Goal: Task Accomplishment & Management: Complete application form

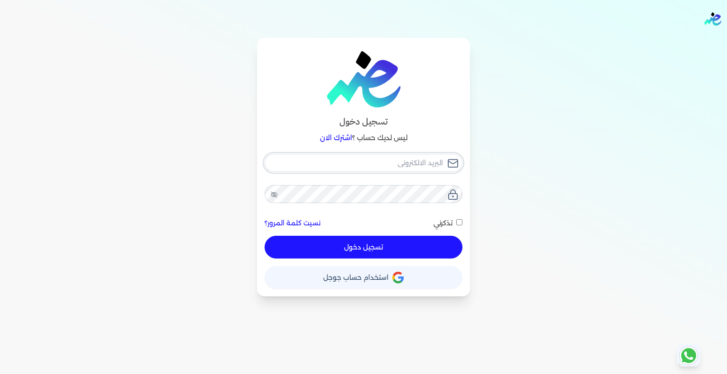
type input "[EMAIL_ADDRESS][DOMAIN_NAME]"
click at [382, 253] on button "تسجيل دخول" at bounding box center [364, 247] width 198 height 23
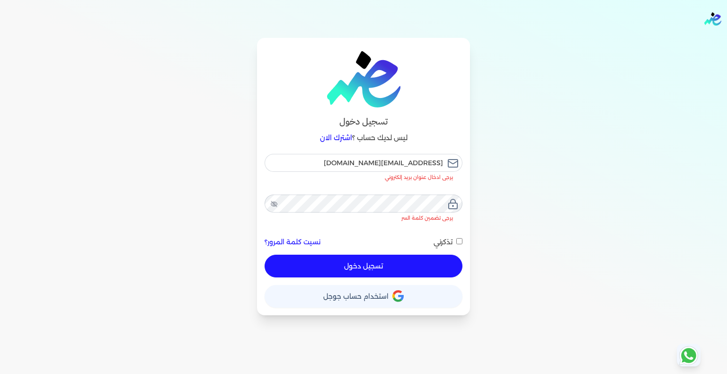
checkbox input "false"
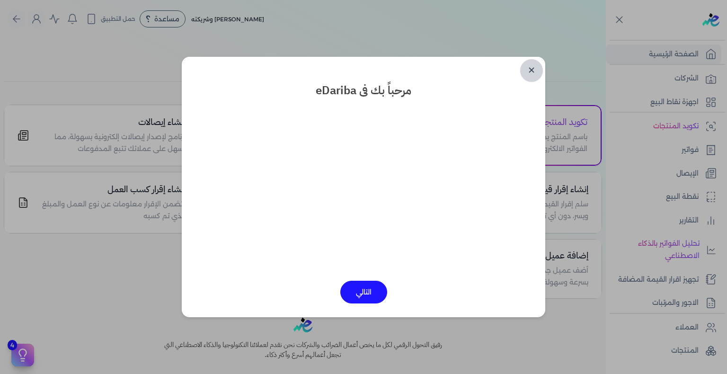
click at [536, 70] on link "✕" at bounding box center [531, 70] width 23 height 23
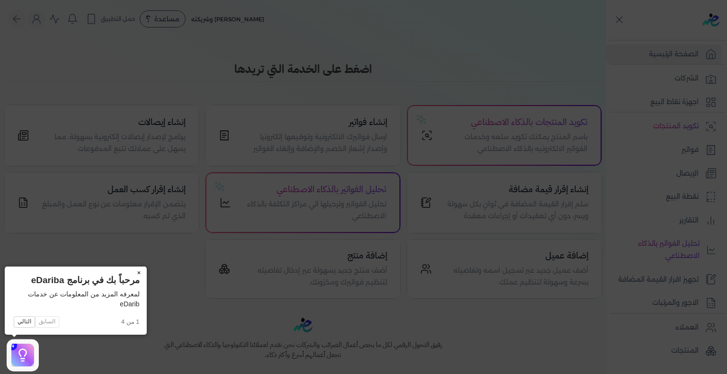
click at [141, 274] on button "×" at bounding box center [139, 272] width 15 height 13
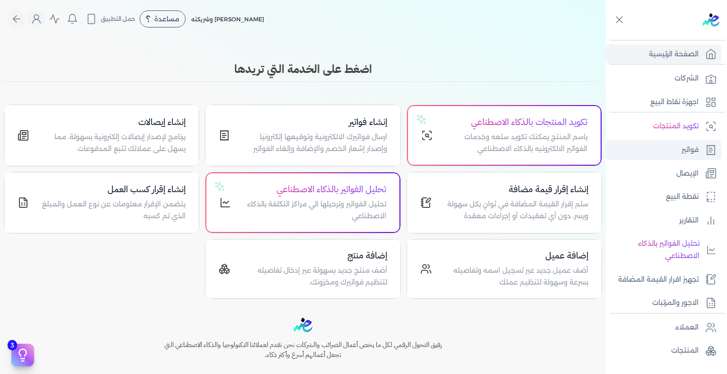
click at [684, 145] on p "فواتير" at bounding box center [690, 150] width 17 height 12
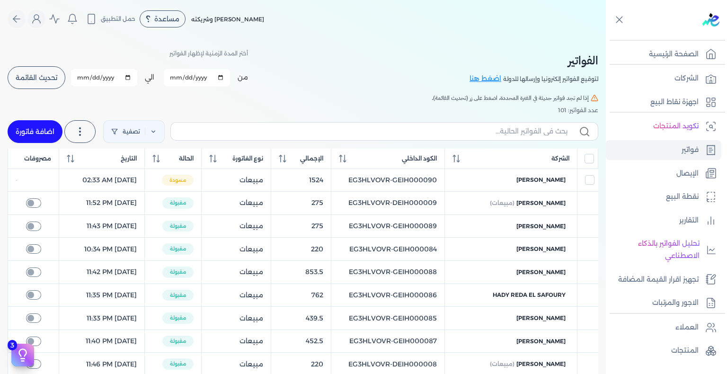
checkbox input "true"
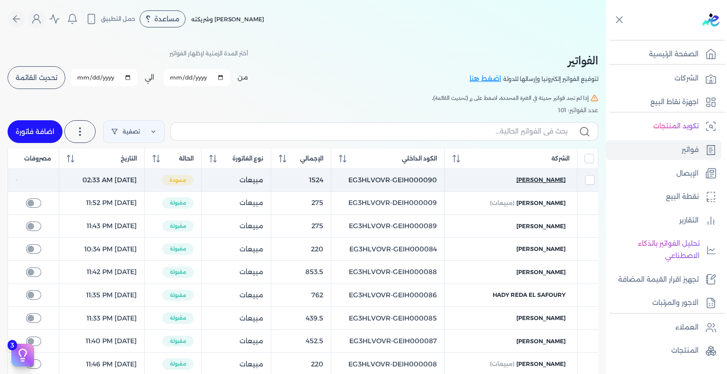
click at [554, 182] on span "[PERSON_NAME]" at bounding box center [540, 180] width 49 height 9
checkbox input "true"
click at [0, 0] on div at bounding box center [0, 0] width 0 height 0
select select "EGP"
select select "B"
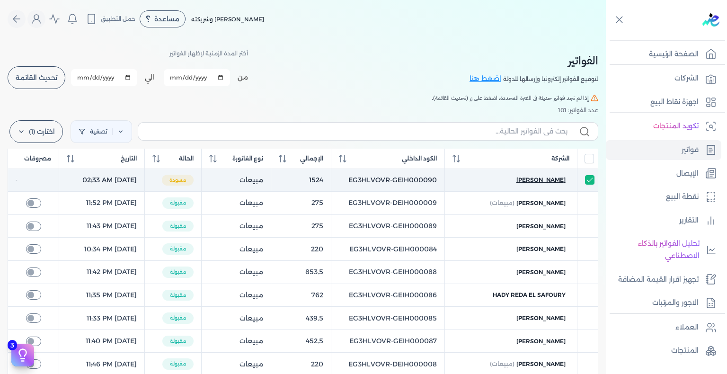
select select "EGS"
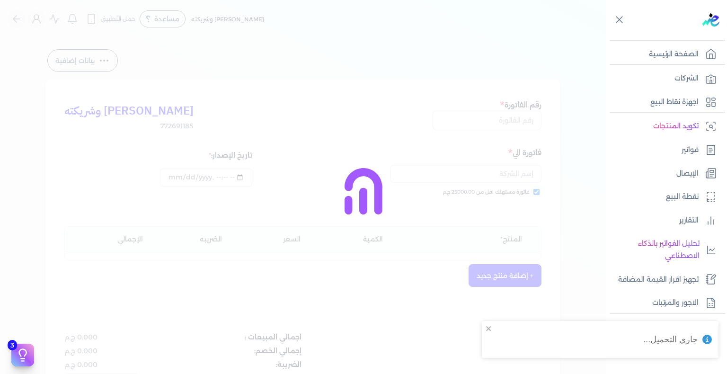
type input "EG3HLVOVR-GEIH000090"
checkbox input "true"
type input "2025-08-21T02:33:20"
type input "2025-08-22"
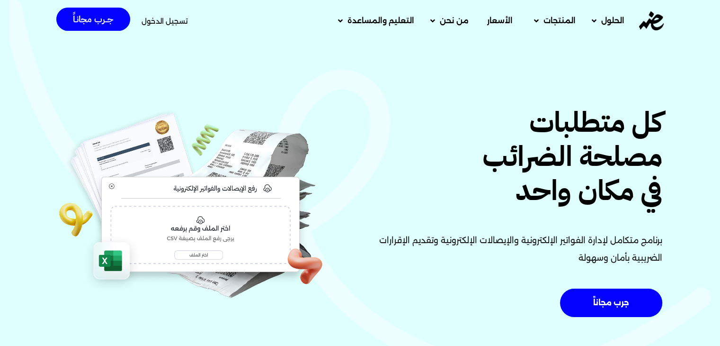
click at [176, 18] on span "تسجيل الدخول" at bounding box center [165, 21] width 46 height 7
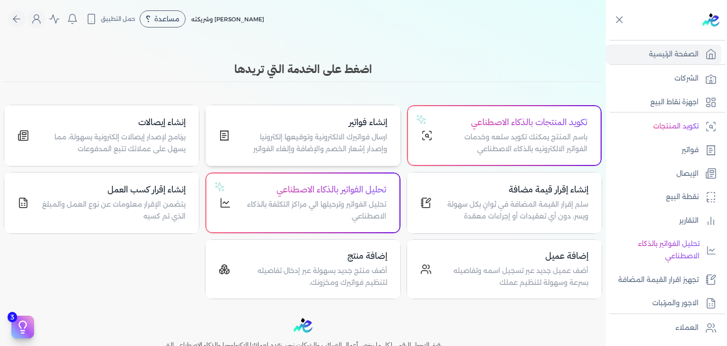
click at [364, 137] on p "ارسال فواتيرك الالكترونية وتوقيعها إلكترونيا وإصدار إشعار الخصم والإضافة وإلغاء…" at bounding box center [313, 143] width 145 height 24
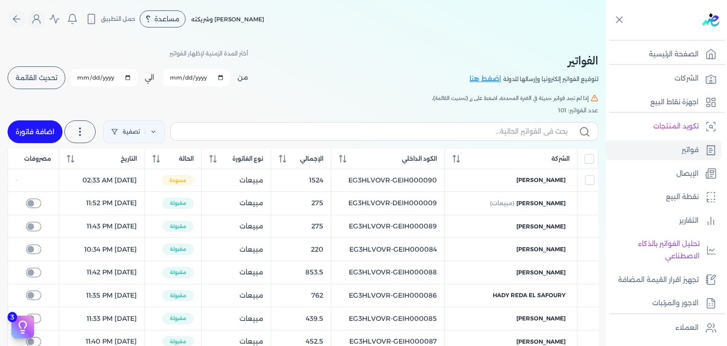
checkbox input "true"
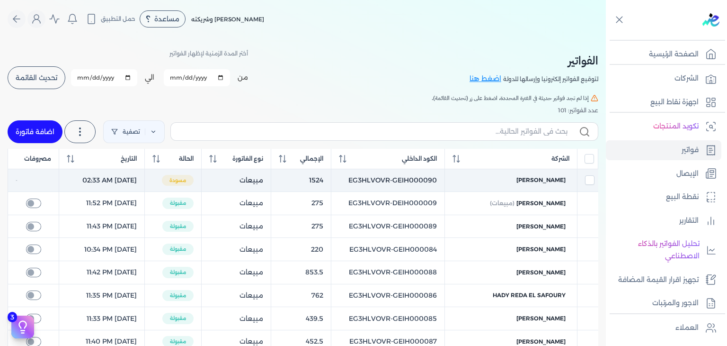
click at [549, 174] on td "[PERSON_NAME]" at bounding box center [510, 180] width 133 height 23
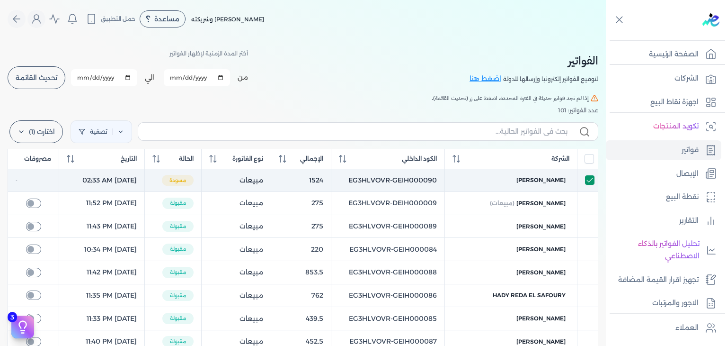
click at [593, 178] on input "checkbox" at bounding box center [589, 179] width 9 height 9
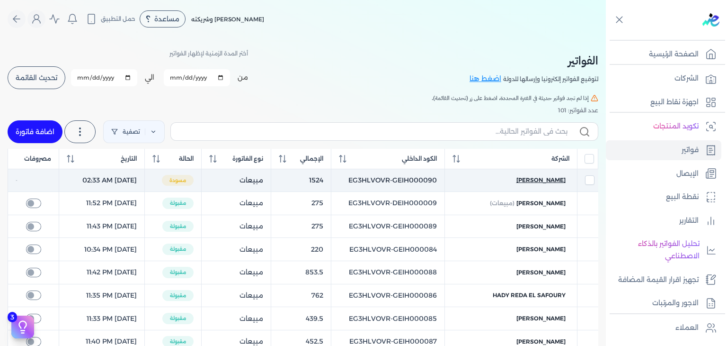
click at [539, 180] on span "khetam asaad" at bounding box center [540, 180] width 49 height 9
checkbox input "true"
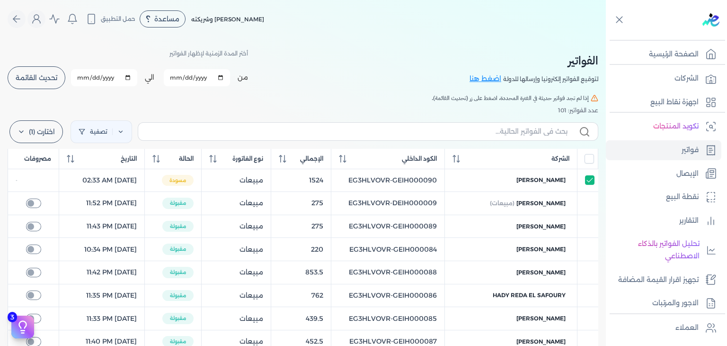
select select "EGP"
select select "B"
select select "EGS"
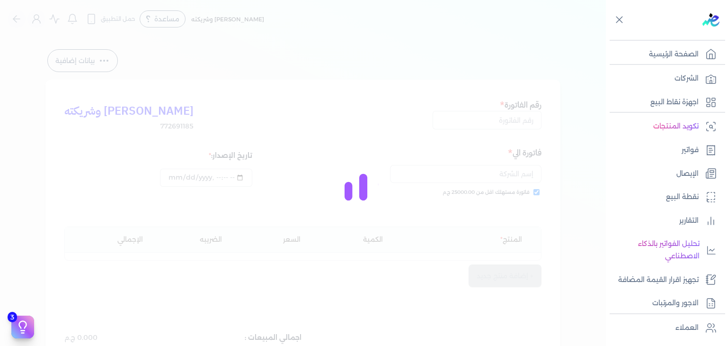
type input "EG3HLVOVR-GEIH000090"
checkbox input "true"
type input "2025-08-21T02:33:20"
type input "2025-08-22"
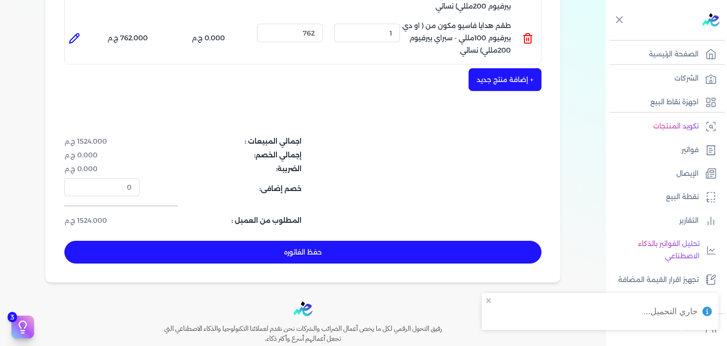
scroll to position [284, 0]
click at [437, 244] on button "حفظ الفاتوره" at bounding box center [302, 251] width 477 height 23
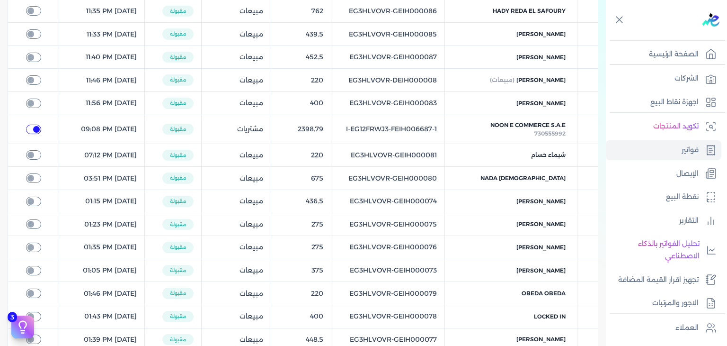
checkbox input "true"
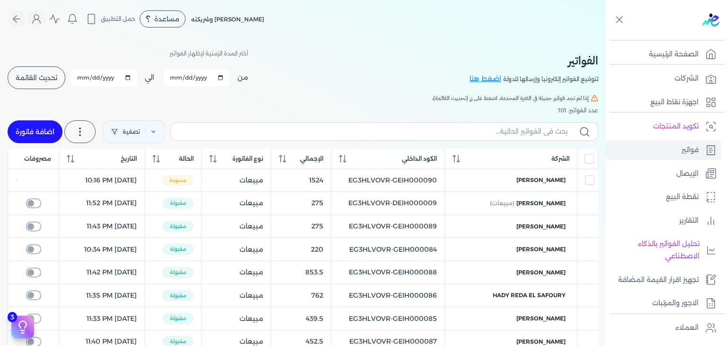
click at [27, 131] on link "اضافة فاتورة" at bounding box center [35, 131] width 55 height 23
select select "EGP"
select select "B"
select select "EGS"
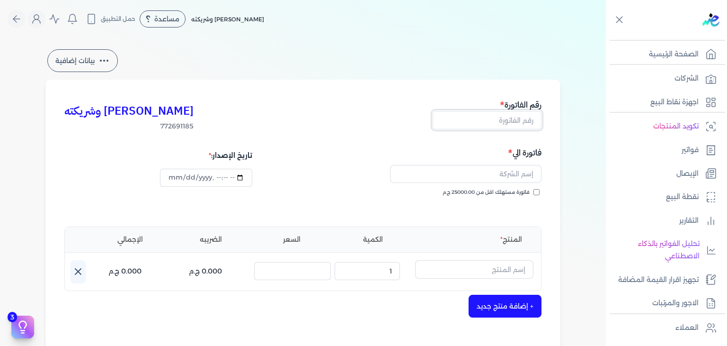
click at [502, 124] on input "text" at bounding box center [487, 120] width 109 height 18
paste input "طقم هدايا فاسيو مكون من ( او دي بيرفيوم 100مللي - سبراي بيرفيوم 200مللي) نسائي"
paste input "EG3HLVOVR-GEIH000091"
drag, startPoint x: 514, startPoint y: 119, endPoint x: 623, endPoint y: 122, distance: 108.9
click at [623, 122] on div "Toggle Navigation الصفحة الرئيسية الشركات اجهزة نقاط البيع تكويد المنتجات فواتي…" at bounding box center [363, 173] width 727 height 346
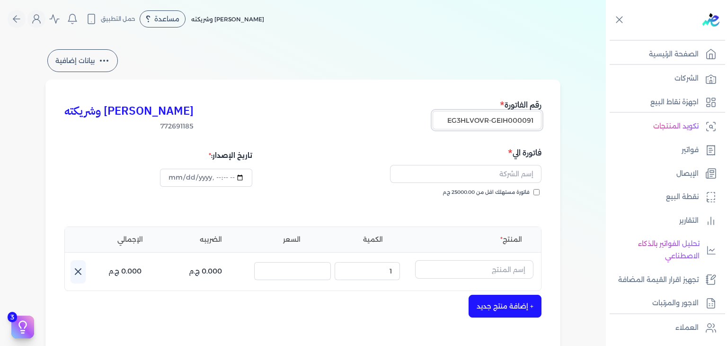
type input "EG3HLVOVR-GEIH000091"
click at [572, 152] on div "بيانات إضافية كريم محمود ابراهيم الدقلة وشريكته 772691185 رقم الفاتورة EG3HLVOV…" at bounding box center [302, 277] width 545 height 461
click at [536, 190] on input "فاتورة مستهلك اقل من 25000.00 ج.م" at bounding box center [536, 192] width 6 height 6
checkbox input "true"
click at [172, 178] on input "datetime-local" at bounding box center [206, 178] width 92 height 18
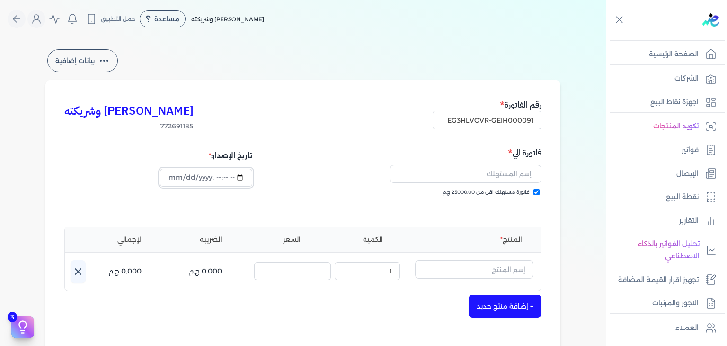
type input "2025-08-21T22:16:17"
click at [482, 175] on input "text" at bounding box center [465, 174] width 151 height 18
paste input "sameh louis"
type input "sameh louis"
click at [474, 259] on div "المنتج الكمية السعر الضريبه الإجمالي اسم المنتج : الكمية : 1 السعر : الضريبه : …" at bounding box center [302, 258] width 477 height 64
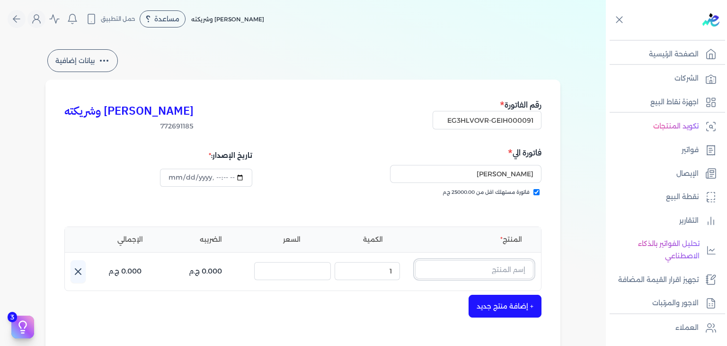
click at [474, 265] on input "text" at bounding box center [474, 269] width 118 height 18
paste input "نقاء الذهب او دي بيرفيوم"
type input "نقاء الذهب او دي بيرفيوم"
paste input "نقاء الذهب او دي بيرفيوم للجنسين - 100 مللي"
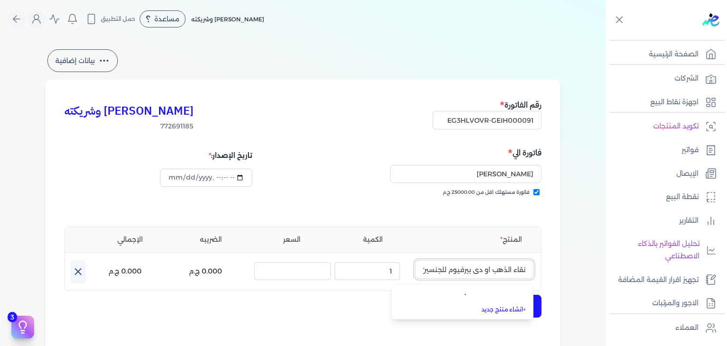
scroll to position [0, -36]
type input "نقاء الذهب او دي بيرفيوم للجنسين - 100 مللي"
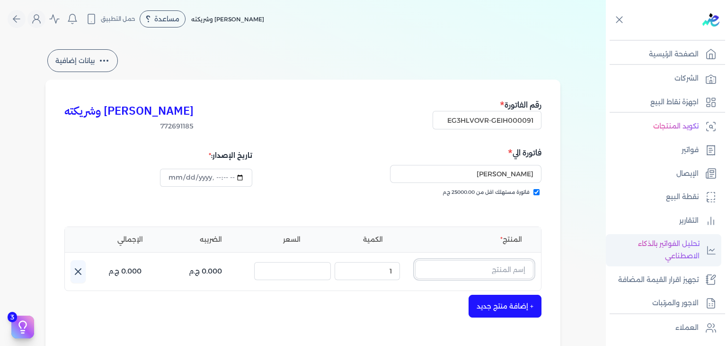
scroll to position [165, 0]
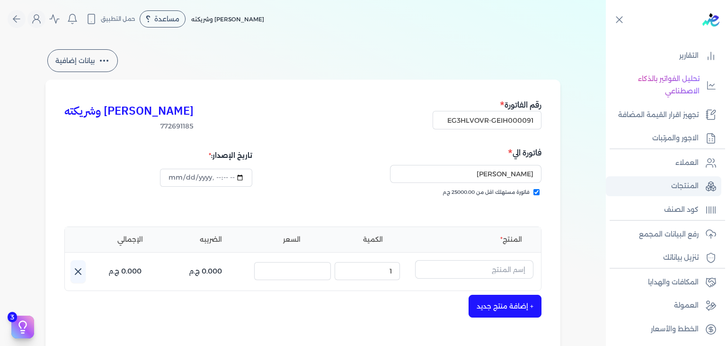
click at [687, 180] on p "المنتجات" at bounding box center [684, 186] width 27 height 12
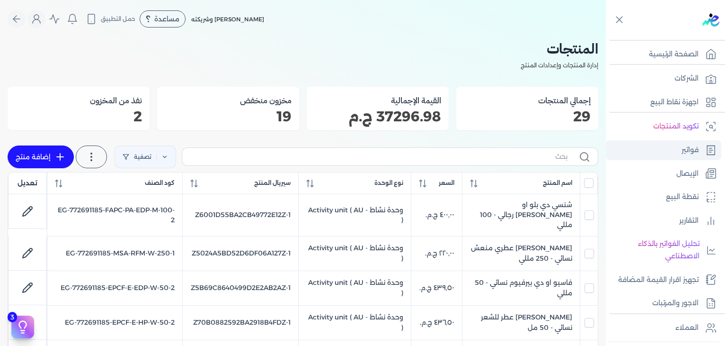
click at [680, 147] on link "فواتير" at bounding box center [663, 150] width 115 height 20
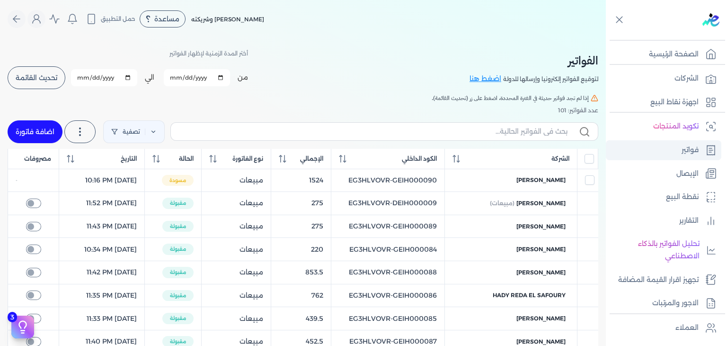
checkbox input "true"
click at [34, 127] on link "اضافة فاتورة" at bounding box center [35, 131] width 55 height 23
select select "EGP"
select select "B"
select select "EGS"
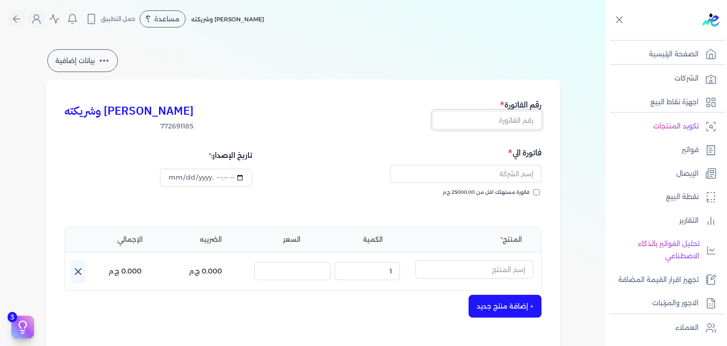
click at [524, 124] on input "text" at bounding box center [487, 120] width 109 height 18
paste input "EG3HLVOVR-GEIH000091"
type input "EG3HLVOVR-GEIH000091"
click at [539, 191] on input "فاتورة مستهلك اقل من 25000.00 ج.م" at bounding box center [536, 192] width 6 height 6
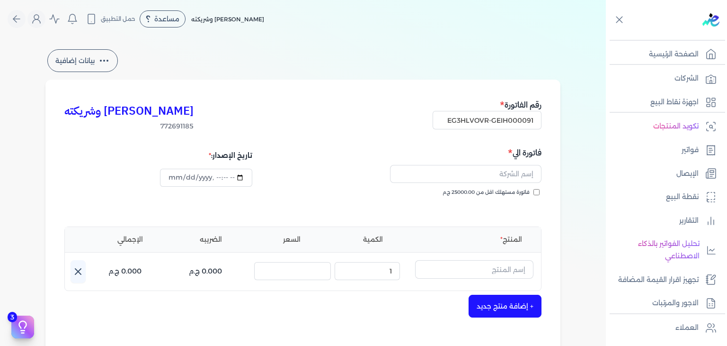
checkbox input "true"
click at [510, 177] on input "text" at bounding box center [465, 174] width 151 height 18
paste input "sameh louis"
type input "sameh louis"
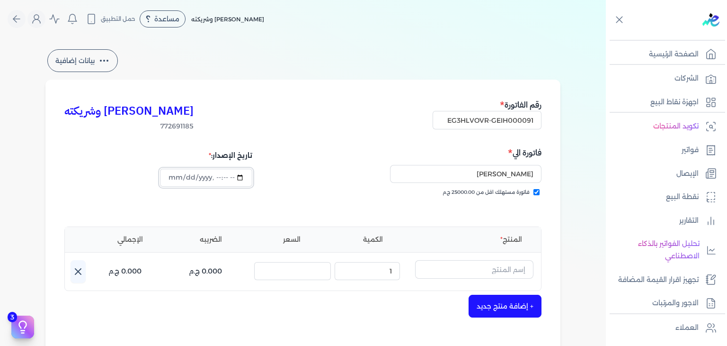
click at [177, 177] on input "datetime-local" at bounding box center [206, 178] width 92 height 18
type input "2025-08-21T22:18:54"
click at [473, 272] on input "text" at bounding box center [474, 269] width 118 height 18
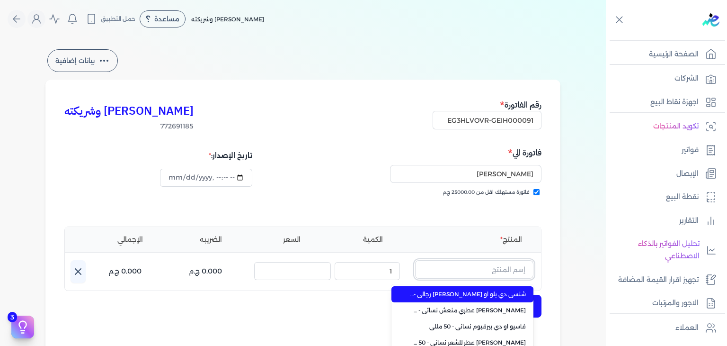
paste input "sameh louis"
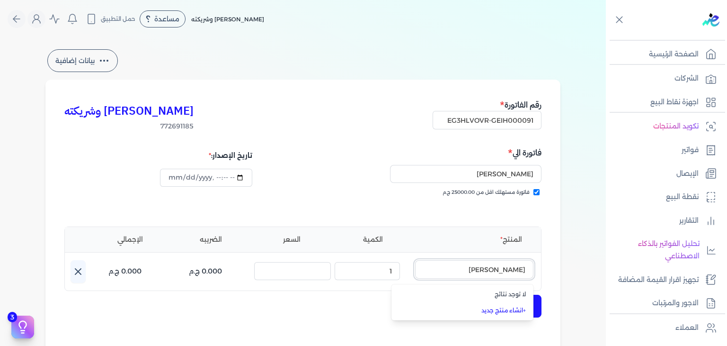
type input "sameh louis"
paste input "نقاء الذهب او دي بيرفيوم للجنسين - 100 ملل"
type input "نقاء الذهب او دي بيرفيوم للجنسين - 100 ملل"
click at [517, 311] on link "+ انشاء منتج جديد" at bounding box center [467, 310] width 115 height 9
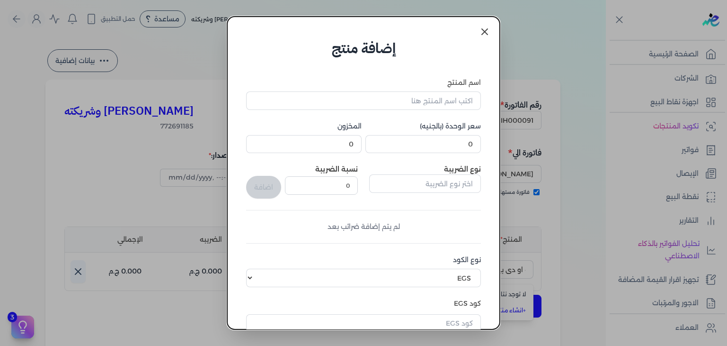
scroll to position [0, 0]
click at [455, 108] on input "اسم المنتج" at bounding box center [363, 100] width 235 height 18
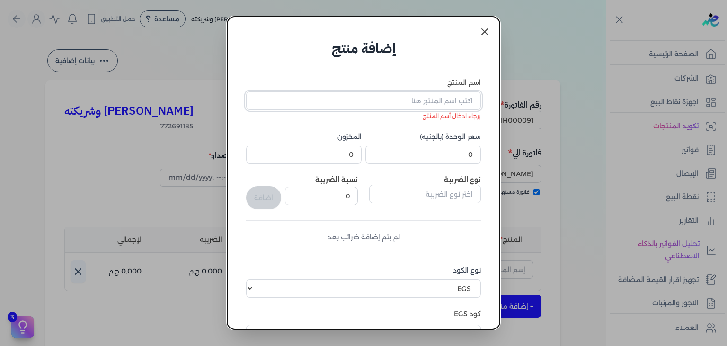
scroll to position [155, 0]
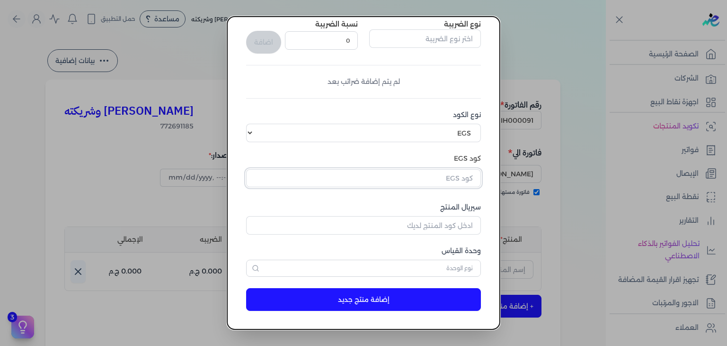
click at [456, 182] on input "text" at bounding box center [363, 178] width 235 height 18
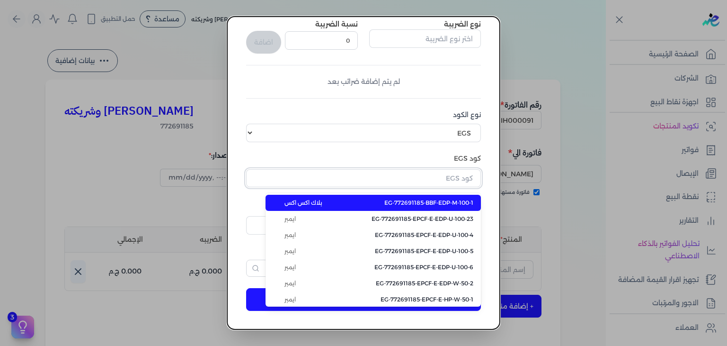
paste input "EG-772691185-KH-EDP-U-100-7"
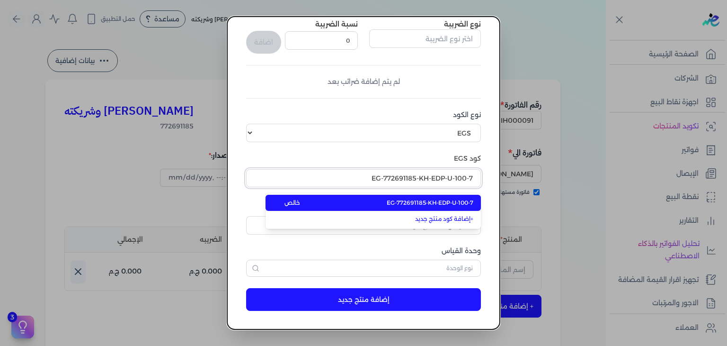
type input "EG-772691185-KH-EDP-U-100-7"
click at [466, 200] on span "EG-772691185-KH-EDP-U-100-7" at bounding box center [430, 202] width 87 height 9
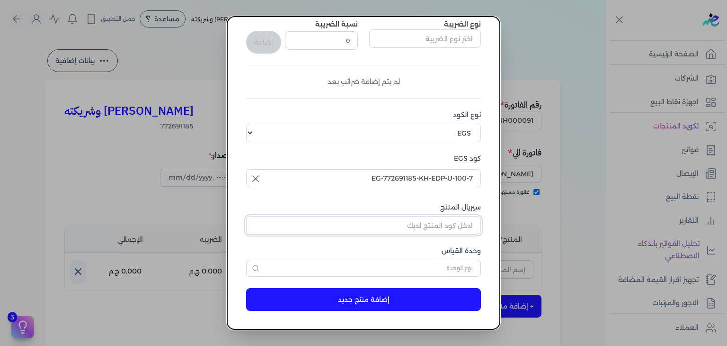
click at [463, 229] on input "سيريال المنتج" at bounding box center [363, 225] width 235 height 18
paste input "Z0C40C596BA5A5E881183Z-1"
type input "Z0C40C596BA5A5E881183Z-1"
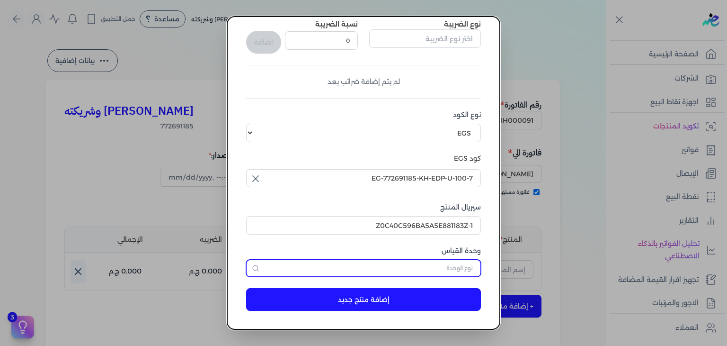
click at [463, 260] on input "text" at bounding box center [363, 267] width 235 height 17
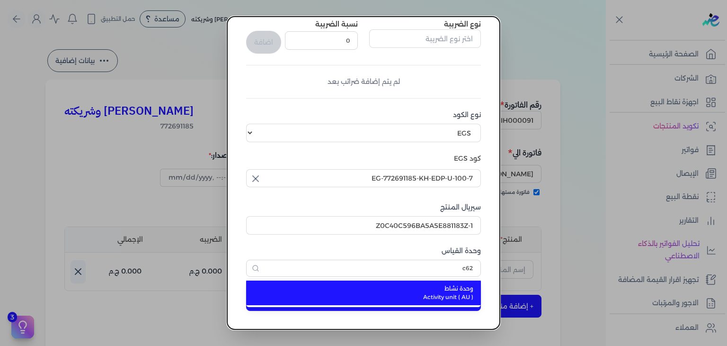
click at [449, 282] on li "وحدة نشاط Activity unit ( AU )" at bounding box center [363, 292] width 235 height 25
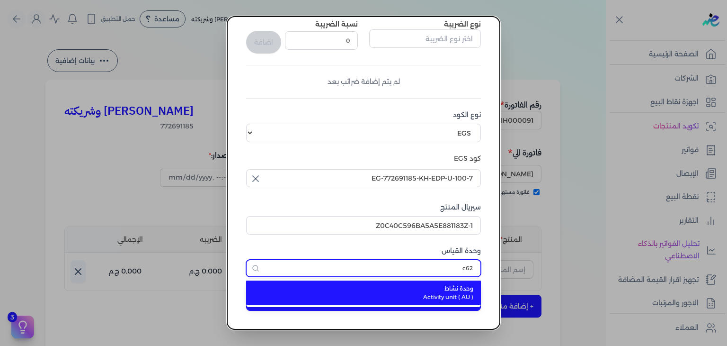
type input "وحدة نشاط"
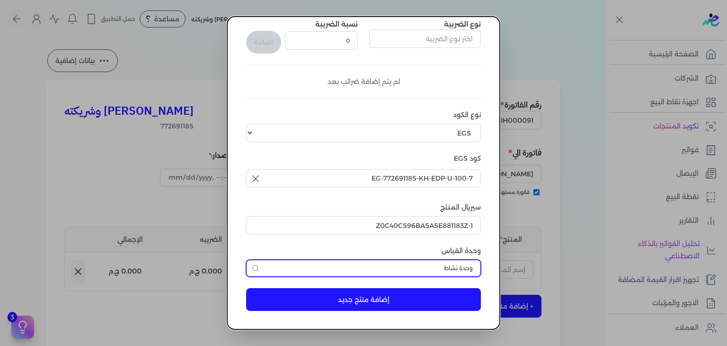
scroll to position [13, 0]
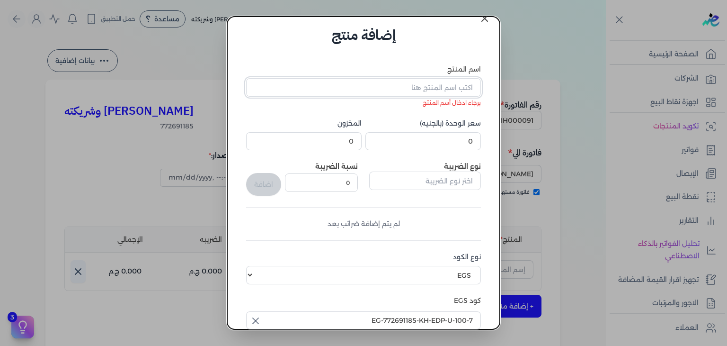
click at [463, 87] on input "اسم المنتج" at bounding box center [363, 87] width 235 height 18
paste input "نقاء الذهب او دي بيرفيوم للجنسين - 100 مللي"
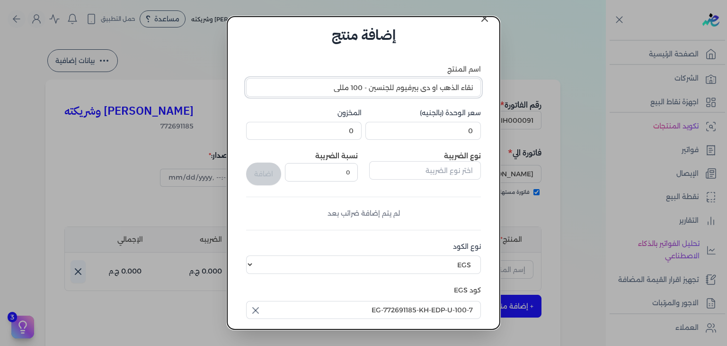
type input "نقاء الذهب او دي بيرفيوم للجنسين - 100 مللي"
type input "275"
type input "6"
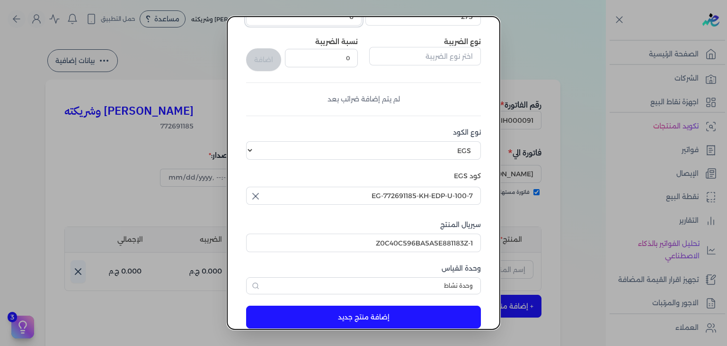
scroll to position [145, 0]
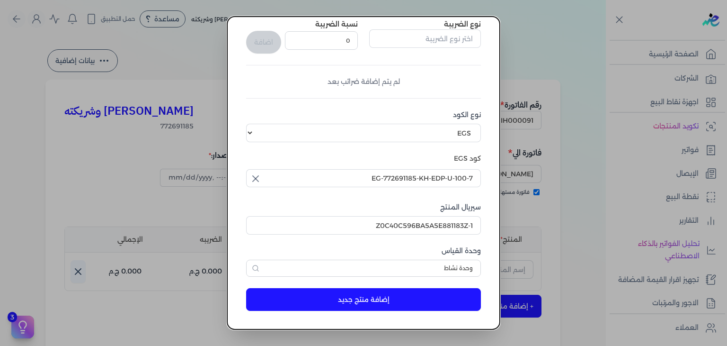
click at [330, 305] on button "إضافة منتج جديد" at bounding box center [363, 299] width 235 height 23
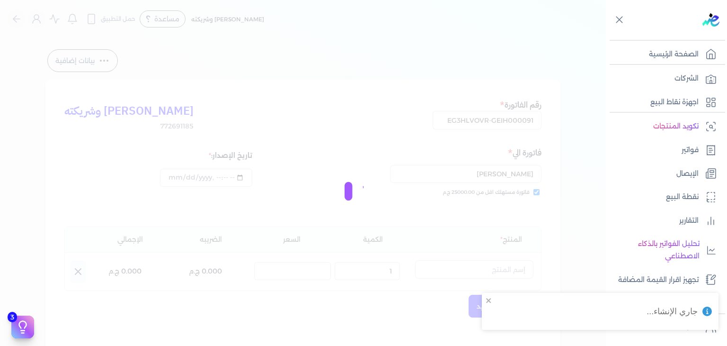
select select "EGS"
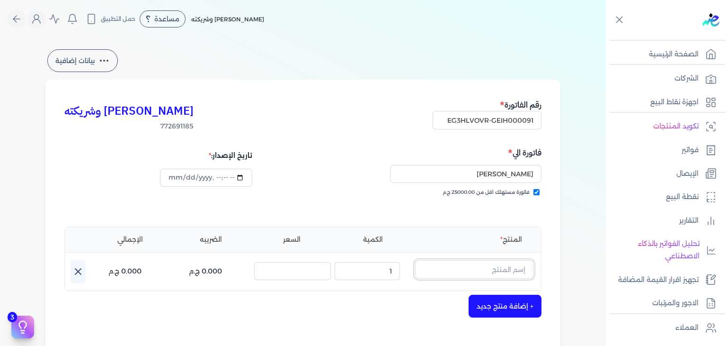
click at [453, 271] on input "text" at bounding box center [474, 269] width 118 height 18
paste input "نقاء الذهب او دي بيرفيوم للجنسين - 100 مللي"
type input "نقاء الذهب او دي بيرفيوم للجنسين - 100 مللي"
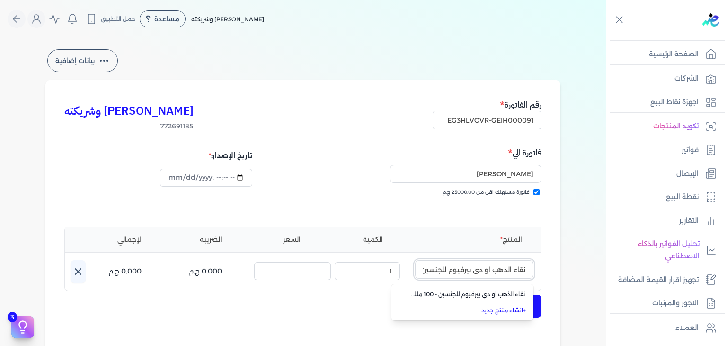
scroll to position [0, -36]
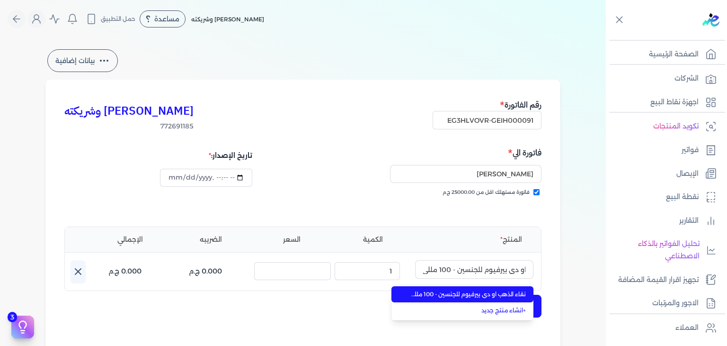
click at [464, 290] on span "نقاء الذهب او دي بيرفيوم للجنسين - 100 مللي" at bounding box center [467, 294] width 115 height 9
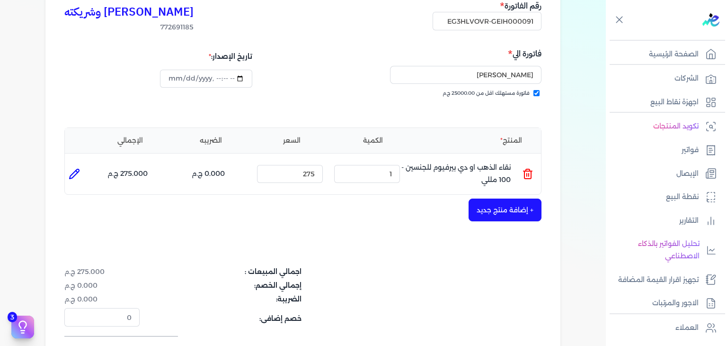
scroll to position [189, 0]
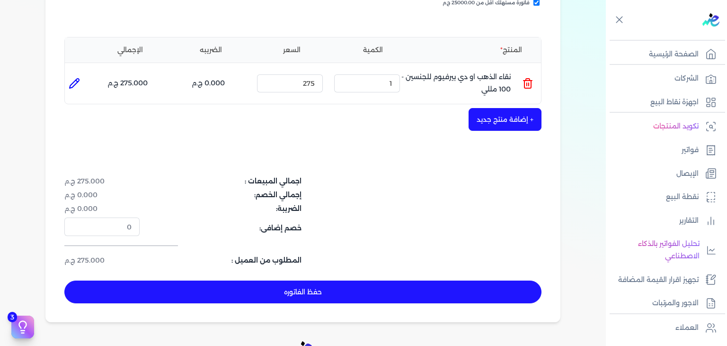
click at [297, 291] on button "حفظ الفاتوره" at bounding box center [302, 291] width 477 height 23
type input "2025-08-23"
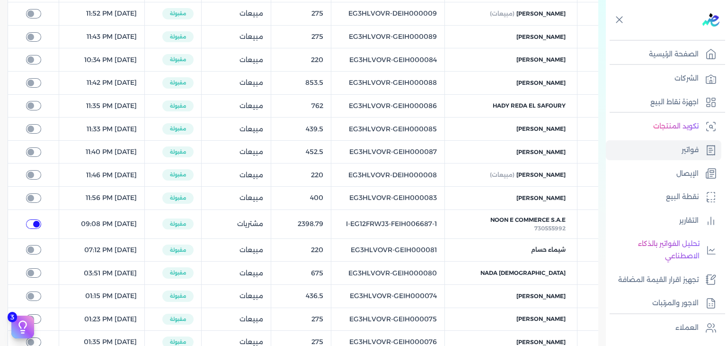
checkbox input "true"
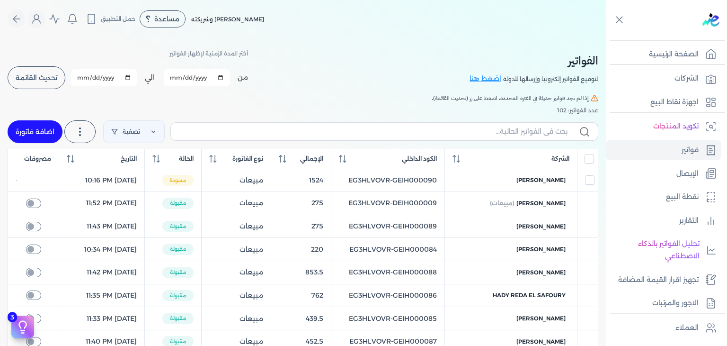
click at [40, 79] on span "تحديث القائمة" at bounding box center [37, 77] width 42 height 7
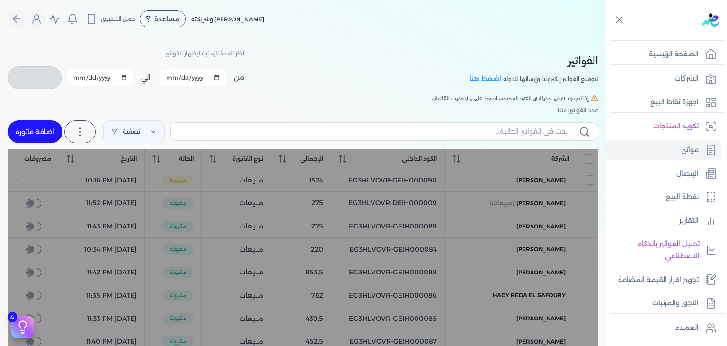
checkbox input "false"
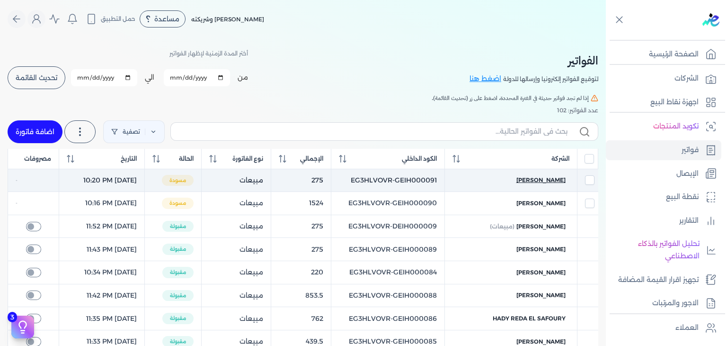
click at [543, 181] on span "sameh louis" at bounding box center [540, 180] width 49 height 9
select select "EGP"
select select "B"
select select "EGS"
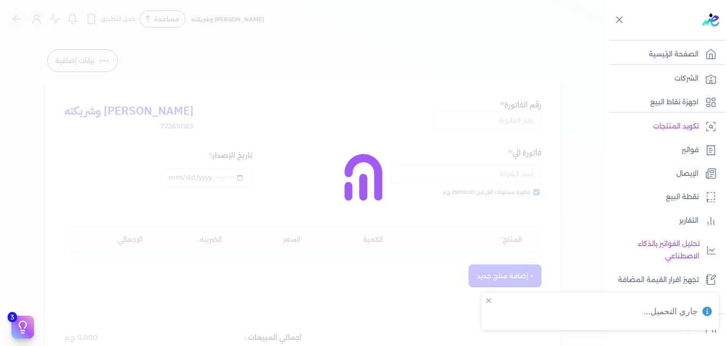
type input "EG3HLVOVR-GEIH000091"
checkbox input "true"
type input "2025-08-21T22:20:30"
type input "2025-08-23"
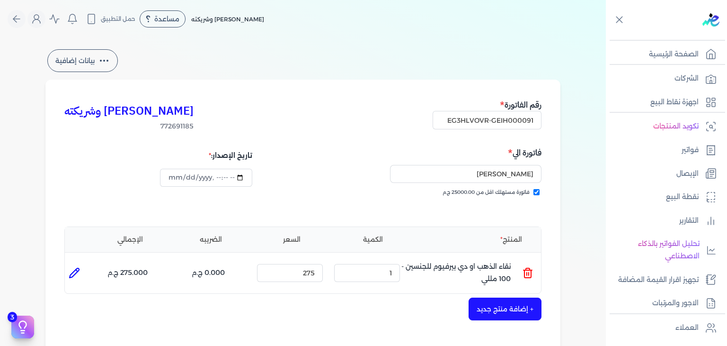
scroll to position [237, 0]
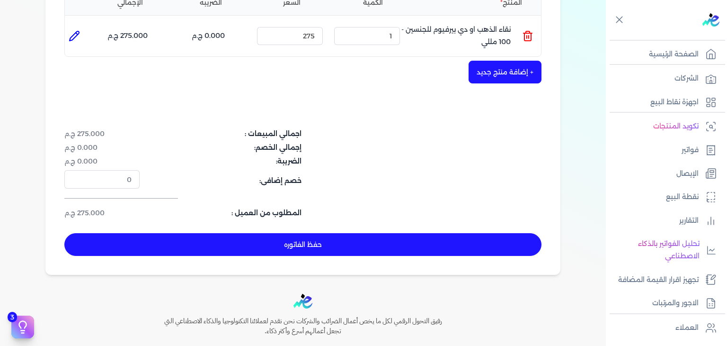
click at [320, 249] on button "حفظ الفاتوره" at bounding box center [302, 244] width 477 height 23
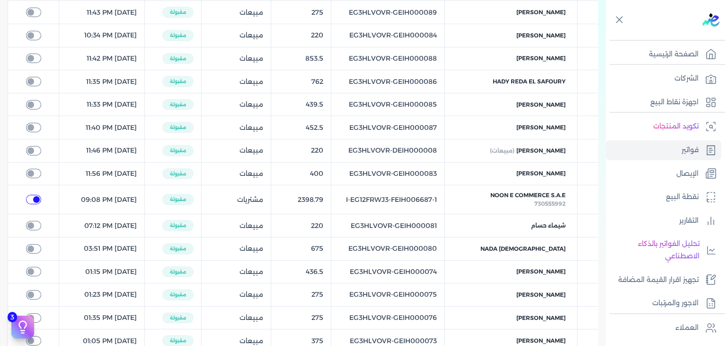
checkbox input "true"
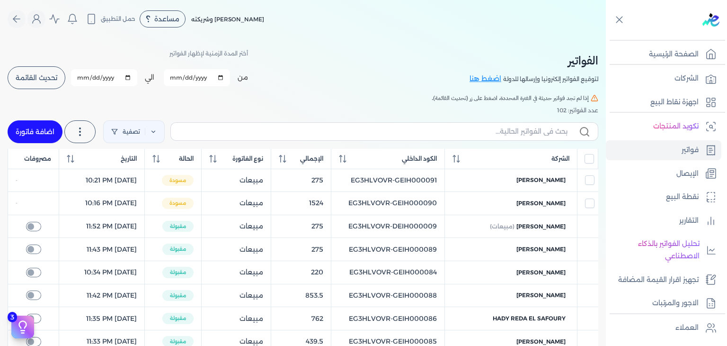
click at [32, 121] on link "اضافة فاتورة" at bounding box center [35, 131] width 55 height 23
select select "EGP"
select select "B"
select select "EGS"
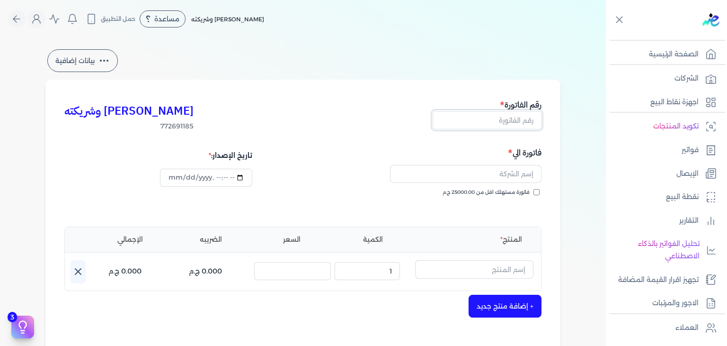
click at [511, 120] on input "text" at bounding box center [487, 120] width 109 height 18
paste input "EG3HLVOVR-GEIH000092"
type input "EG3HLVOVR-GEIH000092"
click at [539, 192] on input "فاتورة مستهلك اقل من 25000.00 ج.م" at bounding box center [536, 192] width 6 height 6
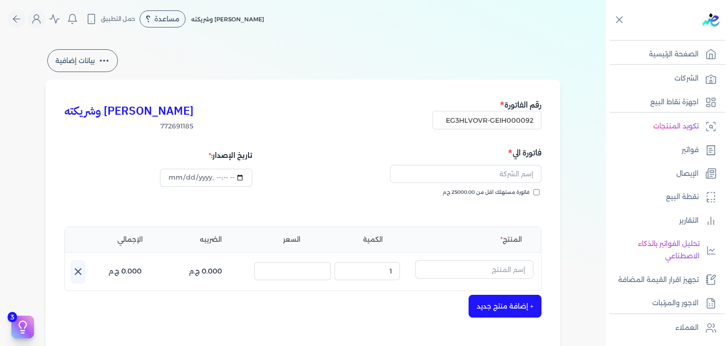
checkbox input "true"
click at [176, 179] on input "datetime-local" at bounding box center [206, 178] width 92 height 18
type input "2025-08-22T22:21:37"
click at [504, 173] on input "text" at bounding box center [465, 174] width 151 height 18
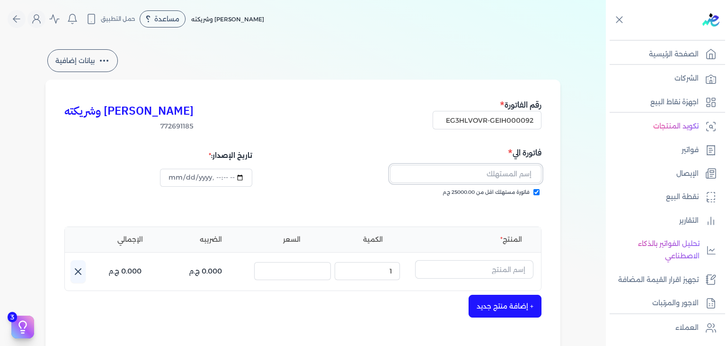
paste input "Ahmed Ali"
type input "Ahmed Ali"
click at [481, 266] on input "text" at bounding box center [474, 269] width 118 height 18
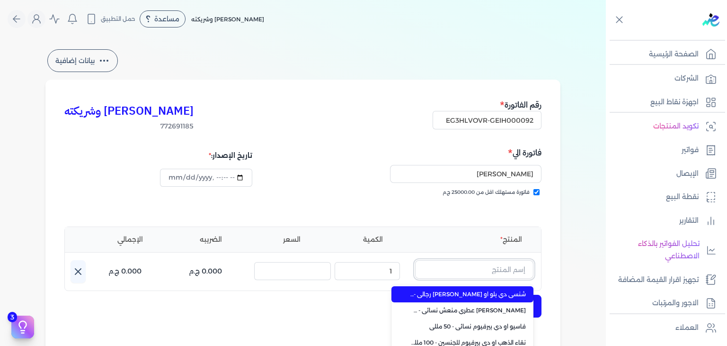
paste input "شنسي دي بلو او دي بيرفيوم رجالي - 100 مللي"
type input "شنسي دي بلو او دي بيرفيوم رجالي - 100 مللي"
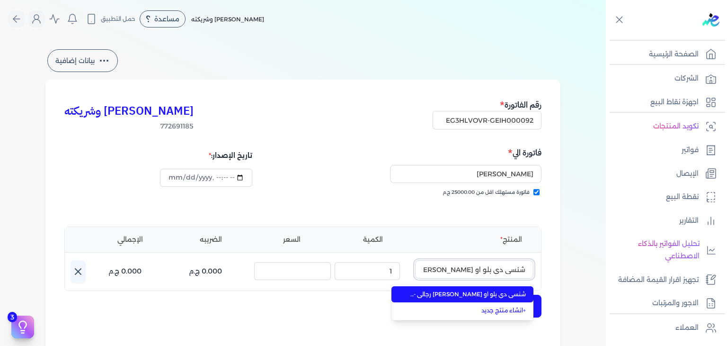
scroll to position [0, -36]
click at [471, 293] on span "شنسي دي بلو او دي بيرفيوم رجالي - 100 مللي" at bounding box center [467, 294] width 115 height 9
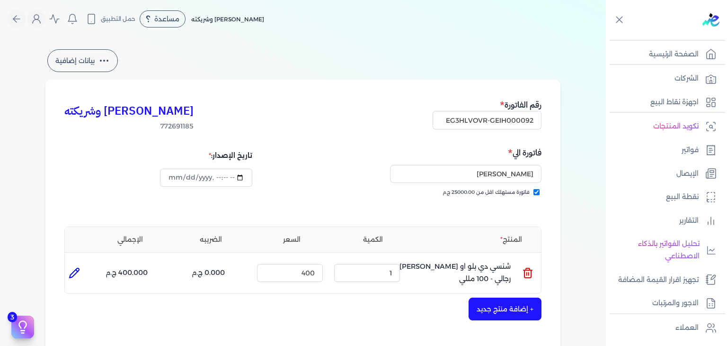
scroll to position [189, 0]
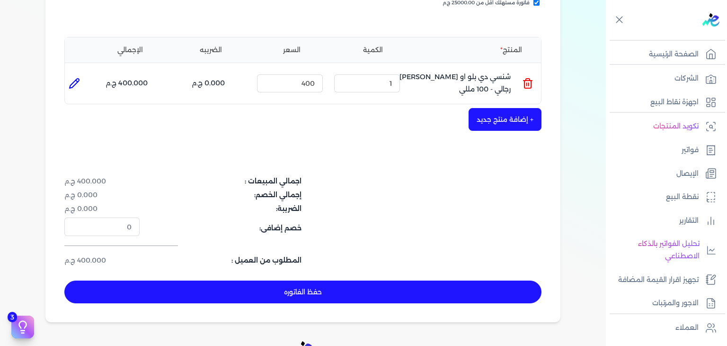
click at [317, 299] on button "حفظ الفاتوره" at bounding box center [302, 291] width 477 height 23
type input "2025-08-23"
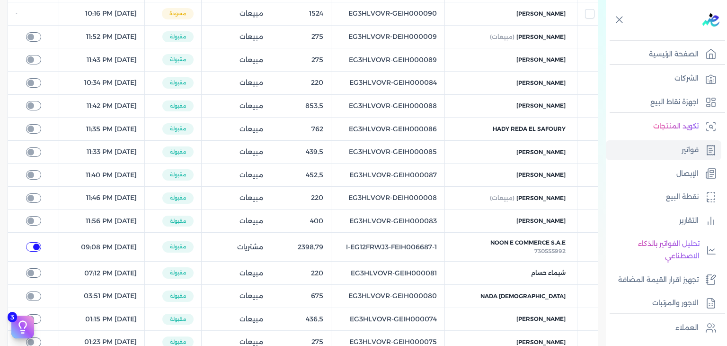
checkbox input "true"
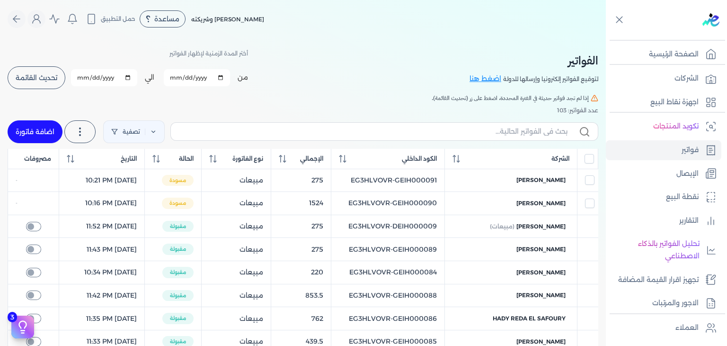
click at [56, 63] on div "أختر المدة الزمنية لإظهار الفواتير من 2025-08-01 الي 2025-08-31 برجاء تحديد فتر…" at bounding box center [128, 68] width 240 height 43
click at [30, 83] on button "تحديث القائمة" at bounding box center [37, 77] width 58 height 23
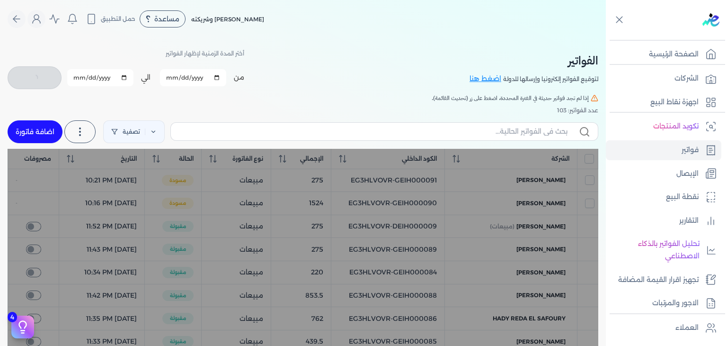
checkbox input "false"
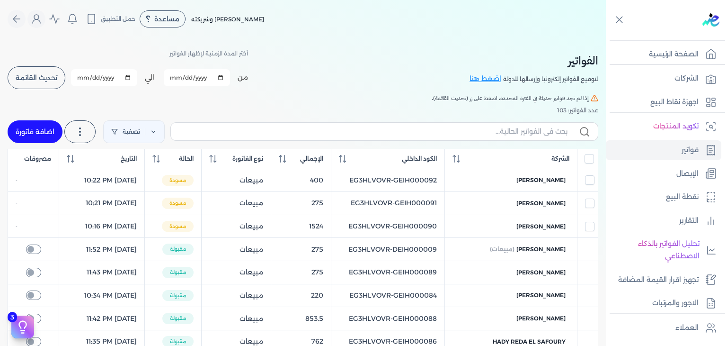
click at [554, 179] on span "Ahmed Ali" at bounding box center [540, 180] width 49 height 9
select select "EGP"
select select "B"
select select "EGS"
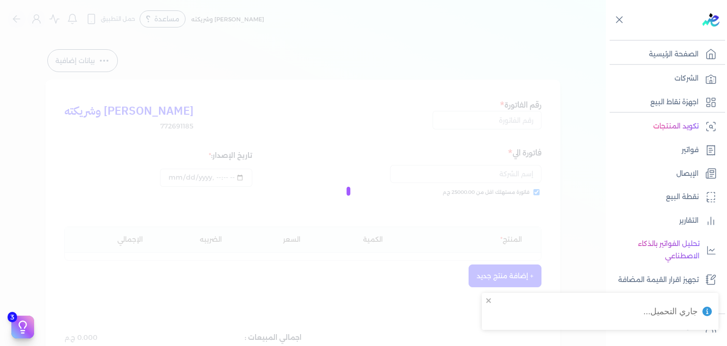
type input "EG3HLVOVR-GEIH000092"
checkbox input "true"
type input "2025-08-22T22:22:07"
type input "2025-08-23"
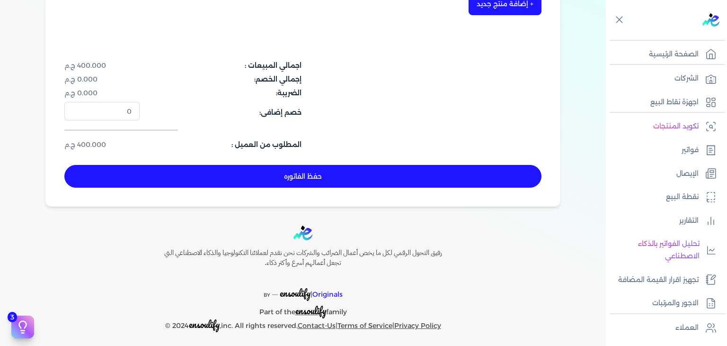
scroll to position [309, 0]
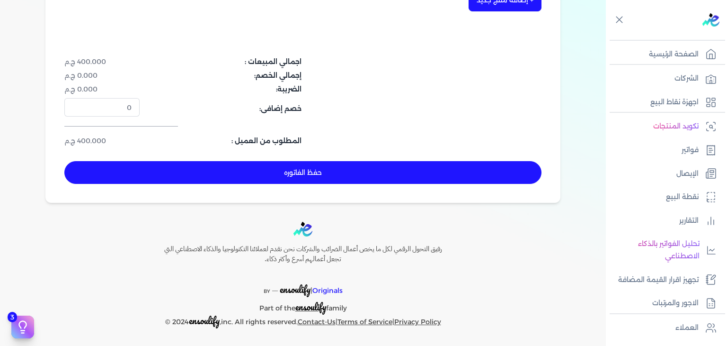
click at [342, 173] on button "حفظ الفاتوره" at bounding box center [302, 172] width 477 height 23
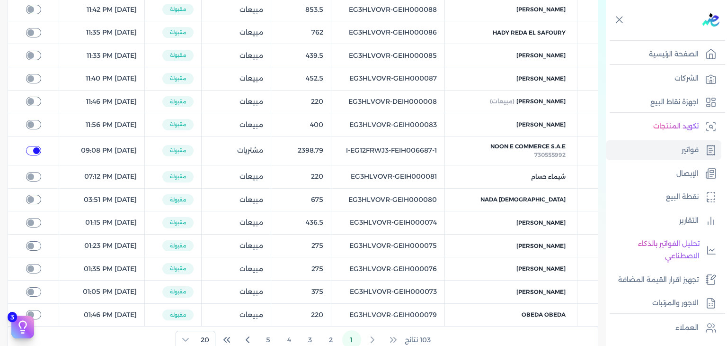
checkbox input "true"
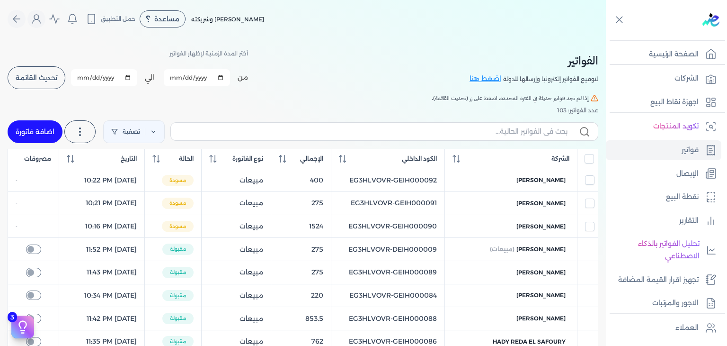
click at [41, 130] on link "اضافة فاتورة" at bounding box center [35, 131] width 55 height 23
select select "EGP"
select select "B"
select select "EGS"
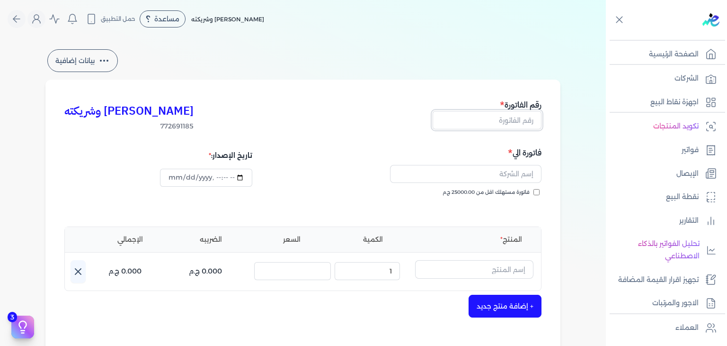
click at [473, 117] on input "text" at bounding box center [487, 120] width 109 height 18
paste input "EG3HLVOVR-GEIH000093"
type input "EG3HLVOVR-GEIH000093"
click at [171, 176] on input "datetime-local" at bounding box center [206, 178] width 92 height 18
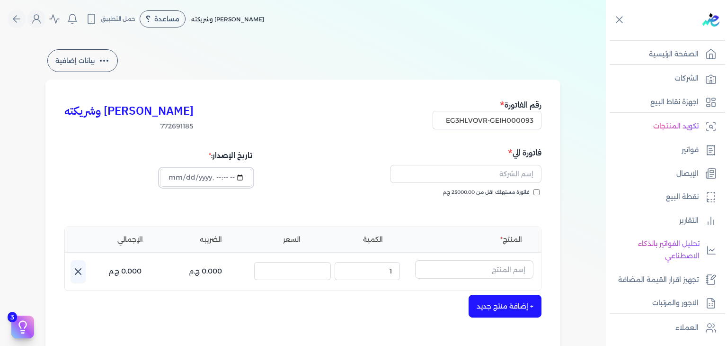
scroll to position [0, 0]
type input "2025-08-22T22:23:21"
click at [539, 193] on input "فاتورة مستهلك اقل من 25000.00 ج.م" at bounding box center [536, 192] width 6 height 6
checkbox input "true"
click at [494, 177] on input "text" at bounding box center [465, 174] width 151 height 18
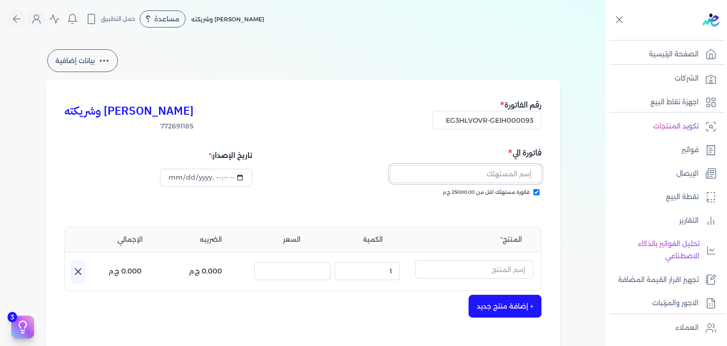
paste input "أوليانا الشيخ علي"
type input "أوليانا الشيخ علي"
click at [503, 272] on input "text" at bounding box center [474, 269] width 118 height 18
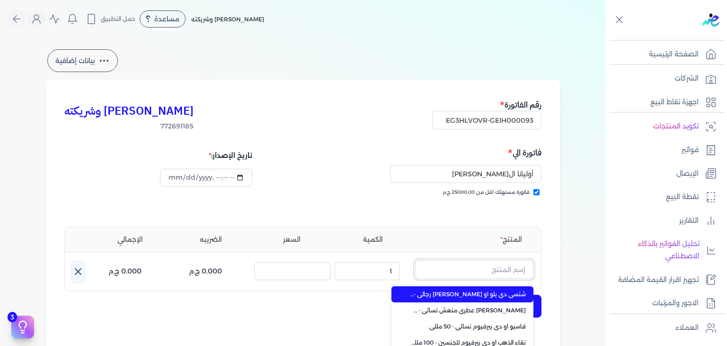
paste input "أوليانا الشيخ علي"
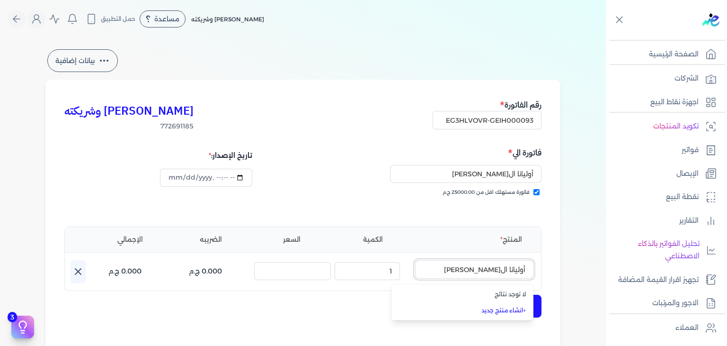
type input "أوليانا الشيخ علي"
paste input "شنسي دي بلو او دي بيرفيوم رجالي - 100 مللي"
type input "شنسي دي بلو او دي بيرفيوم رجالي - 100 مللي"
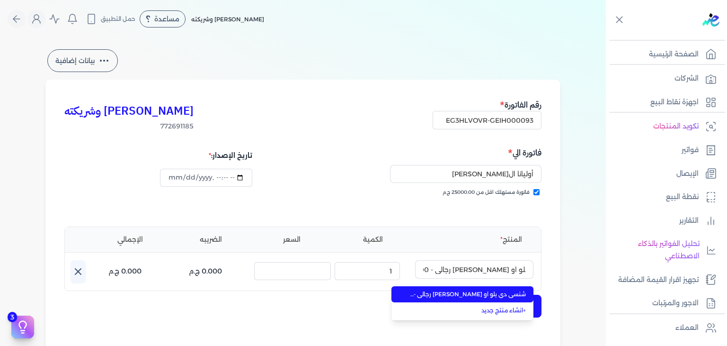
click at [515, 294] on span "شنسي دي بلو او دي بيرفيوم رجالي - 100 مللي" at bounding box center [467, 294] width 115 height 9
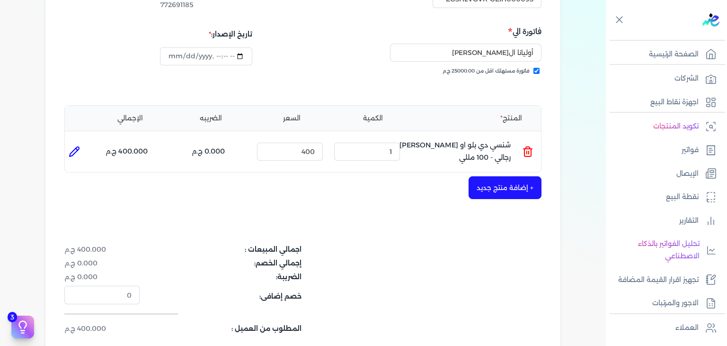
scroll to position [142, 0]
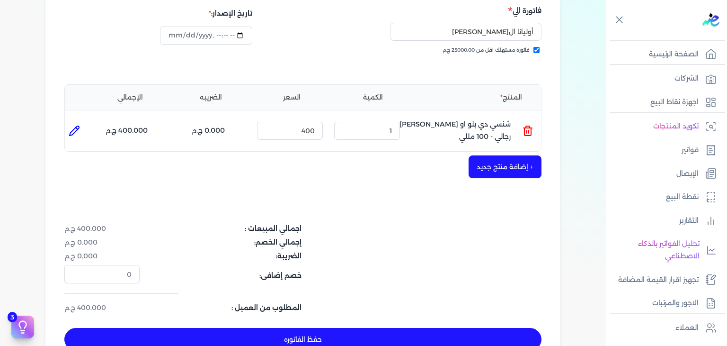
click at [363, 330] on button "حفظ الفاتوره" at bounding box center [302, 339] width 477 height 23
type input "2025-08-23"
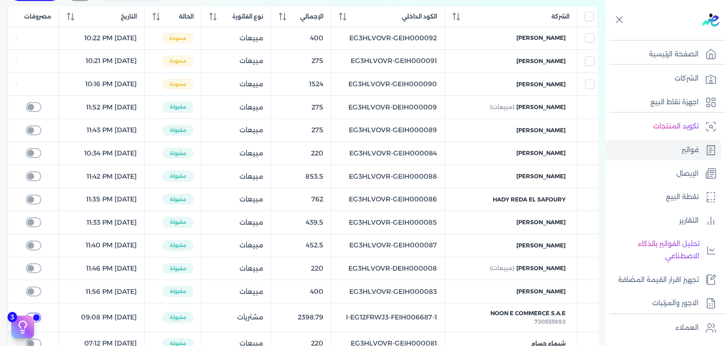
checkbox input "true"
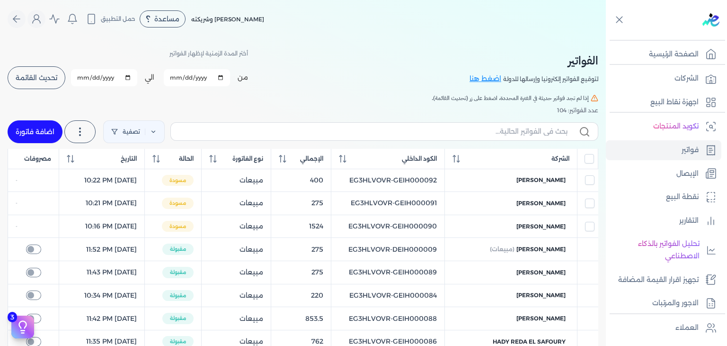
click at [57, 136] on link "اضافة فاتورة" at bounding box center [35, 131] width 55 height 23
select select "EGP"
select select "B"
select select "EGS"
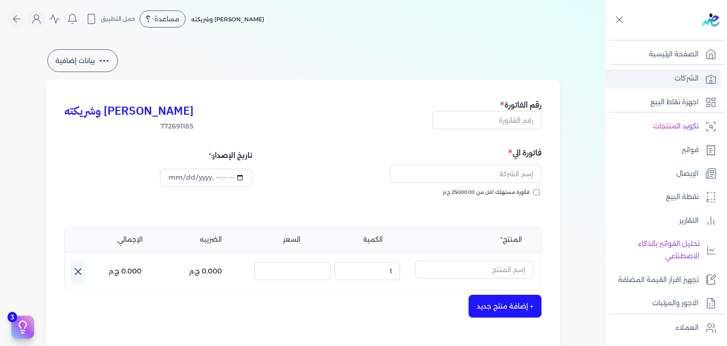
click at [689, 82] on p "الشركات" at bounding box center [687, 78] width 24 height 12
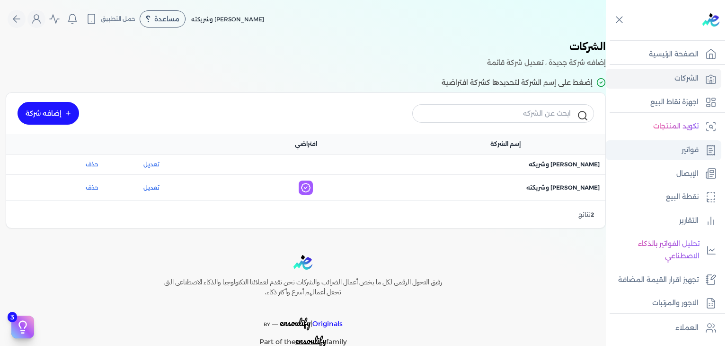
click at [680, 147] on link "فواتير" at bounding box center [663, 150] width 115 height 20
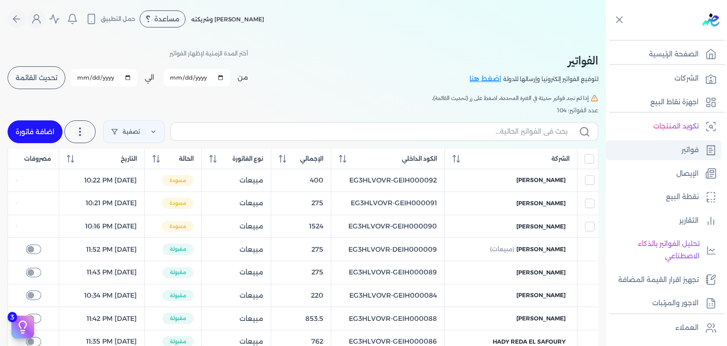
checkbox input "true"
click at [54, 67] on button "تحديث القائمة" at bounding box center [37, 77] width 58 height 23
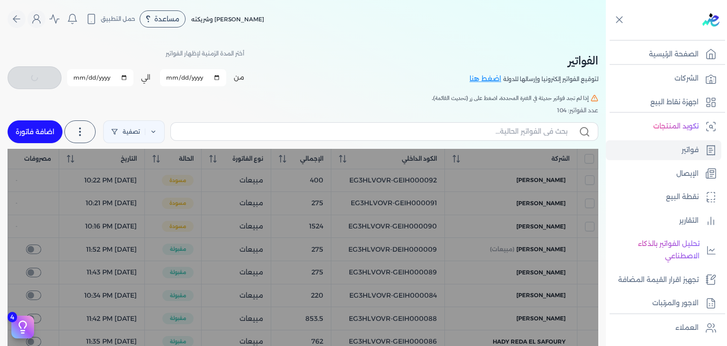
checkbox input "false"
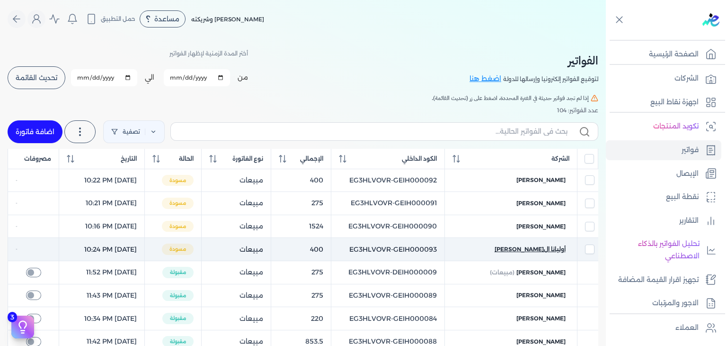
click at [555, 250] on span "أوليانا الشيخ علي" at bounding box center [530, 249] width 71 height 9
select select "EGP"
select select "B"
select select "EGS"
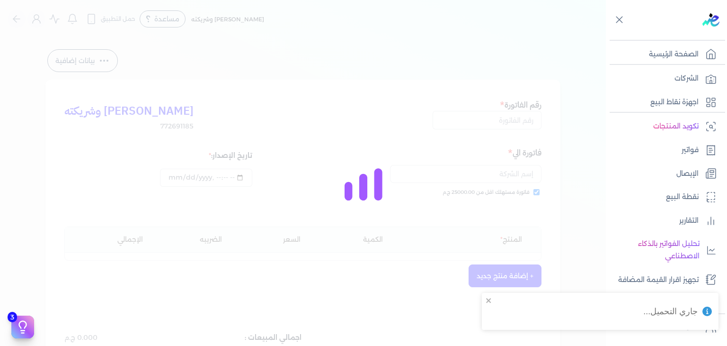
type input "EG3HLVOVR-GEIH000093"
checkbox input "true"
type input "2025-08-22T22:24:28"
type input "2025-08-23"
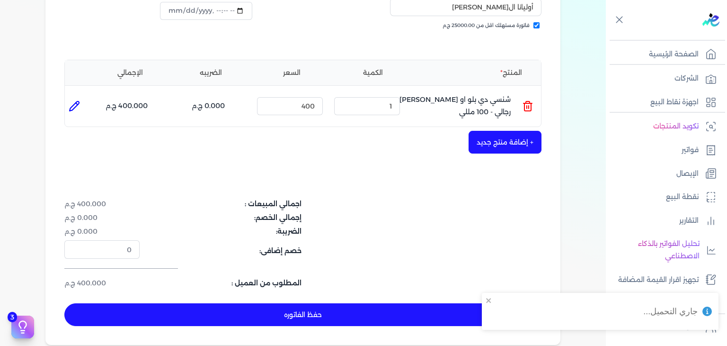
scroll to position [309, 0]
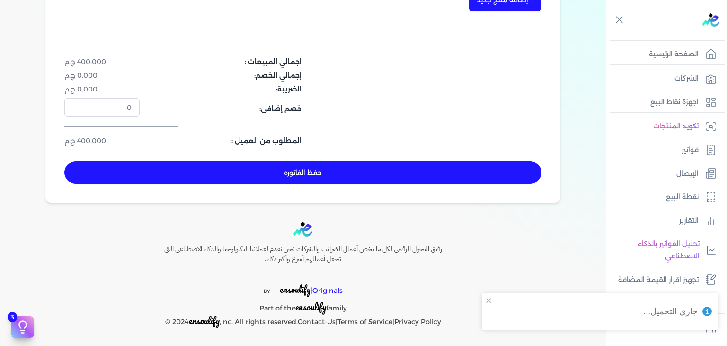
click at [345, 171] on button "حفظ الفاتوره" at bounding box center [302, 172] width 477 height 23
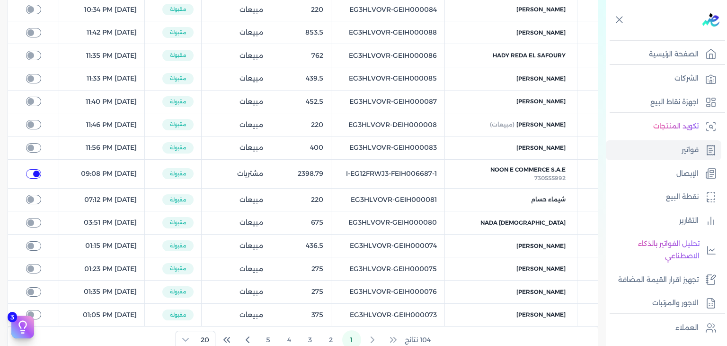
checkbox input "true"
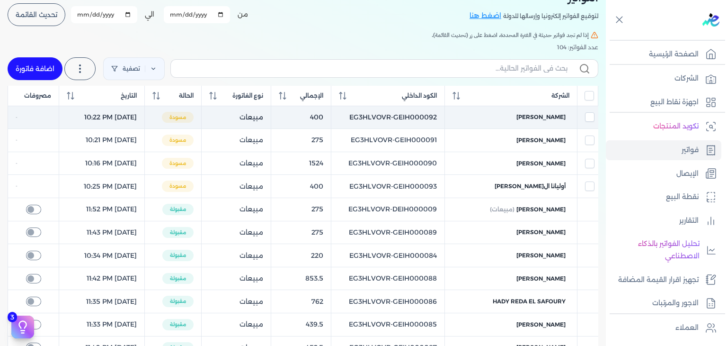
scroll to position [15, 0]
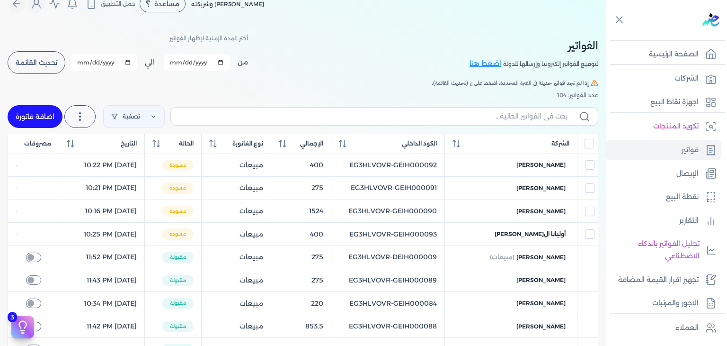
click at [58, 57] on button "تحديث القائمة" at bounding box center [37, 62] width 58 height 23
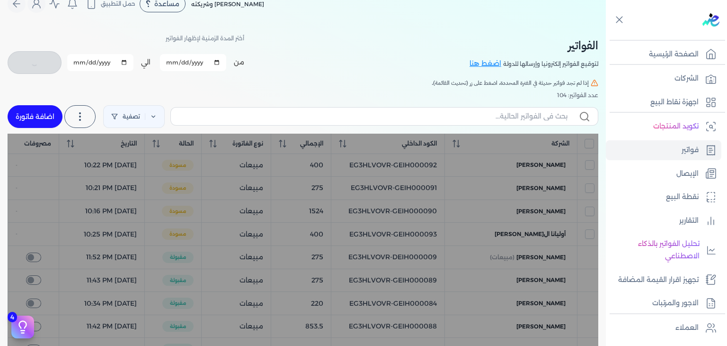
checkbox input "false"
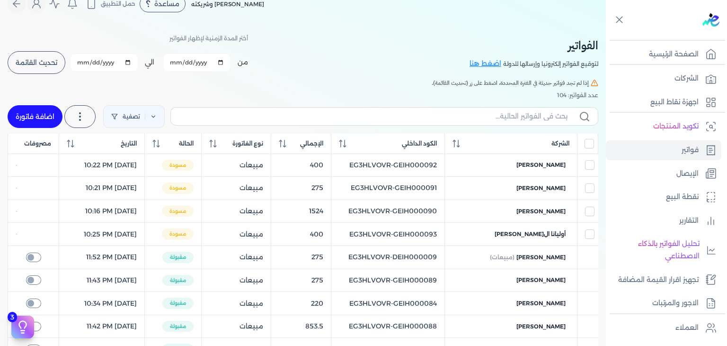
click at [44, 109] on link "اضافة فاتورة" at bounding box center [35, 116] width 55 height 23
select select "EGP"
select select "B"
select select "EGS"
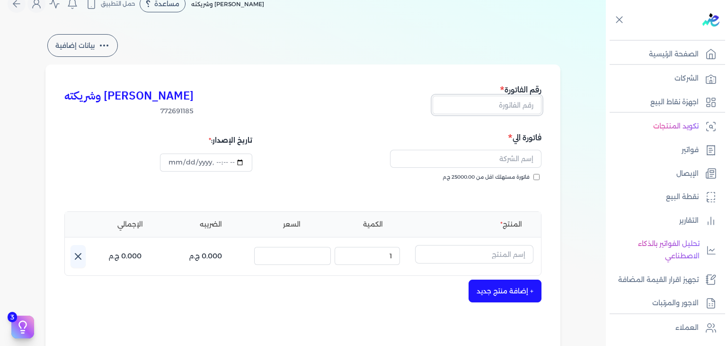
click at [529, 102] on input "text" at bounding box center [487, 105] width 109 height 18
paste input "EG3HLVOVR-GEIH000094"
type input "EG3HLVOVR-GEIH000094"
click at [540, 176] on input "فاتورة مستهلك اقل من 25000.00 ج.م" at bounding box center [536, 177] width 6 height 6
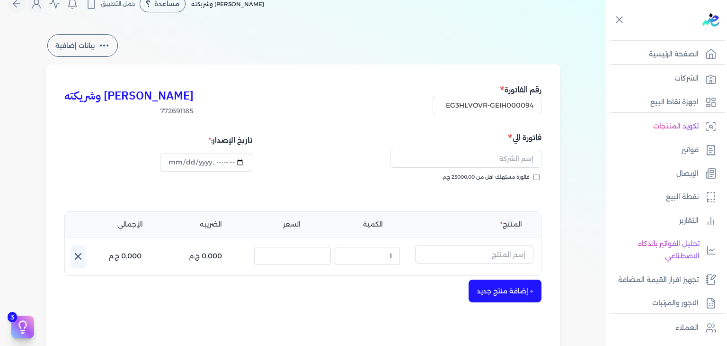
checkbox input "true"
click at [175, 165] on input "datetime-local" at bounding box center [206, 162] width 92 height 18
type input "2025-08-22T22:25:49"
click at [492, 250] on input "text" at bounding box center [474, 254] width 118 height 18
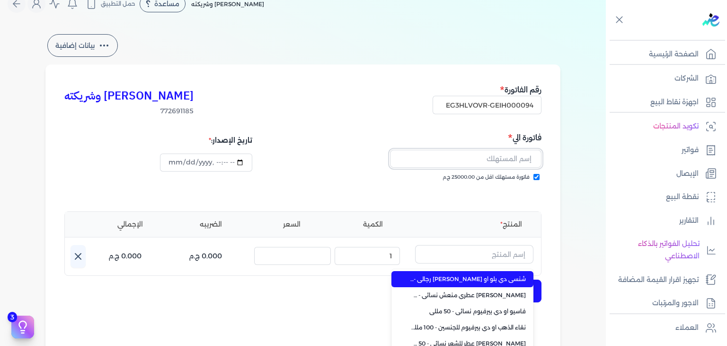
click at [521, 159] on input "text" at bounding box center [465, 159] width 151 height 18
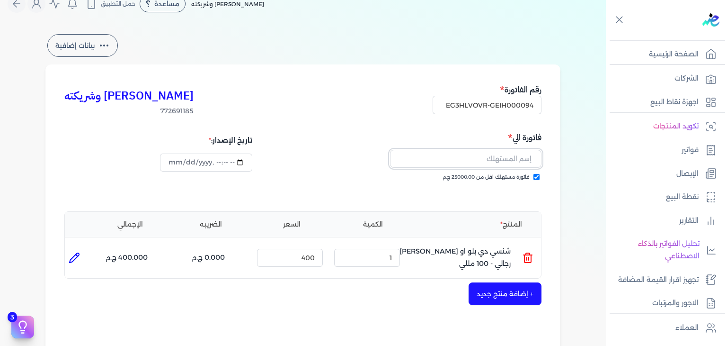
paste input "mazen eldmerdash"
type input "mazen eldmerdash"
click at [526, 252] on icon at bounding box center [527, 257] width 11 height 11
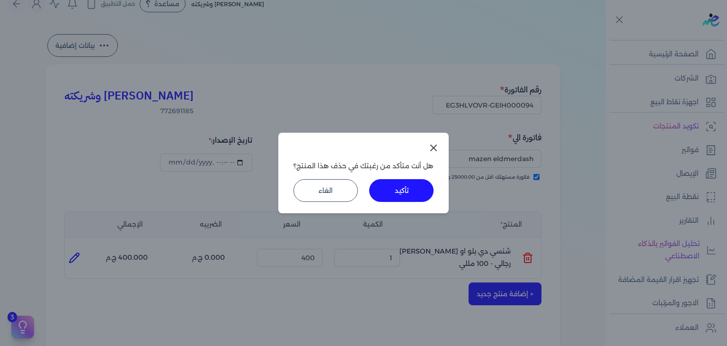
click at [398, 193] on button "تأكيد" at bounding box center [401, 190] width 64 height 23
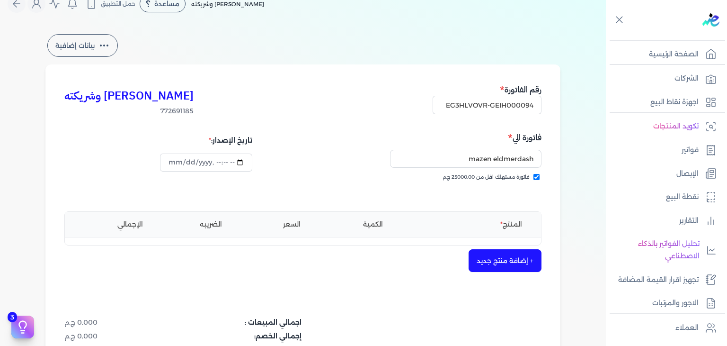
click at [502, 258] on button "+ إضافة منتج جديد" at bounding box center [505, 260] width 73 height 23
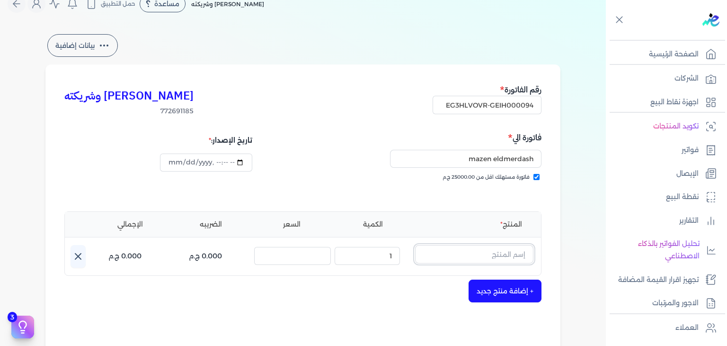
click at [505, 250] on input "text" at bounding box center [474, 254] width 118 height 18
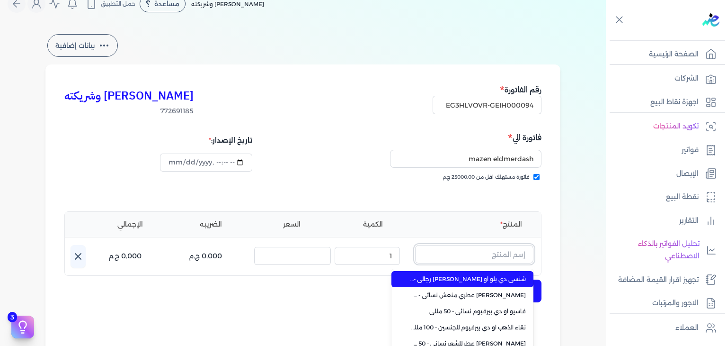
paste input "إنترمات رذاذ عطري منعش نسائي - 250 مللي"
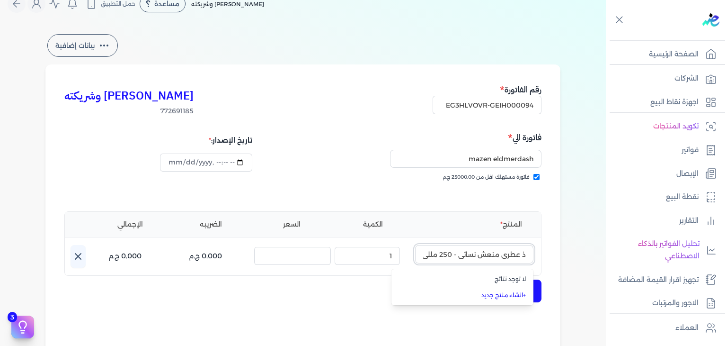
type input "إنترمات رذاذ عطري منعش نسائي - 250 مللي"
click at [488, 294] on link "+ انشاء منتج جديد" at bounding box center [467, 295] width 115 height 9
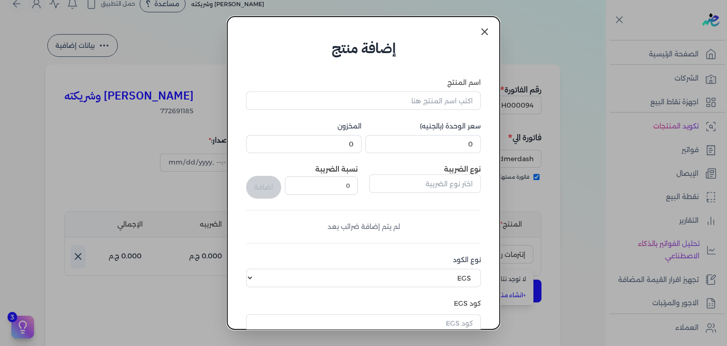
scroll to position [145, 0]
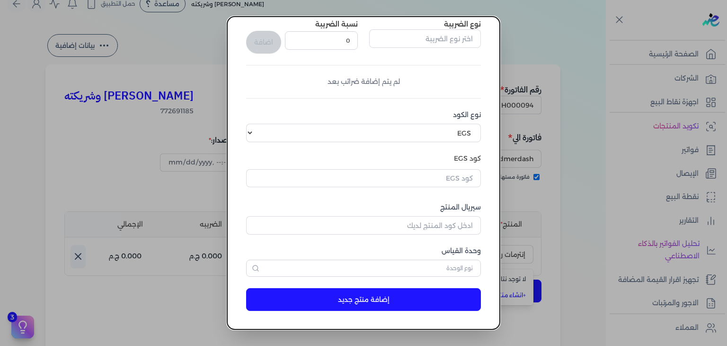
click at [466, 246] on div "كود EGS" at bounding box center [363, 261] width 235 height 31
click at [464, 173] on input "text" at bounding box center [363, 178] width 235 height 18
paste input "EG-772691185-EPCF-P-RFM-W-250-20"
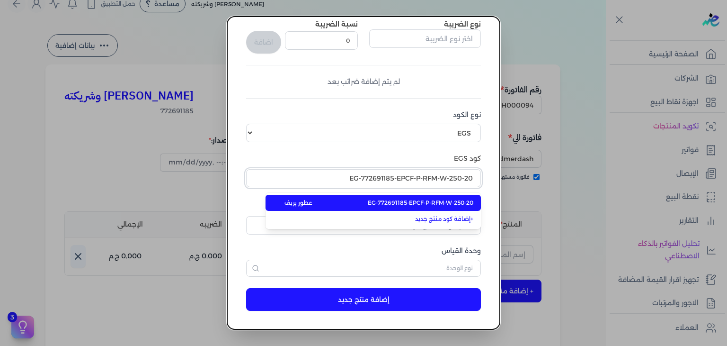
type input "EG-772691185-EPCF-P-RFM-W-250-20"
click at [464, 200] on span "EG-772691185-EPCF-P-RFM-W-250-20" at bounding box center [421, 202] width 106 height 9
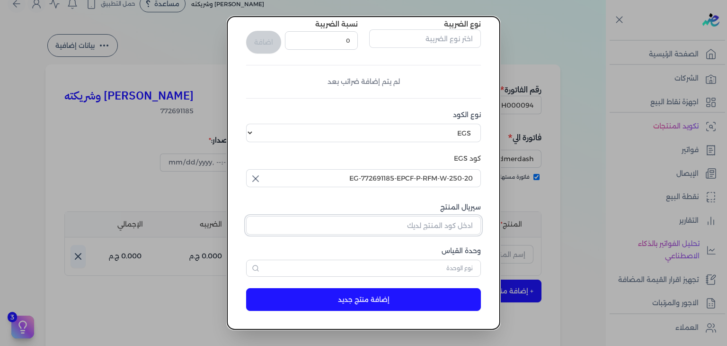
click at [454, 220] on input "سيريال المنتج" at bounding box center [363, 225] width 235 height 18
paste input "Z9C06EC9C6EDBB8F8FA84Z-1"
type input "Z9C06EC9C6EDBB8F8FA84Z-1"
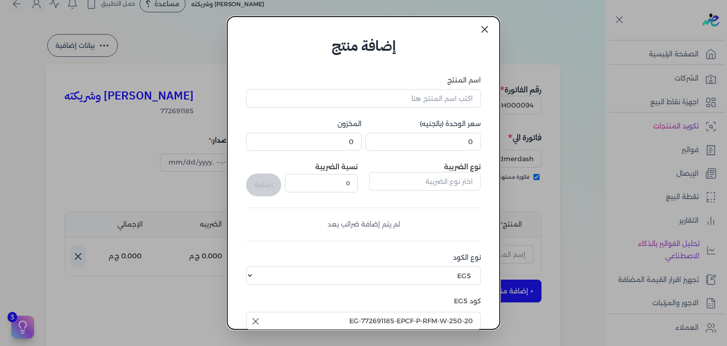
scroll to position [0, 0]
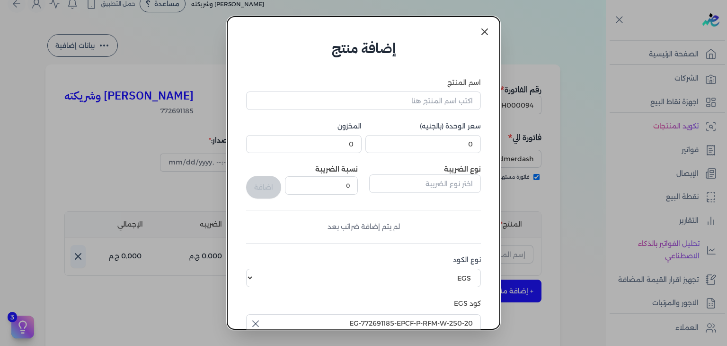
type input "وحدة نشاط"
click at [466, 108] on input "اسم المنتج" at bounding box center [363, 100] width 235 height 18
paste input "إنترمات رذاذ عطري منعش نسائي - 250 مللي"
type input "إنترمات رذاذ عطري منعش نسائي - 250 مللي"
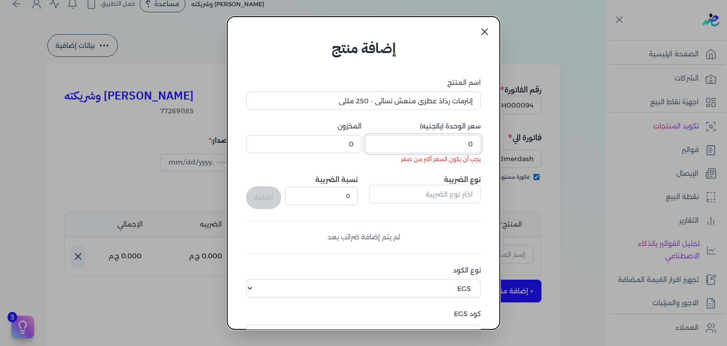
paste input "232.5"
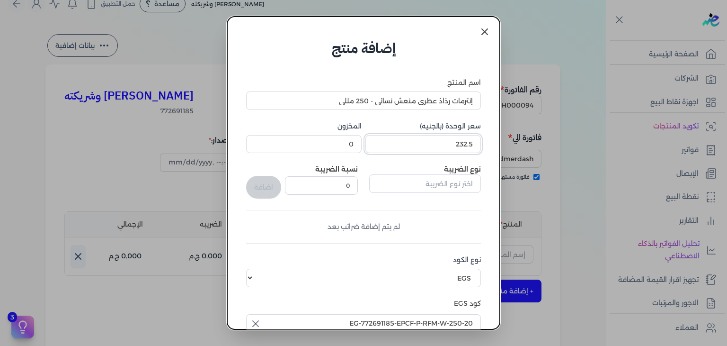
type input "232.5"
click at [355, 147] on input "0" at bounding box center [303, 144] width 115 height 18
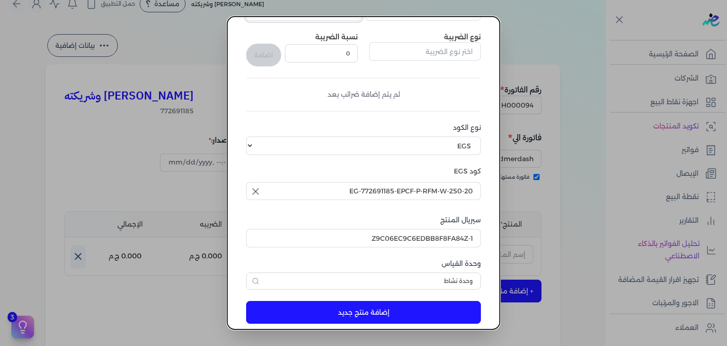
scroll to position [145, 0]
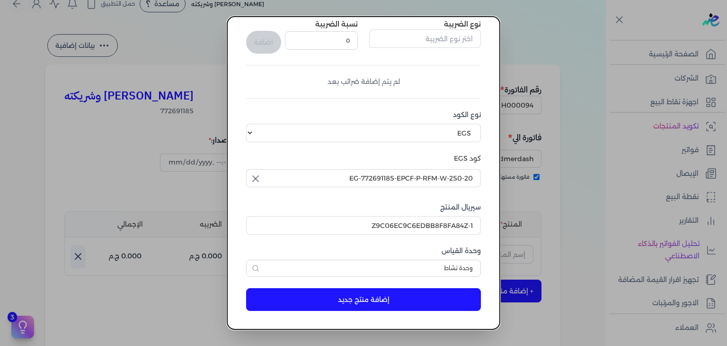
type input "6"
click at [410, 294] on button "إضافة منتج جديد" at bounding box center [363, 299] width 235 height 23
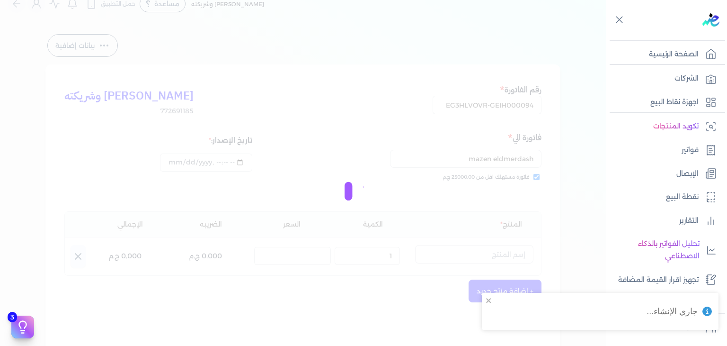
select select "EGS"
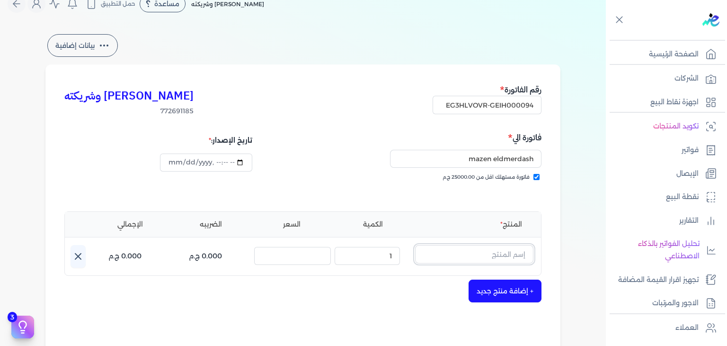
click at [474, 254] on input "text" at bounding box center [474, 254] width 118 height 18
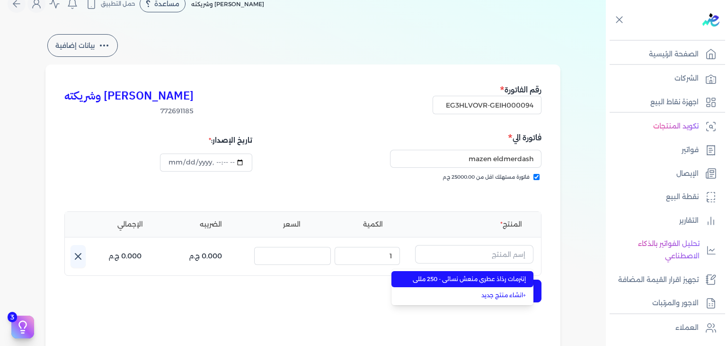
click at [528, 279] on li "إنترمات رذاذ عطري منعش نسائي - 250 مللي" at bounding box center [462, 279] width 142 height 16
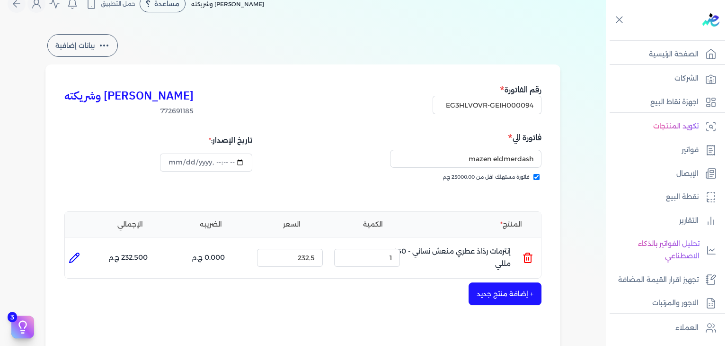
scroll to position [252, 0]
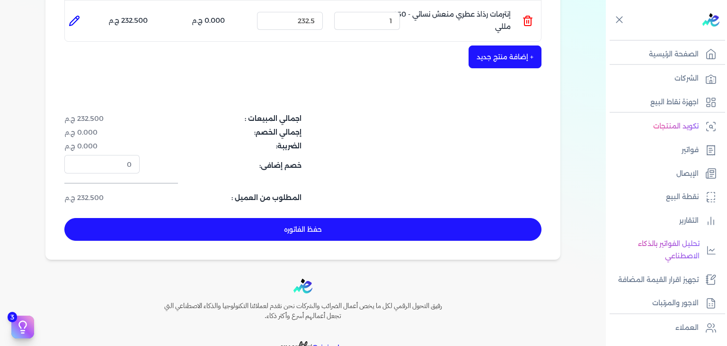
click at [393, 228] on button "حفظ الفاتوره" at bounding box center [302, 229] width 477 height 23
type input "2025-08-23"
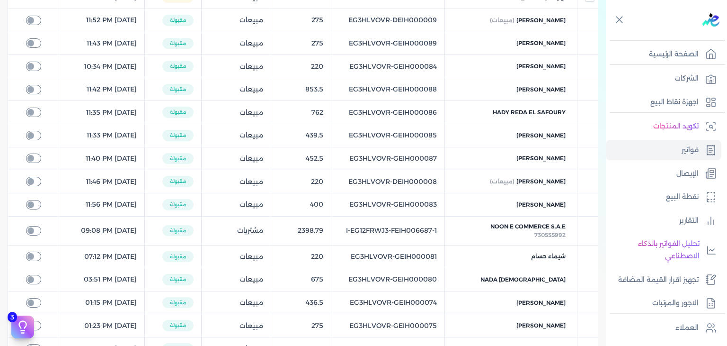
scroll to position [242, 0]
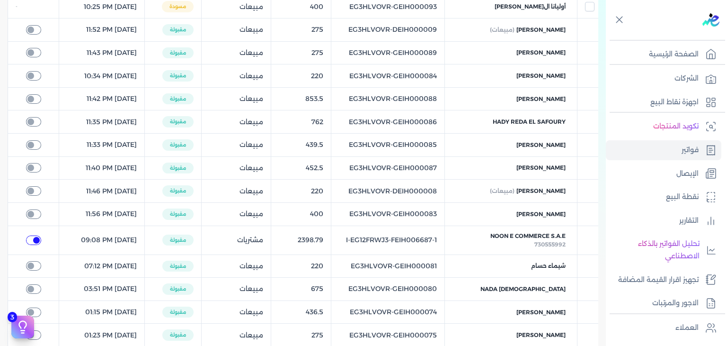
checkbox input "true"
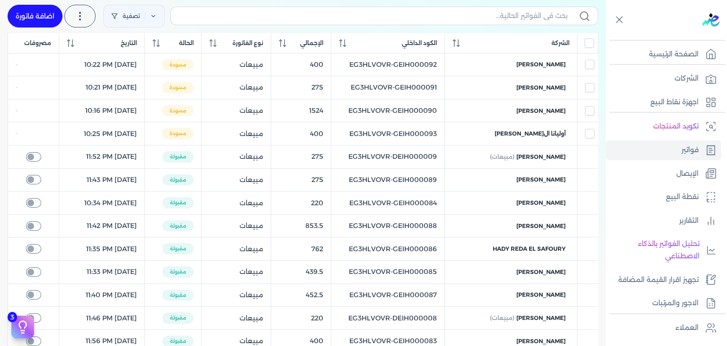
scroll to position [0, 0]
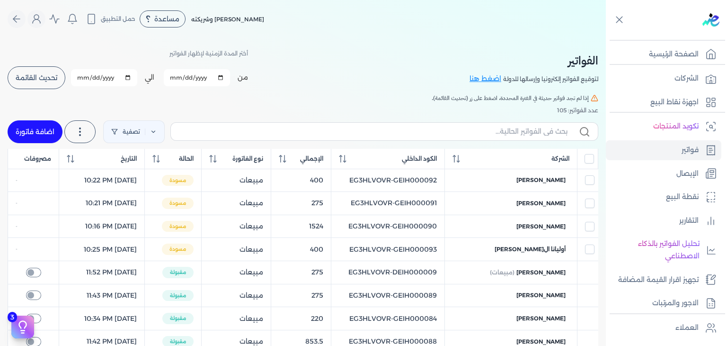
click at [58, 82] on button "تحديث القائمة" at bounding box center [37, 77] width 58 height 23
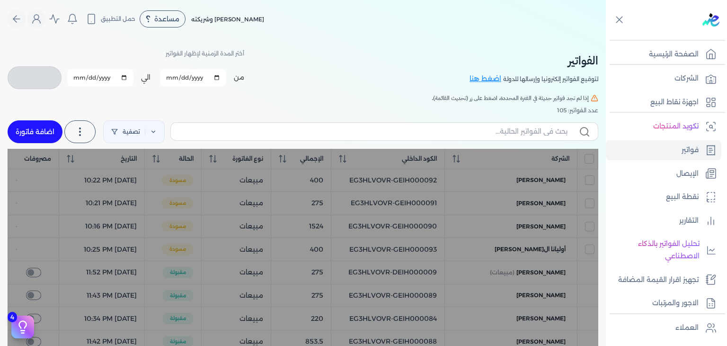
checkbox input "false"
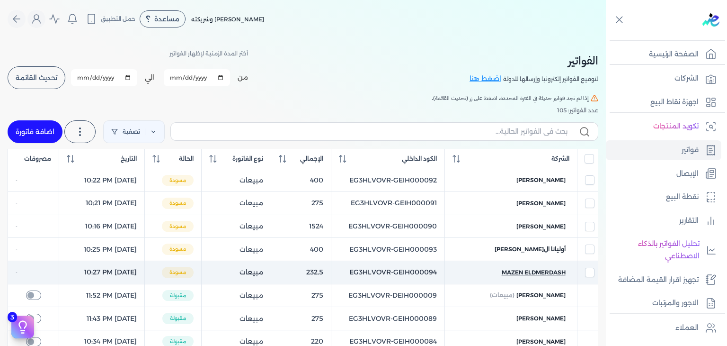
click at [524, 270] on span "mazen eldmerdash" at bounding box center [534, 272] width 64 height 9
select select "EGP"
select select "B"
select select "EGS"
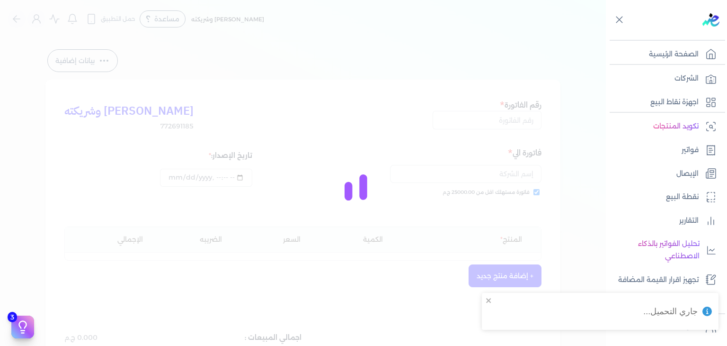
type input "EG3HLVOVR-GEIH000094"
checkbox input "true"
type input "2025-08-22T22:27:45"
type input "2025-08-23"
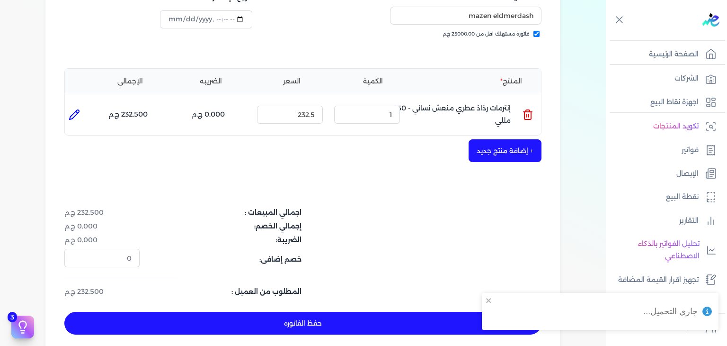
scroll to position [189, 0]
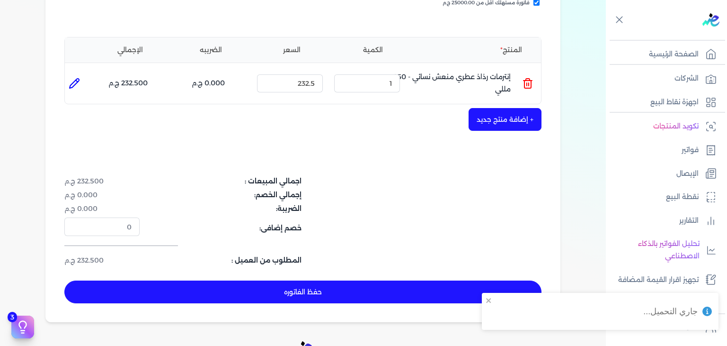
click at [286, 297] on button "حفظ الفاتوره" at bounding box center [302, 291] width 477 height 23
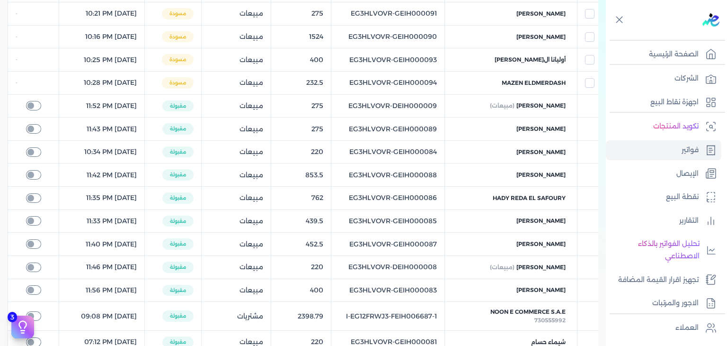
scroll to position [180, 0]
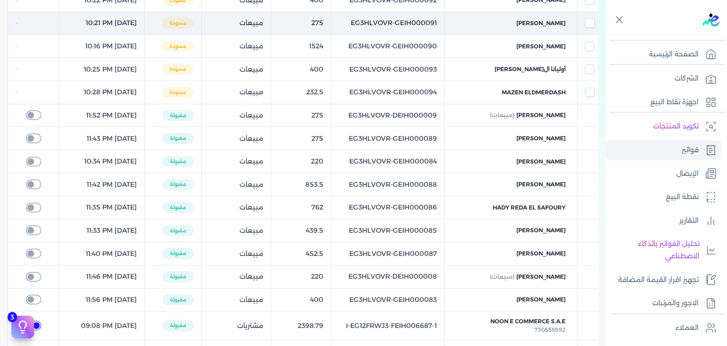
checkbox input "true"
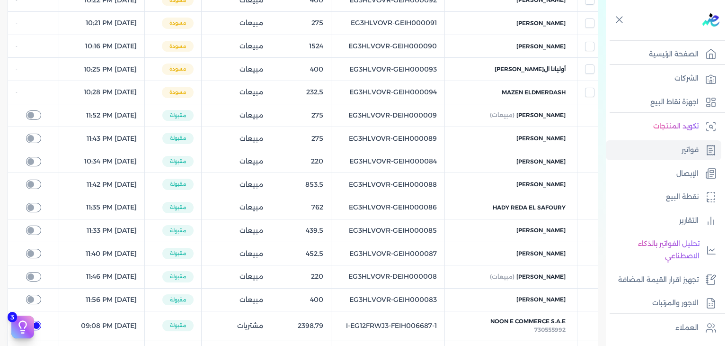
scroll to position [0, 0]
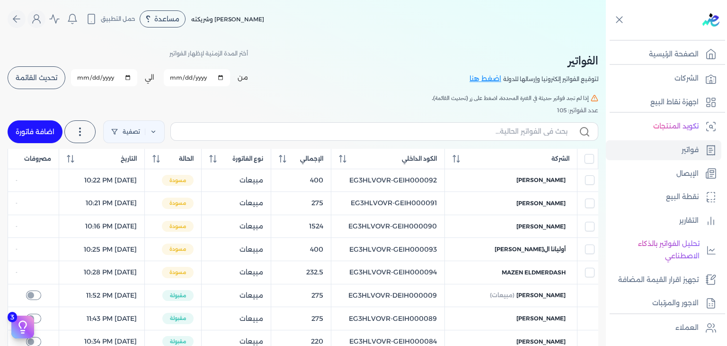
click at [61, 74] on button "تحديث القائمة" at bounding box center [37, 77] width 58 height 23
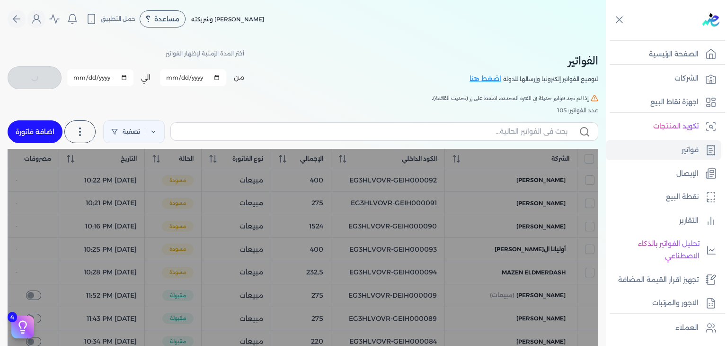
checkbox input "false"
click at [37, 130] on link "اضافة فاتورة" at bounding box center [35, 131] width 55 height 23
select select "EGP"
select select "B"
select select "EGS"
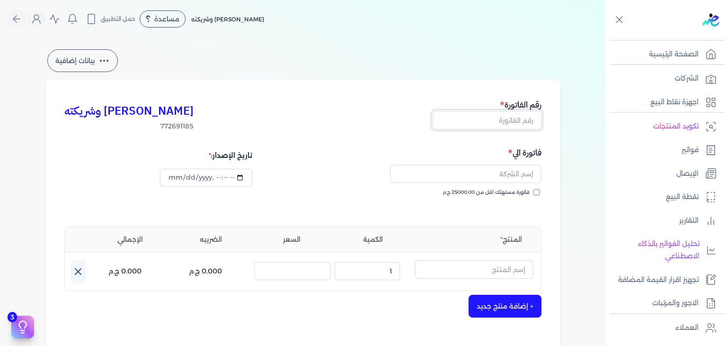
click at [513, 126] on input "text" at bounding box center [487, 120] width 109 height 18
paste input "EG3HLVOVR-GEIH000095"
type input "EG3HLVOVR-GEIH000095"
click at [169, 175] on input "datetime-local" at bounding box center [206, 178] width 92 height 18
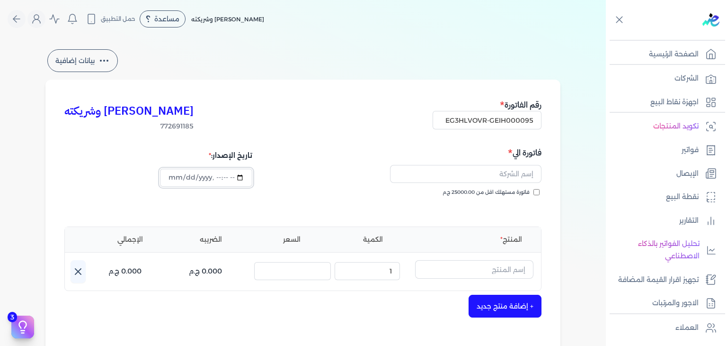
scroll to position [0, 0]
type input "2025-08-22T22:29:26"
click at [539, 194] on input "فاتورة مستهلك اقل من 25000.00 ج.م" at bounding box center [536, 192] width 6 height 6
checkbox input "true"
click at [499, 167] on input "text" at bounding box center [465, 174] width 151 height 18
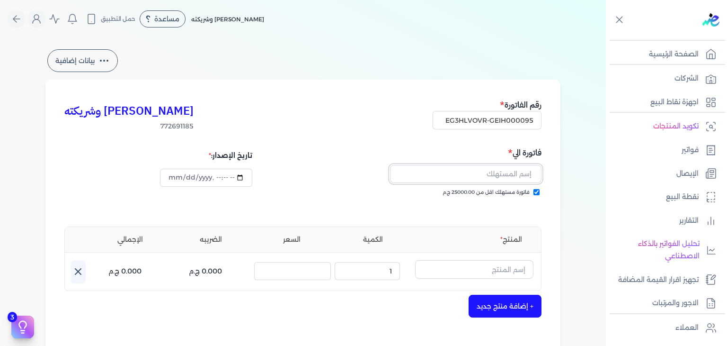
paste input "marez sameh"
type input "marez sameh"
click at [483, 267] on input "text" at bounding box center [474, 269] width 118 height 18
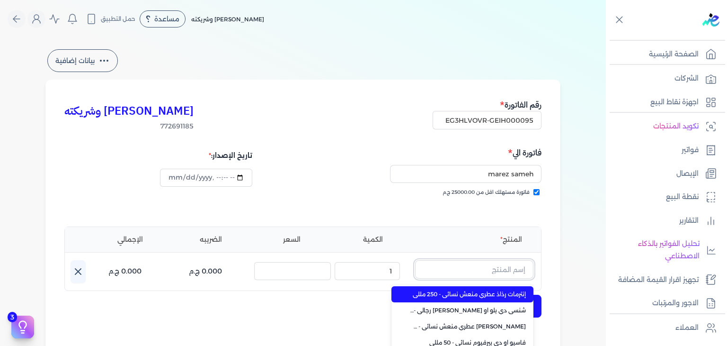
paste input "يارا رذاذ ع"
type input "يارا رذاذ ع"
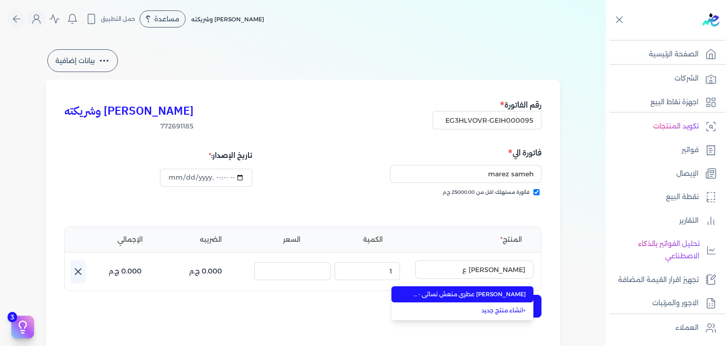
click at [502, 292] on span "يارا رذاذ عطري منعش نسائي - 250 مللي" at bounding box center [467, 294] width 115 height 9
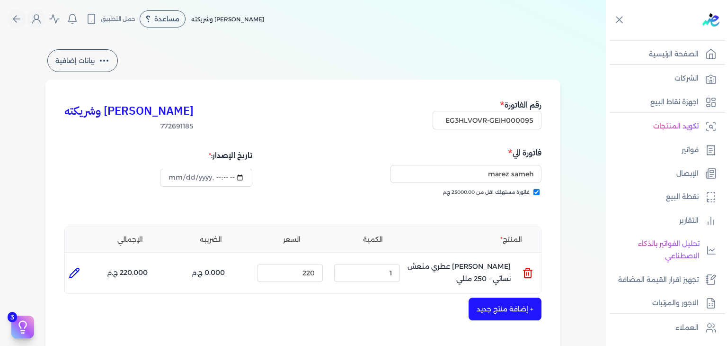
scroll to position [309, 0]
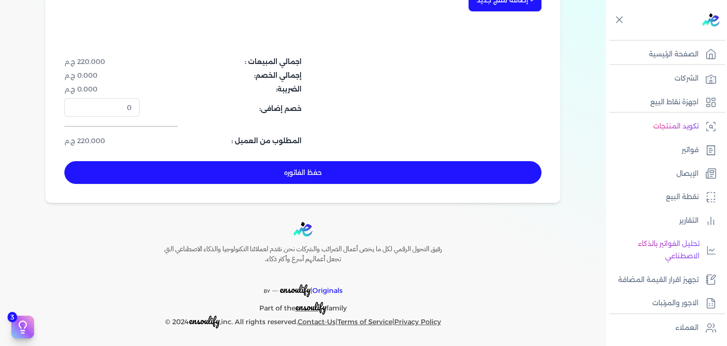
click at [315, 172] on button "حفظ الفاتوره" at bounding box center [302, 172] width 477 height 23
type input "2025-08-23"
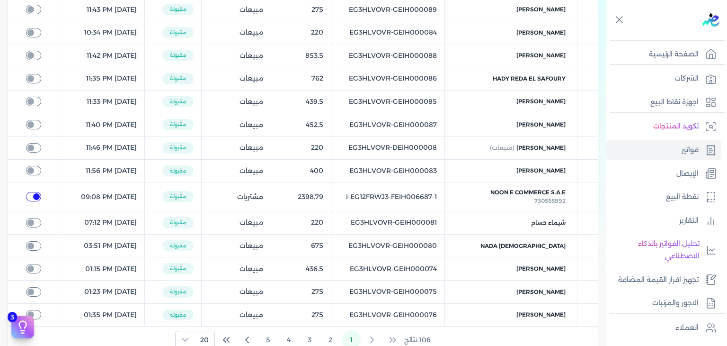
checkbox input "true"
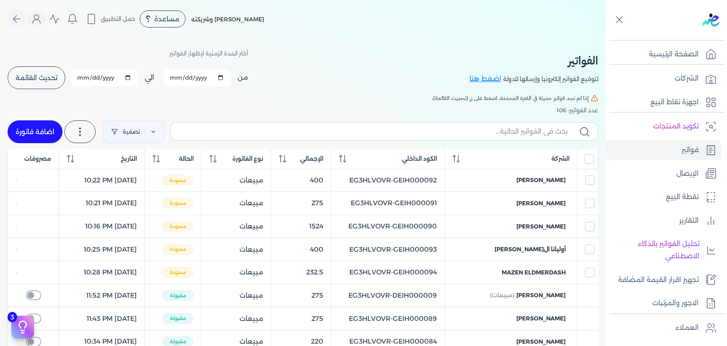
click at [50, 77] on span "تحديث القائمة" at bounding box center [37, 77] width 42 height 7
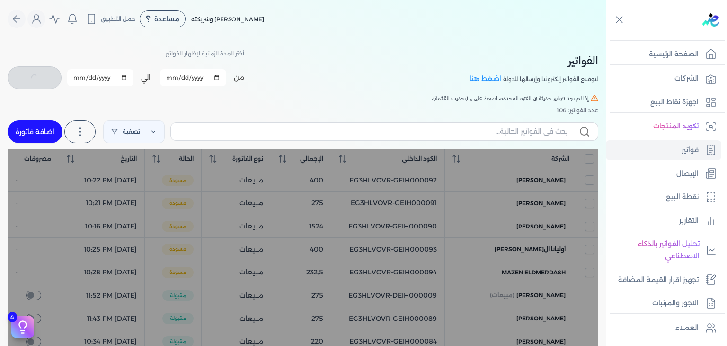
checkbox input "false"
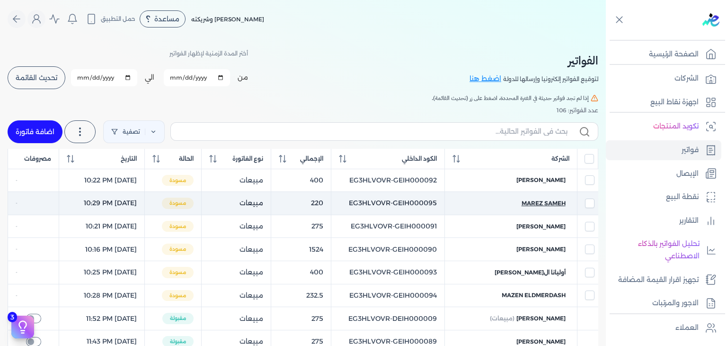
click at [566, 201] on span "marez sameh" at bounding box center [544, 203] width 44 height 9
select select "EGP"
select select "B"
select select "EGS"
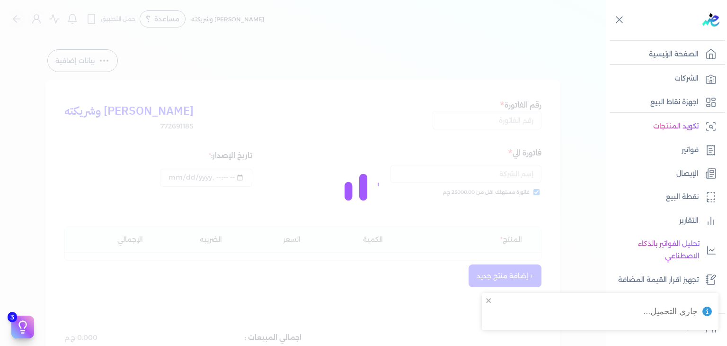
type input "EG3HLVOVR-GEIH000095"
checkbox input "true"
type input "2025-08-22T22:29:46"
type input "2025-08-23"
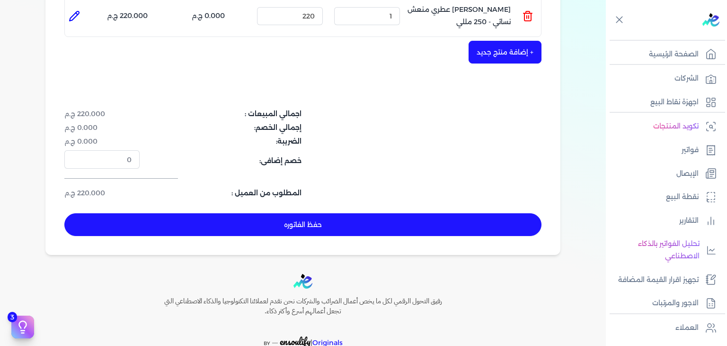
scroll to position [284, 0]
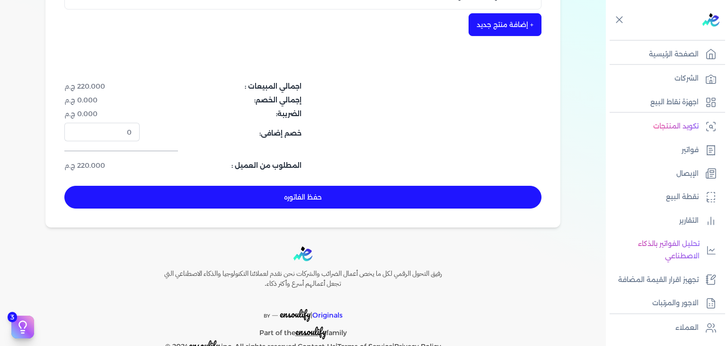
click at [309, 201] on button "حفظ الفاتوره" at bounding box center [302, 197] width 477 height 23
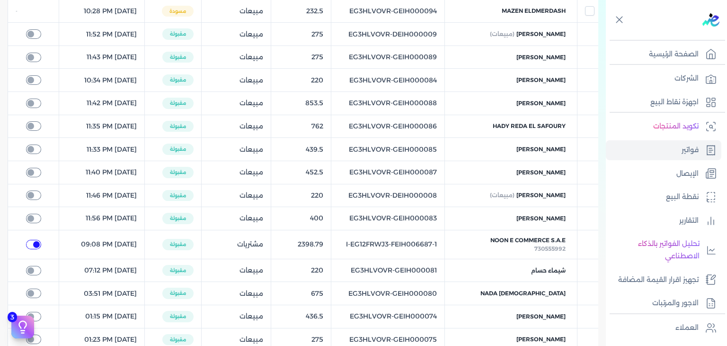
checkbox input "true"
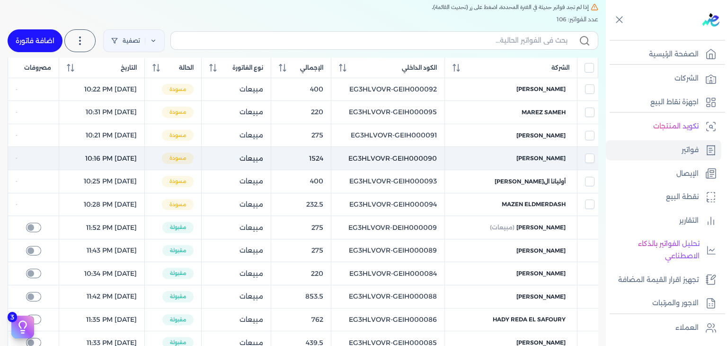
scroll to position [38, 0]
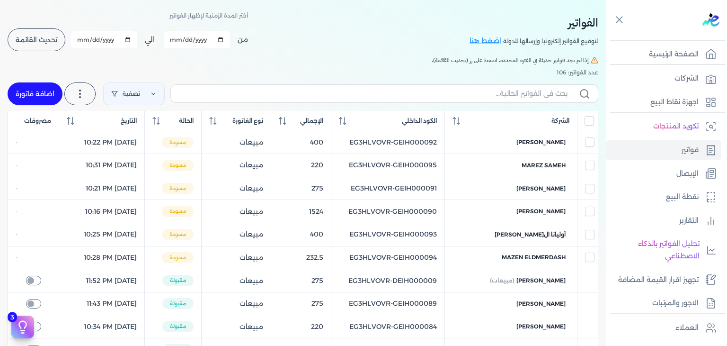
click at [40, 94] on link "اضافة فاتورة" at bounding box center [35, 93] width 55 height 23
select select "EGP"
select select "B"
select select "EGS"
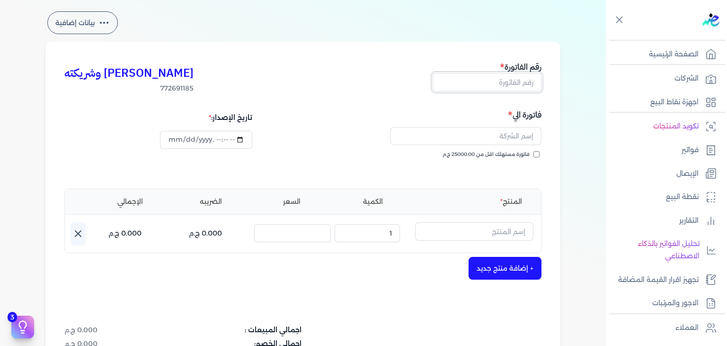
click at [520, 84] on input "text" at bounding box center [487, 82] width 109 height 18
paste input "EG3HLVOVR-GEIH000096"
type input "EG3HLVOVR-GEIH000096"
click at [537, 153] on input "فاتورة مستهلك اقل من 25000.00 ج.م" at bounding box center [536, 154] width 6 height 6
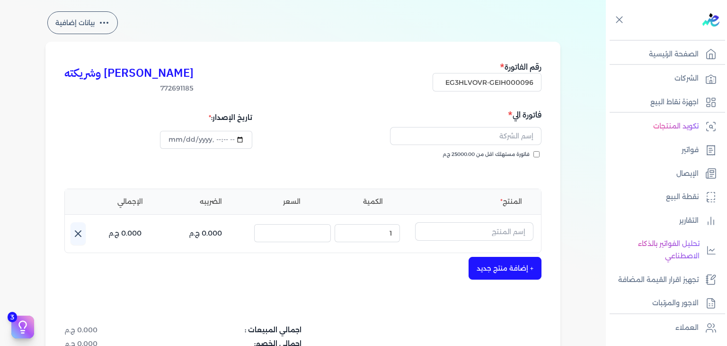
checkbox input "true"
click at [497, 139] on input "text" at bounding box center [465, 136] width 151 height 18
paste input "Hossam Taha"
type input "Hossam Taha"
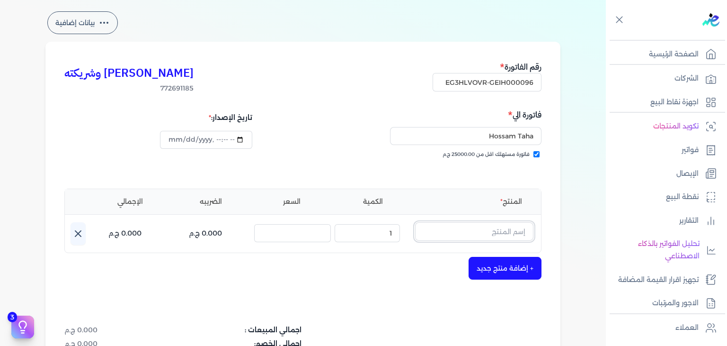
click at [473, 231] on input "text" at bounding box center [474, 231] width 118 height 18
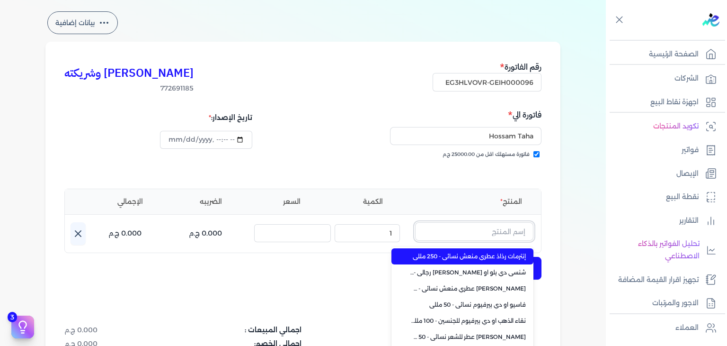
paste input "باكارات روج 540 رذاذ عطري منعش نسائي - 250 مللي"
type input "باكارات روج 540 رذاذ عطري منعش نسائي - 250 مللي"
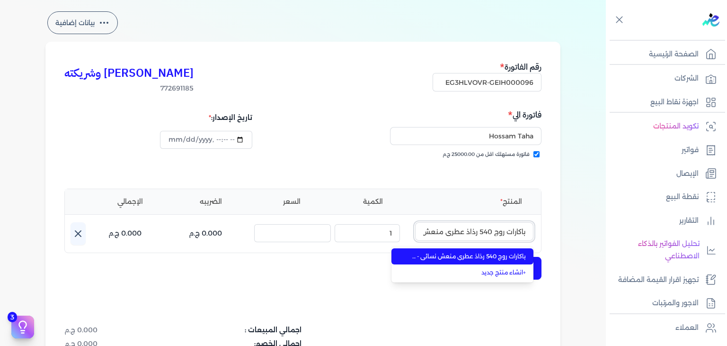
scroll to position [0, -55]
click at [502, 255] on span "باكارات روج 540 رذاذ عطري منعش نسائي - 250 مللي" at bounding box center [467, 256] width 115 height 9
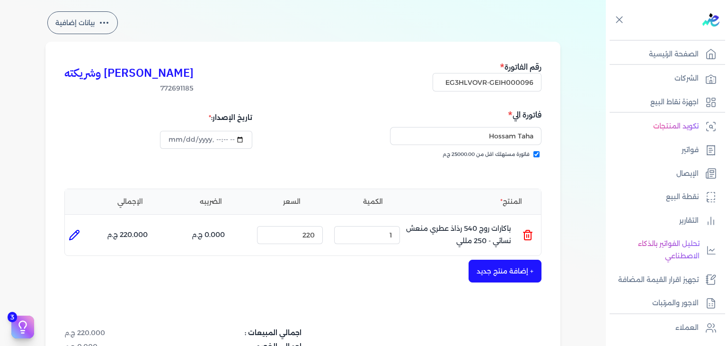
scroll to position [309, 0]
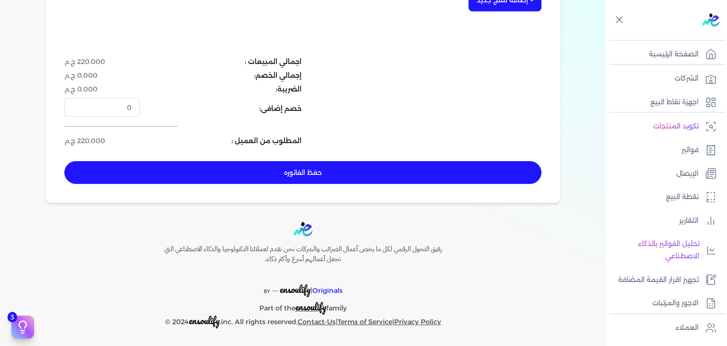
click at [305, 172] on button "حفظ الفاتوره" at bounding box center [302, 172] width 477 height 23
type input "2025-08-23"
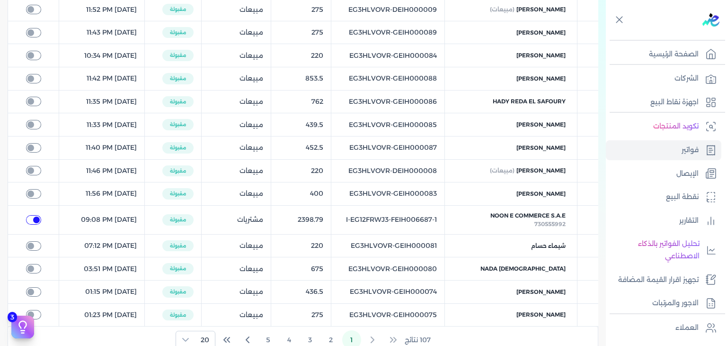
checkbox input "true"
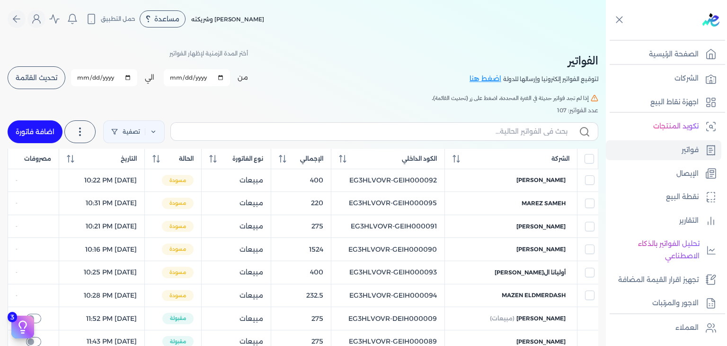
click at [40, 81] on span "تحديث القائمة" at bounding box center [37, 77] width 42 height 7
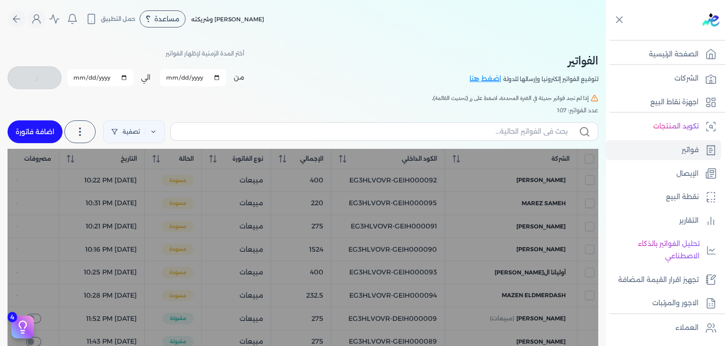
checkbox input "false"
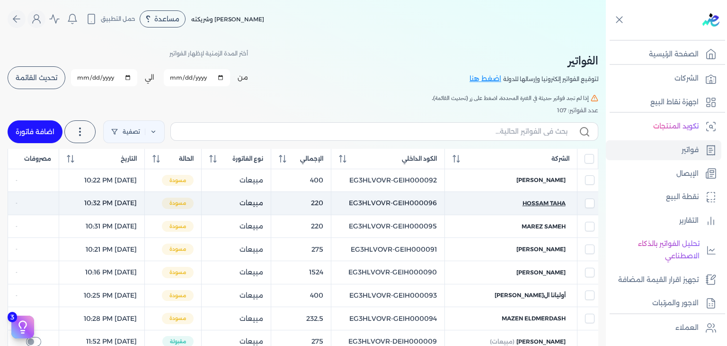
click at [544, 201] on span "Hossam Taha" at bounding box center [544, 203] width 43 height 9
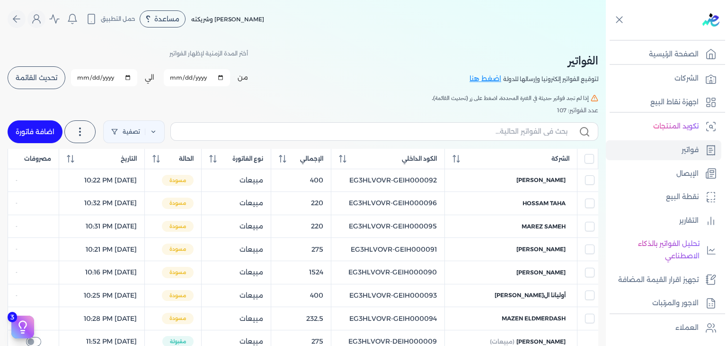
select select "EGP"
select select "B"
select select "EGS"
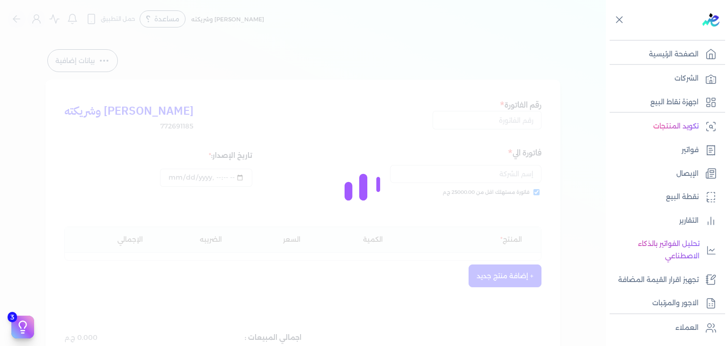
type input "EG3HLVOVR-GEIH000096"
checkbox input "true"
type input "2025-08-23T22:32:29"
type input "2025-08-23"
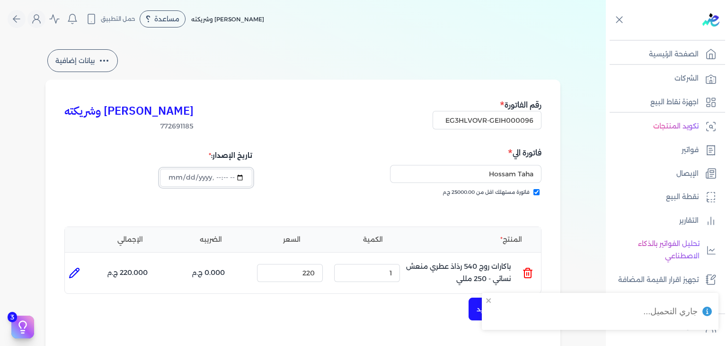
click at [170, 176] on input "datetime-local" at bounding box center [206, 178] width 92 height 18
type input "2025-08-22T22:32:29"
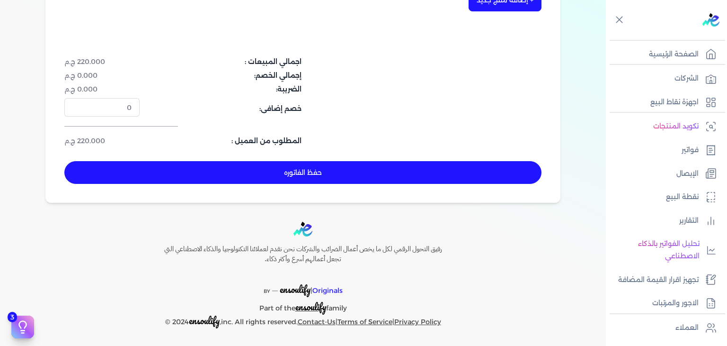
click at [378, 177] on button "حفظ الفاتوره" at bounding box center [302, 172] width 477 height 23
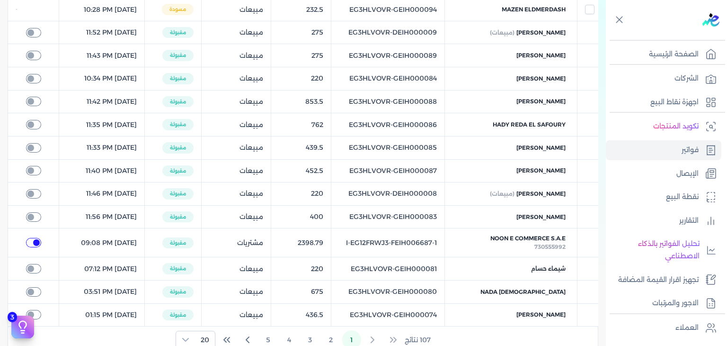
checkbox input "true"
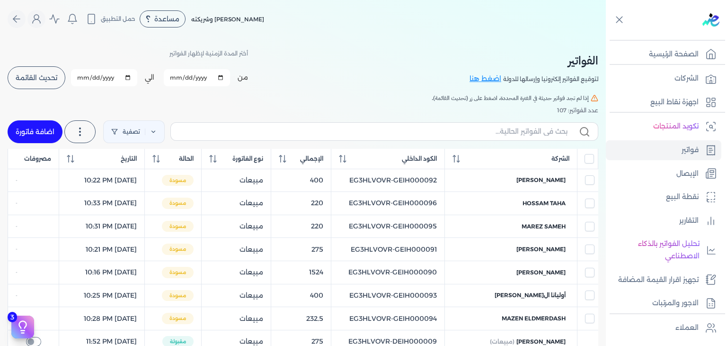
click at [34, 78] on span "تحديث القائمة" at bounding box center [37, 77] width 42 height 7
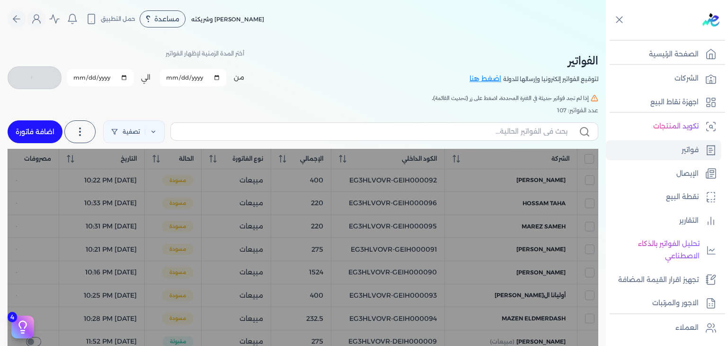
checkbox input "false"
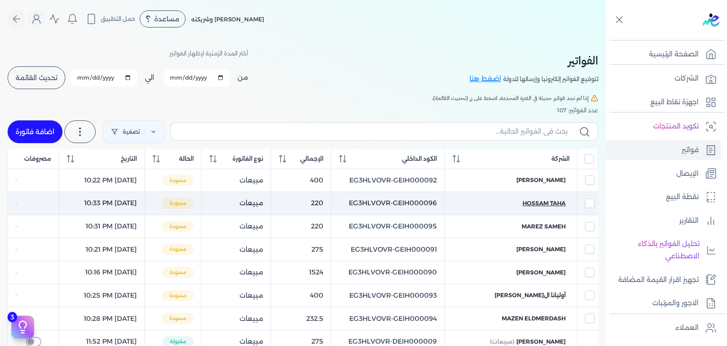
click at [546, 199] on span "Hossam Taha" at bounding box center [544, 203] width 43 height 9
select select "EGP"
select select "B"
select select "EGS"
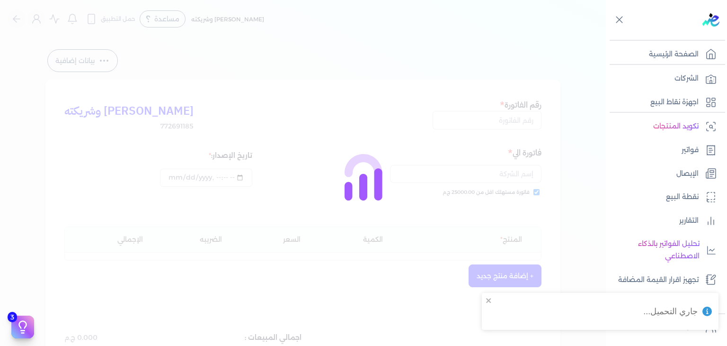
type input "EG3HLVOVR-GEIH000096"
checkbox input "true"
type input "2025-08-22T22:33:29"
type input "2025-08-23"
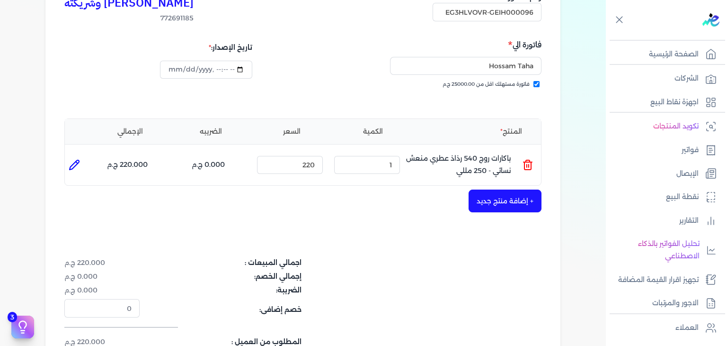
scroll to position [237, 0]
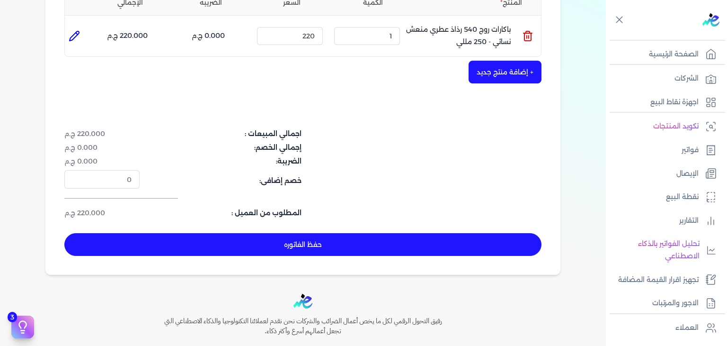
click at [352, 244] on button "حفظ الفاتوره" at bounding box center [302, 244] width 477 height 23
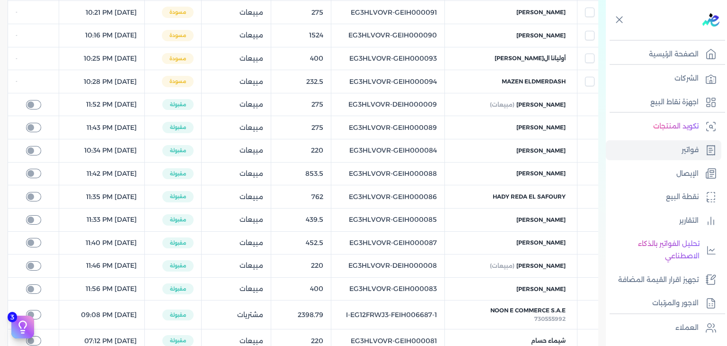
scroll to position [227, 0]
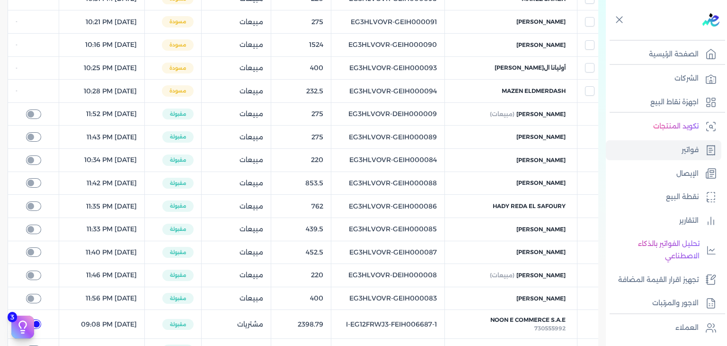
checkbox input "true"
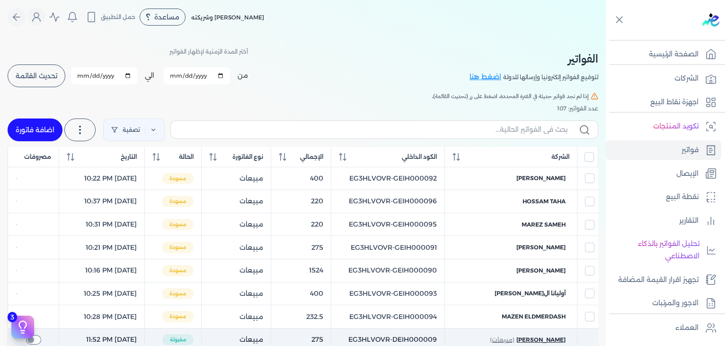
scroll to position [0, 0]
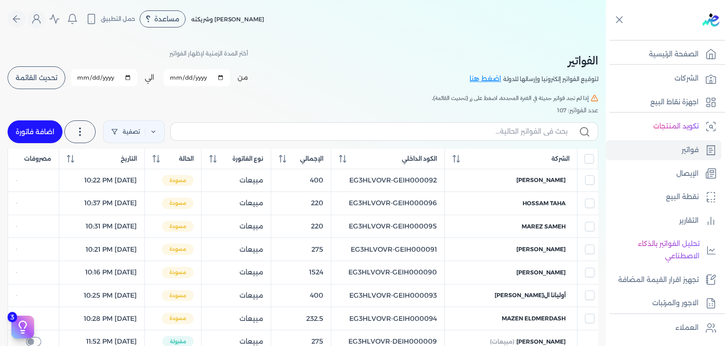
click at [64, 83] on button "تحديث القائمة" at bounding box center [37, 77] width 58 height 23
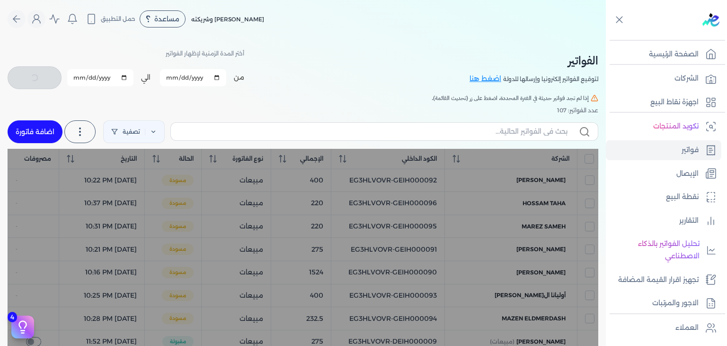
checkbox input "false"
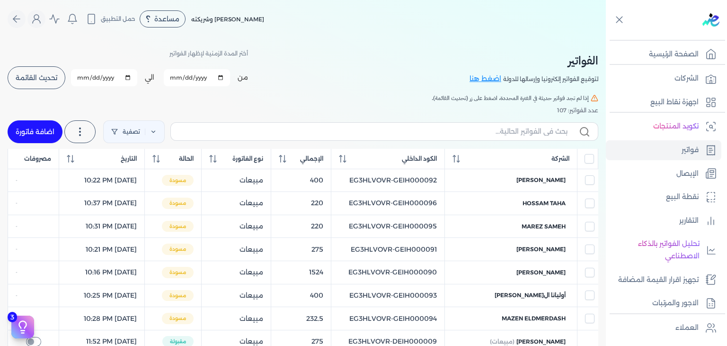
click at [43, 133] on link "اضافة فاتورة" at bounding box center [35, 131] width 55 height 23
select select "EGP"
select select "B"
select select "EGS"
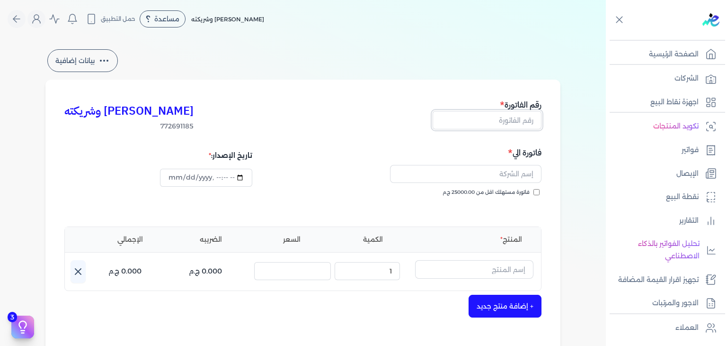
click at [471, 118] on input "text" at bounding box center [487, 120] width 109 height 18
paste input "EG3HLVOVR-GEIH000097"
type input "EG3HLVOVR-GEIH000097"
click at [540, 192] on input "فاتورة مستهلك اقل من 25000.00 ج.م" at bounding box center [536, 192] width 6 height 6
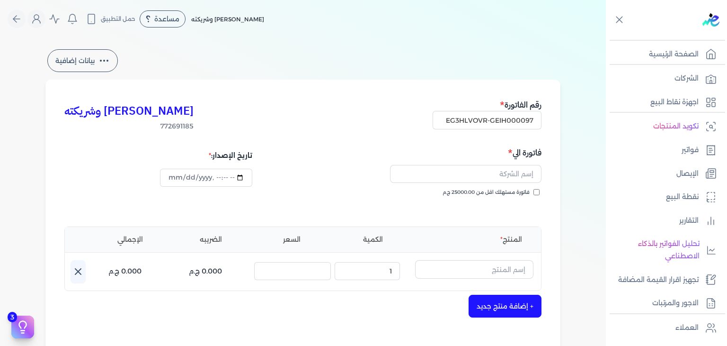
checkbox input "true"
click at [172, 180] on input "datetime-local" at bounding box center [206, 178] width 92 height 18
type input "2025-08-22T22:39:33"
click at [488, 172] on input "text" at bounding box center [465, 174] width 151 height 18
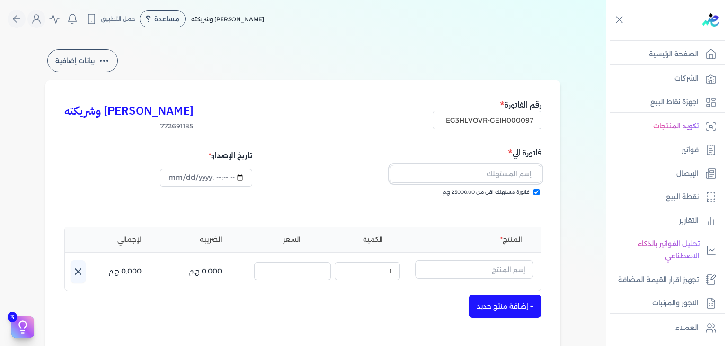
paste input "EG3HLVOVR-GEIH000097"
click at [500, 173] on input "EG3HLVOVR-GEIH000097" at bounding box center [465, 174] width 151 height 18
paste input "mohamed rabea"
type input "mohamed rabea"
click at [490, 277] on input "text" at bounding box center [474, 269] width 118 height 18
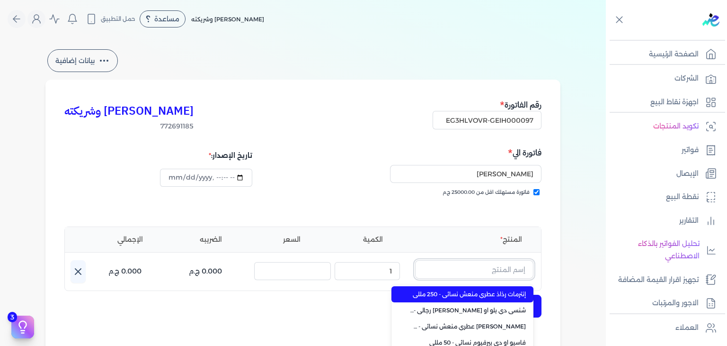
paste input "رقم. 198 او دي بيرفيو"
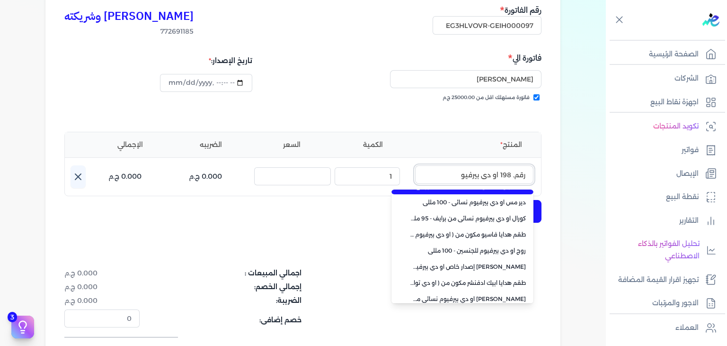
scroll to position [228, 0]
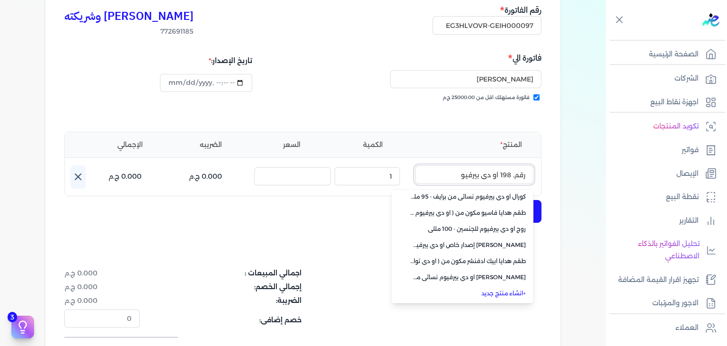
type input "رقم. 198 او دي بيرفيو"
click at [513, 300] on li "+ انشاء منتج جديد" at bounding box center [462, 293] width 142 height 16
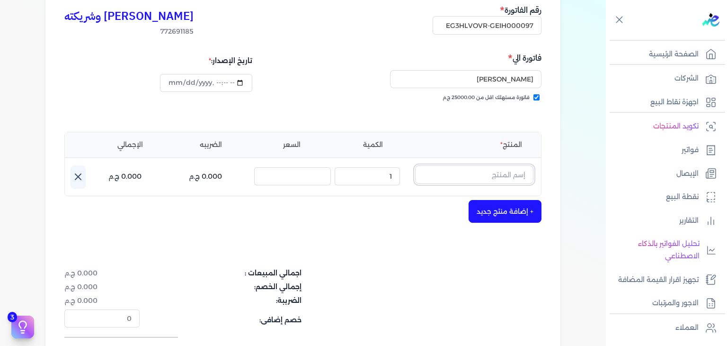
click at [490, 180] on input "text" at bounding box center [474, 174] width 118 height 18
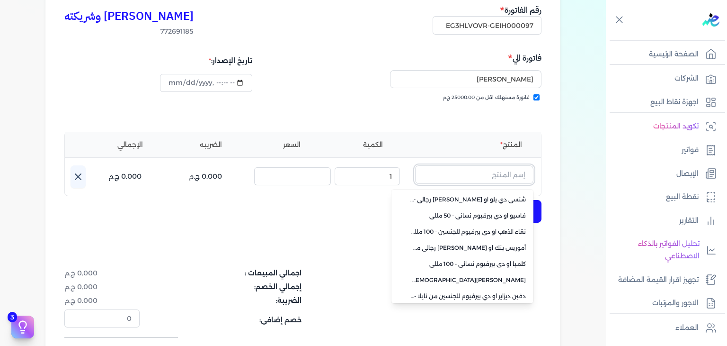
scroll to position [226, 0]
click at [507, 294] on link "+ انشاء منتج جديد" at bounding box center [467, 295] width 115 height 9
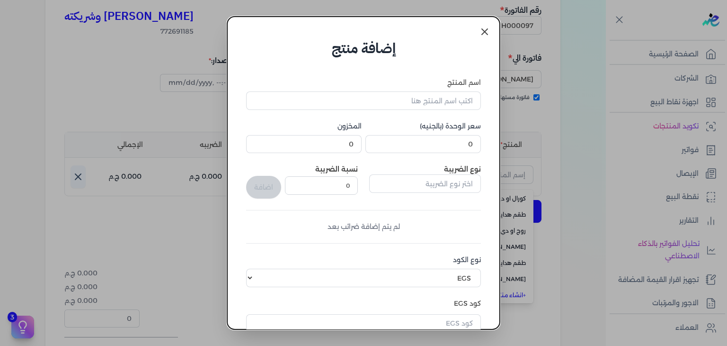
scroll to position [145, 0]
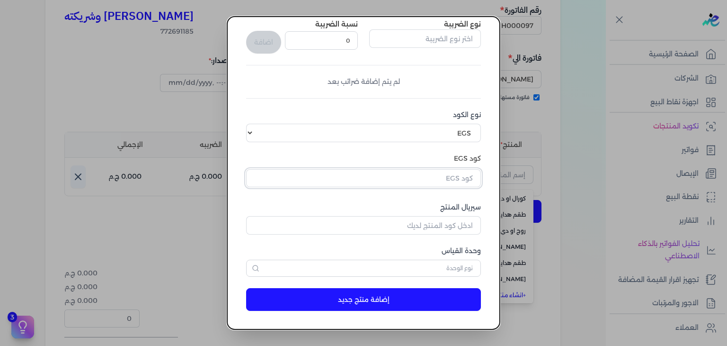
click at [463, 185] on input "text" at bounding box center [363, 178] width 235 height 18
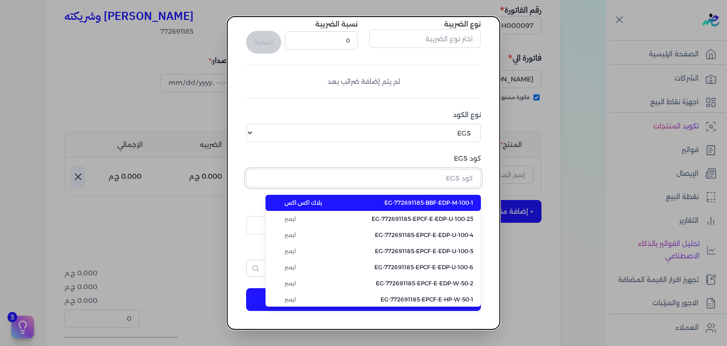
paste input "EG-772691185-FAPC-SC-EDP-M-100-1"
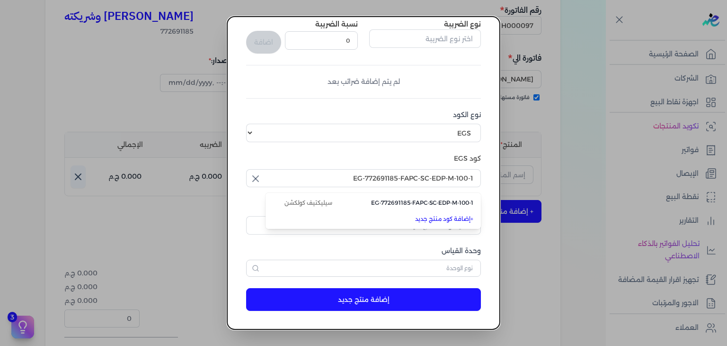
type input "EG-772691185-FAPC-SC-EDP-M-100-1"
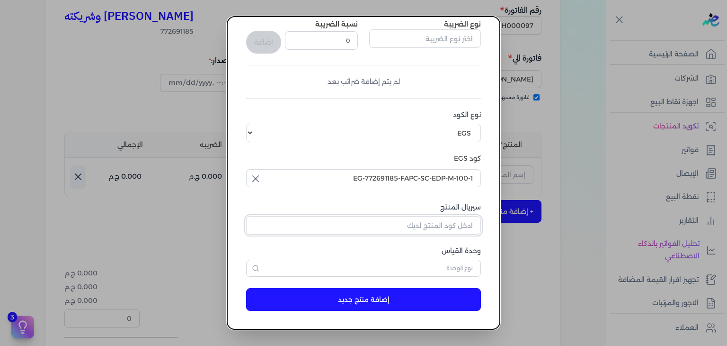
click at [434, 231] on input "سيريال المنتج" at bounding box center [363, 225] width 235 height 18
paste input "Z5D937D590463A8667FAFZ-1"
type input "Z5D937D590463A8667FAFZ-1"
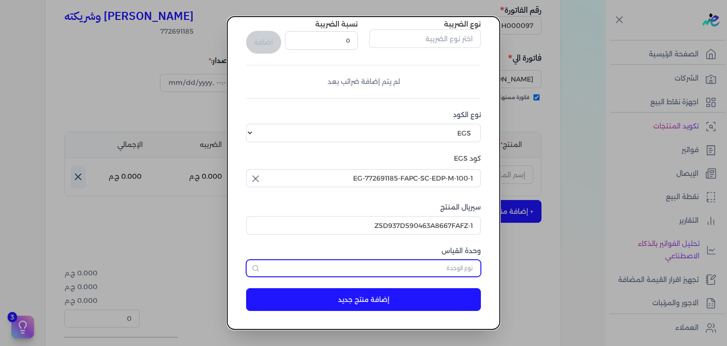
click at [458, 269] on input "text" at bounding box center [363, 267] width 235 height 17
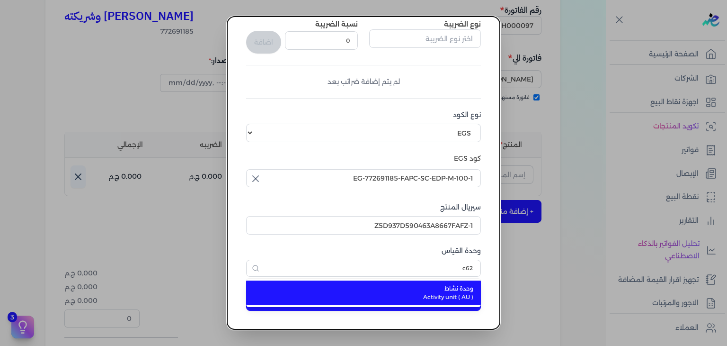
click at [455, 290] on span "وحدة نشاط" at bounding box center [369, 288] width 208 height 9
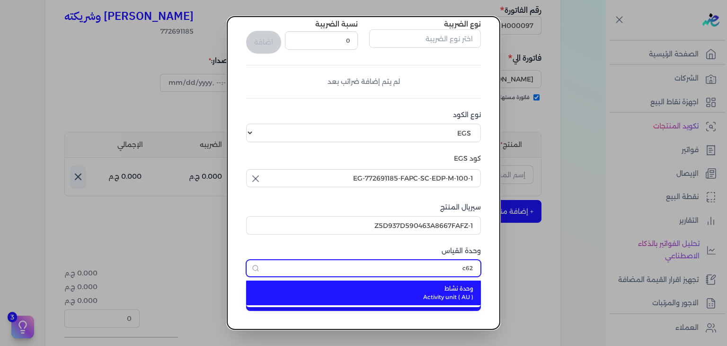
type input "وحدة نشاط"
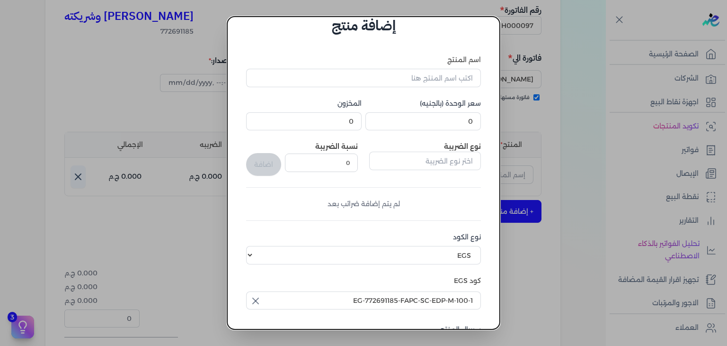
scroll to position [3, 0]
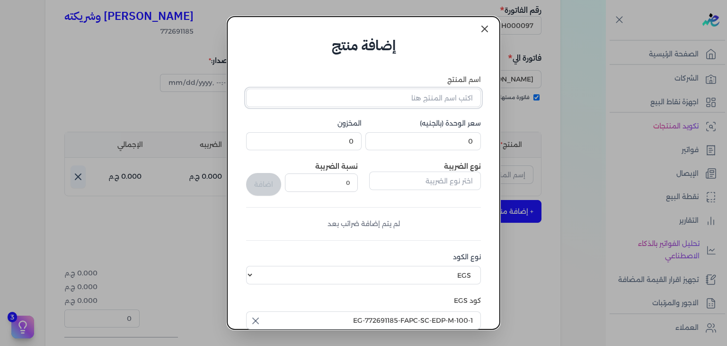
click at [471, 97] on input "اسم المنتج" at bounding box center [363, 98] width 235 height 18
paste input "رقم. 198 او دي بيرفيوم رجالي - 100 مللي"
type input "رقم. 198 او دي بيرفيوم رجالي - 100 مللي"
type input "450"
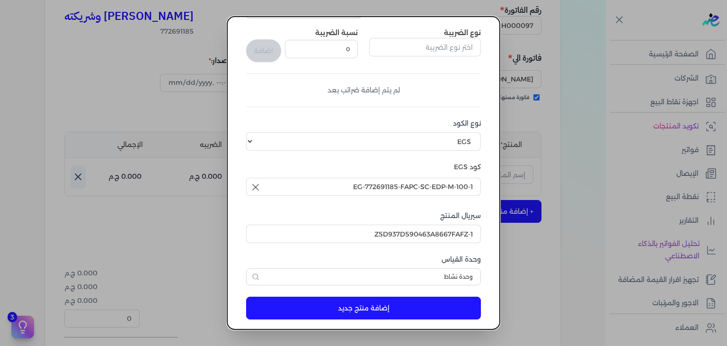
scroll to position [145, 0]
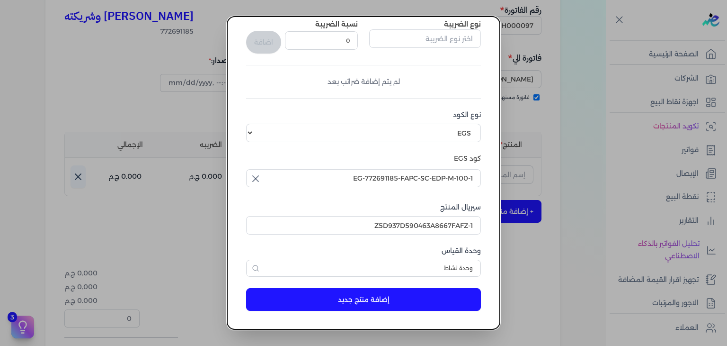
type input "2"
click at [407, 300] on button "إضافة منتج جديد" at bounding box center [363, 299] width 235 height 23
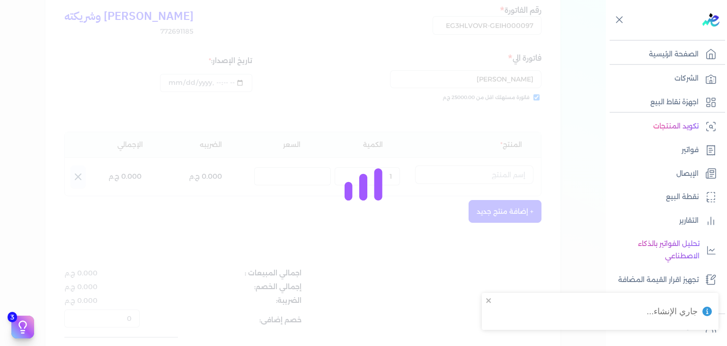
select select "EGS"
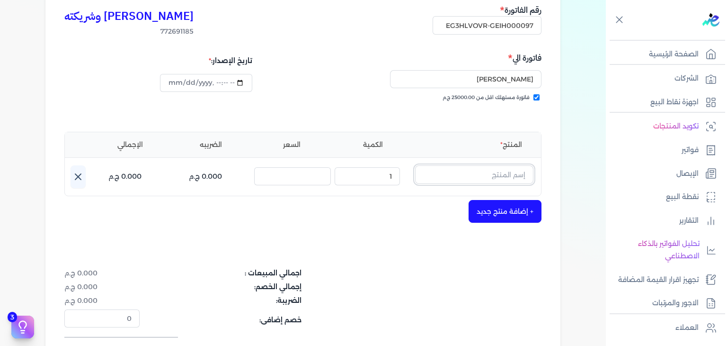
click at [520, 180] on input "text" at bounding box center [474, 174] width 118 height 18
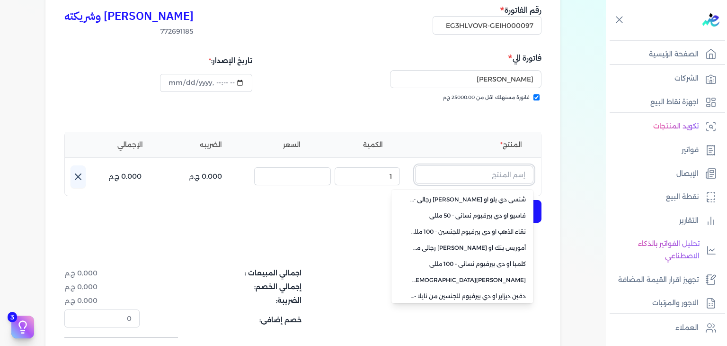
scroll to position [226, 0]
paste input "رقم. 198 او دي بيرفيو"
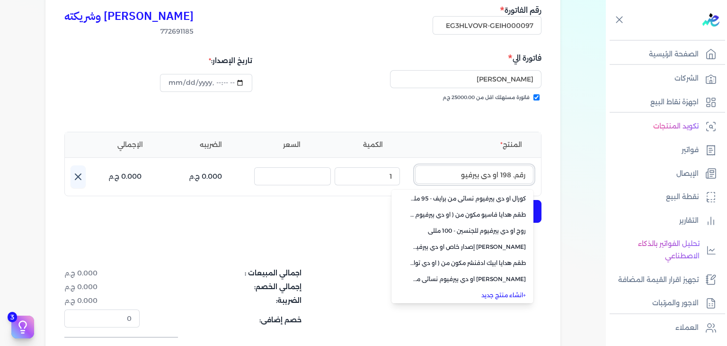
type input "رقم. 198 او دي بيرفيو"
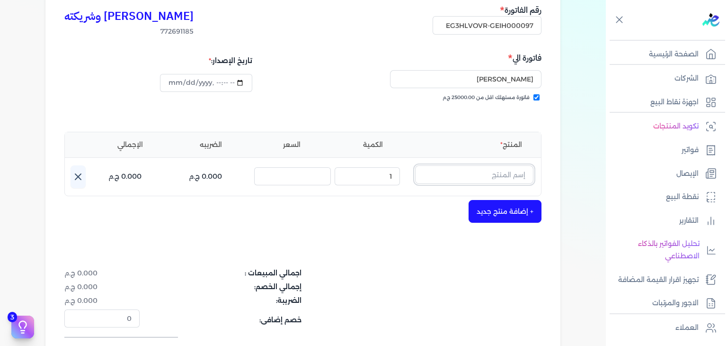
click at [489, 177] on input "text" at bounding box center [474, 174] width 118 height 18
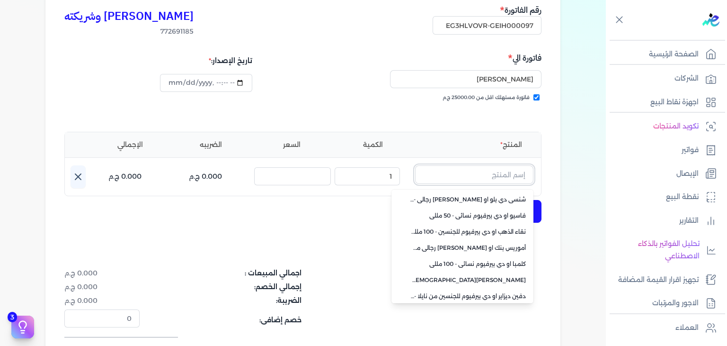
paste input "رقم. 198 او دي بيرفيوم رجالي - 100 مللي"
type input "رقم. 198 او دي بيرفيوم رجالي - 100 مللي"
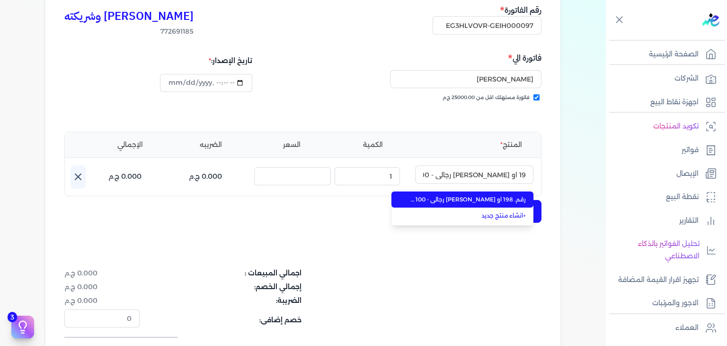
click at [486, 194] on li "رقم. 198 او دي بيرفيوم رجالي - 100 مللي" at bounding box center [462, 199] width 142 height 16
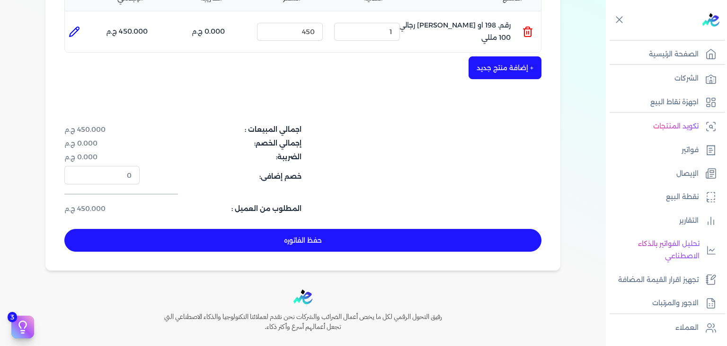
scroll to position [309, 0]
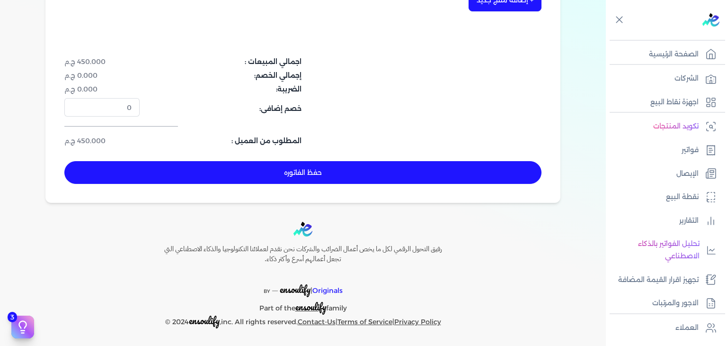
click at [391, 179] on button "حفظ الفاتوره" at bounding box center [302, 172] width 477 height 23
type input "2025-08-23"
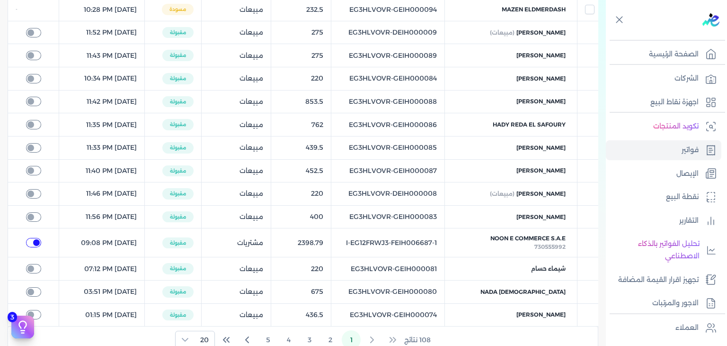
checkbox input "true"
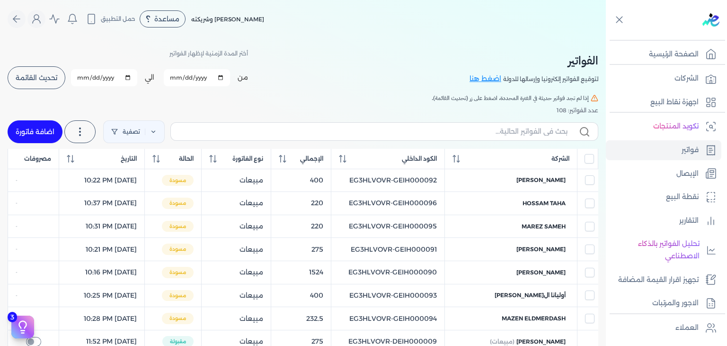
click at [39, 82] on button "تحديث القائمة" at bounding box center [37, 77] width 58 height 23
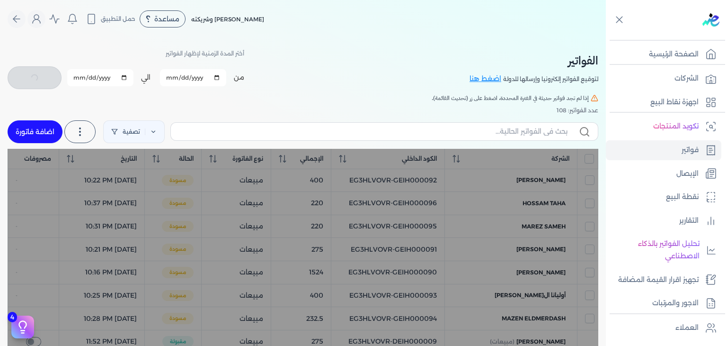
checkbox input "false"
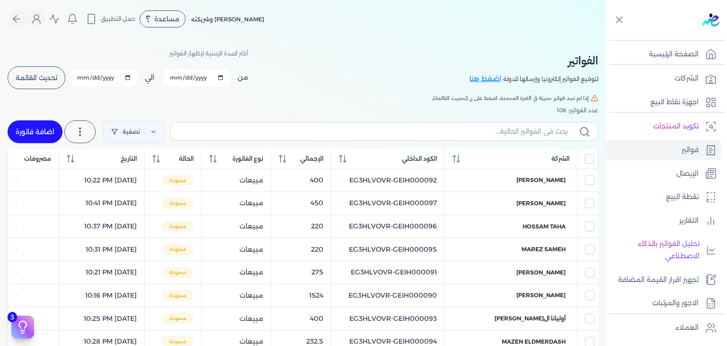
click at [44, 134] on link "اضافة فاتورة" at bounding box center [35, 131] width 55 height 23
select select "EGP"
select select "B"
select select "EGS"
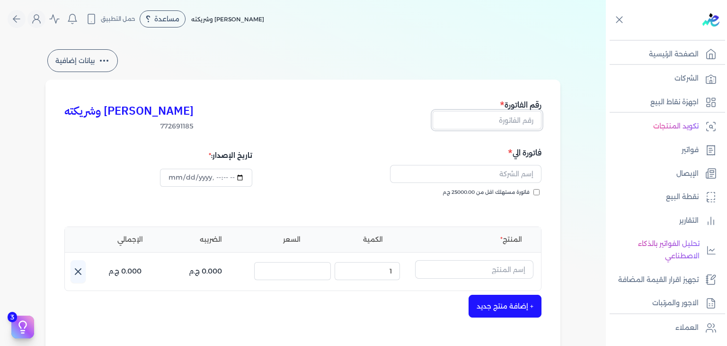
click at [527, 124] on input "text" at bounding box center [487, 120] width 109 height 18
paste input "EG3HLVOVR-GEIH000098"
type input "EG3HLVOVR-GEIH000098"
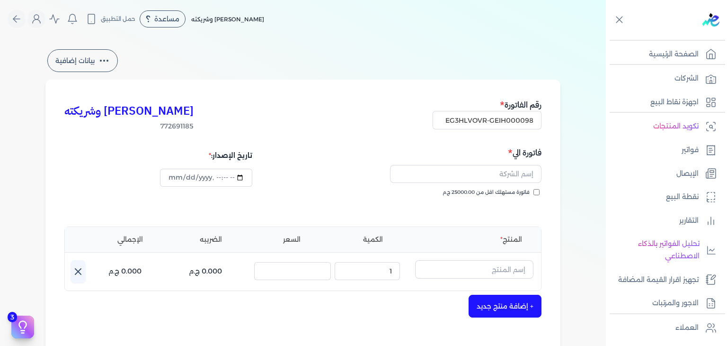
click at [540, 192] on input "فاتورة مستهلك اقل من 25000.00 ج.م" at bounding box center [536, 192] width 6 height 6
checkbox input "true"
click at [175, 176] on input "datetime-local" at bounding box center [206, 178] width 92 height 18
type input "2025-08-22T22:43:31"
click at [515, 175] on input "text" at bounding box center [465, 174] width 151 height 18
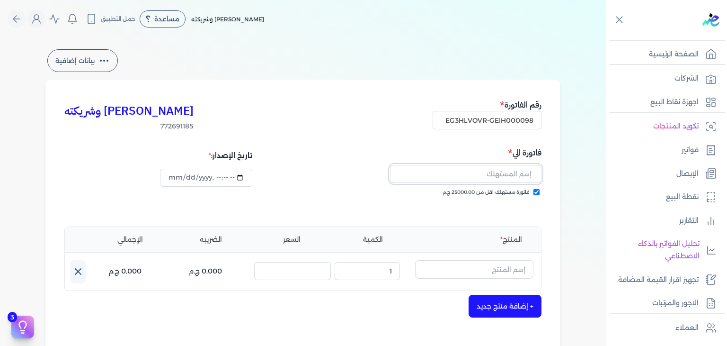
paste input "Menna Hisham"
type input "Menna Hisham"
click at [508, 272] on input "text" at bounding box center [474, 269] width 118 height 18
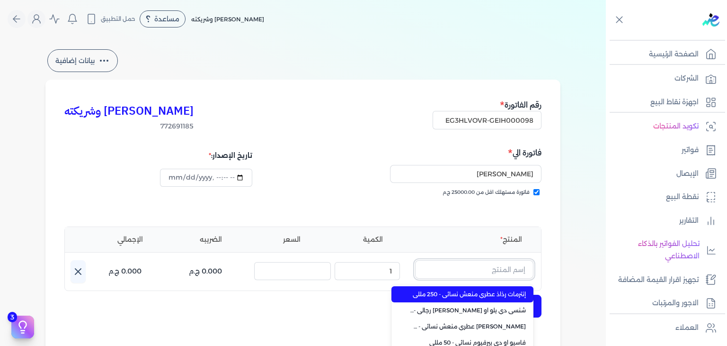
paste input "انفينسبل"
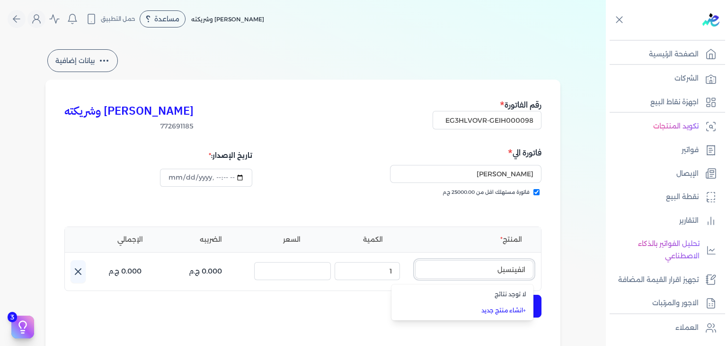
type input "انفينسبل"
click at [506, 310] on link "+ انشاء منتج جديد" at bounding box center [467, 310] width 115 height 9
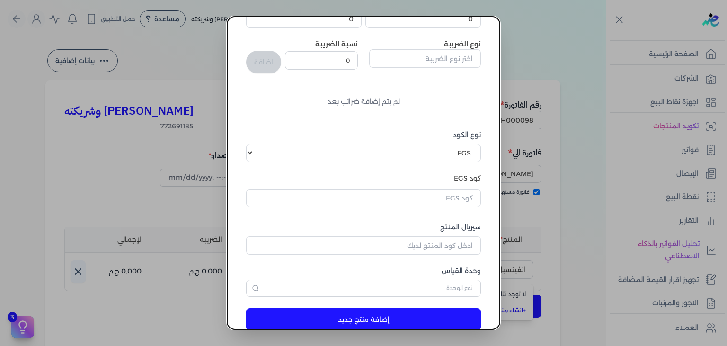
scroll to position [145, 0]
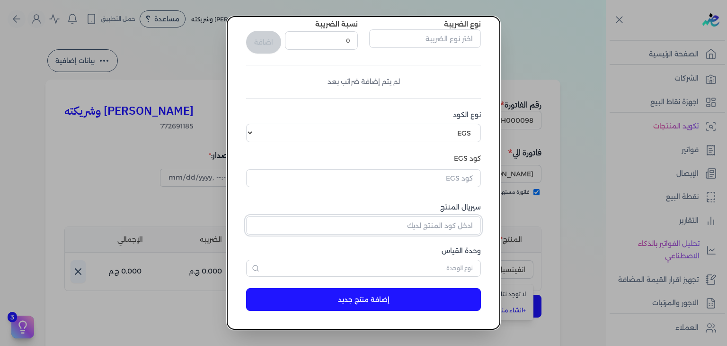
click at [458, 225] on input "سيريال المنتج" at bounding box center [363, 225] width 235 height 18
paste input "EG-772691185-FAPC-PA-EDP-M-100-1"
click at [448, 222] on input "EG-772691185-FAPC-PA-EDP-M-100-1" at bounding box center [363, 225] width 235 height 18
paste input "Z6E606B32741E6326E0E0Z"
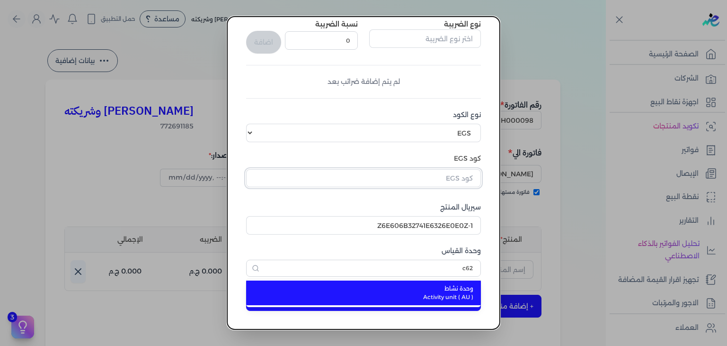
click at [445, 180] on input "text" at bounding box center [363, 178] width 235 height 18
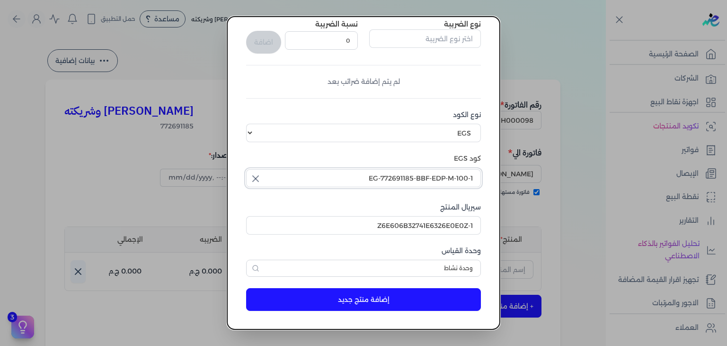
click at [445, 181] on input "EG-772691185-BBF-EDP-M-100-1" at bounding box center [363, 178] width 235 height 18
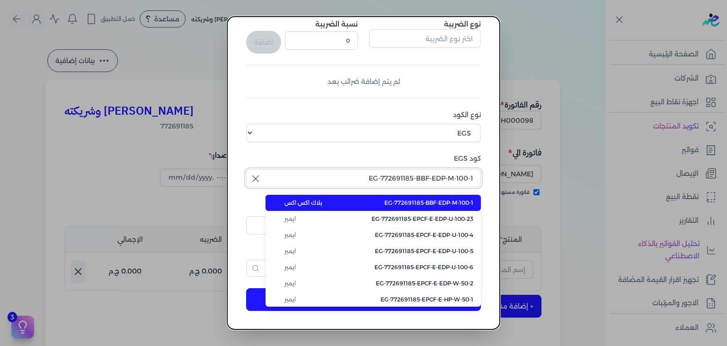
paste input "FAPC-PA"
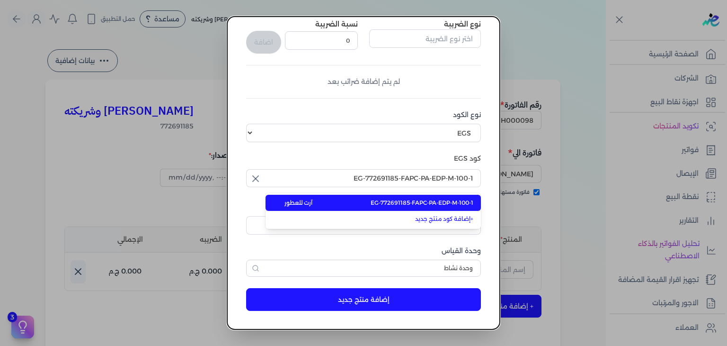
click at [442, 204] on span "EG-772691185-FAPC-PA-EDP-M-100-1" at bounding box center [422, 202] width 103 height 9
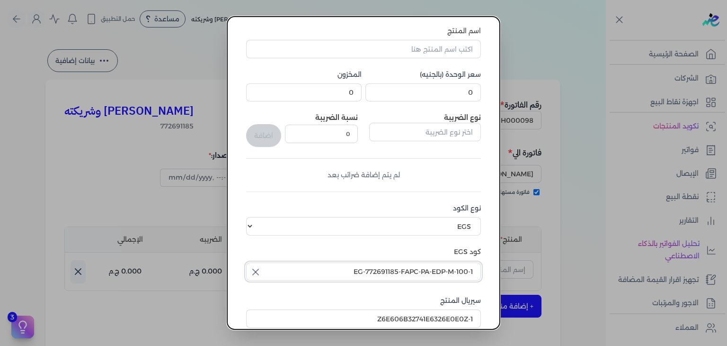
scroll to position [50, 0]
click at [456, 92] on input "0" at bounding box center [422, 94] width 115 height 18
paste input "40"
click at [339, 94] on input "0" at bounding box center [303, 94] width 115 height 18
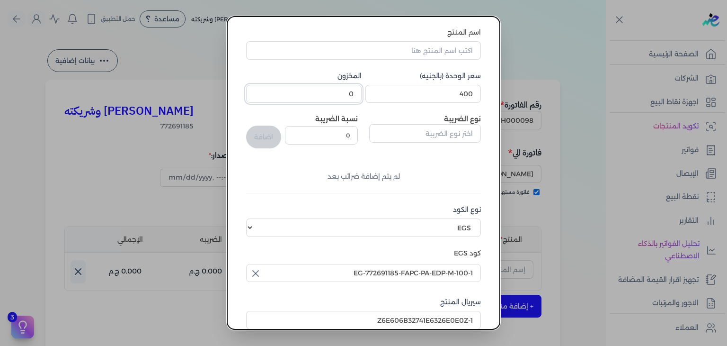
click at [339, 94] on input "0" at bounding box center [303, 94] width 115 height 18
click at [407, 55] on input "اسم المنتج" at bounding box center [363, 50] width 235 height 18
paste input "انفينسبل او دي بيرفيوم رجالي - 100 مللي"
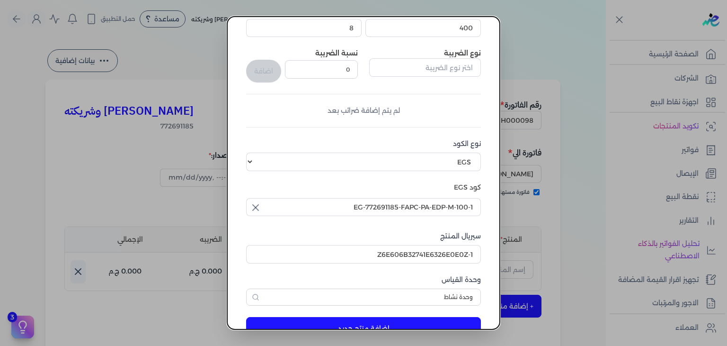
scroll to position [145, 0]
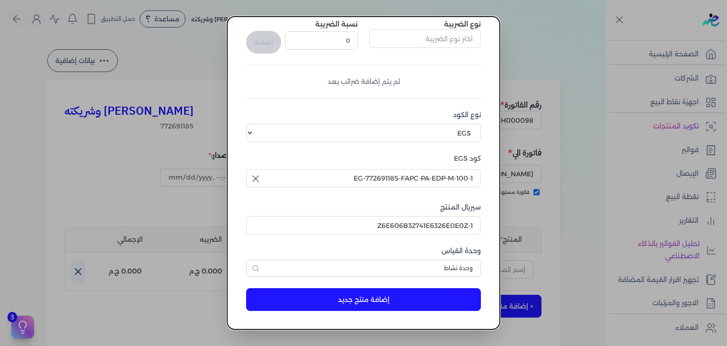
click at [355, 306] on button "إضافة منتج جديد" at bounding box center [363, 299] width 235 height 23
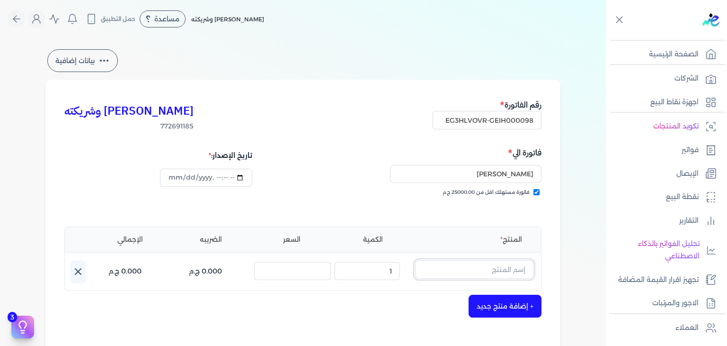
click at [476, 267] on input "text" at bounding box center [474, 269] width 118 height 18
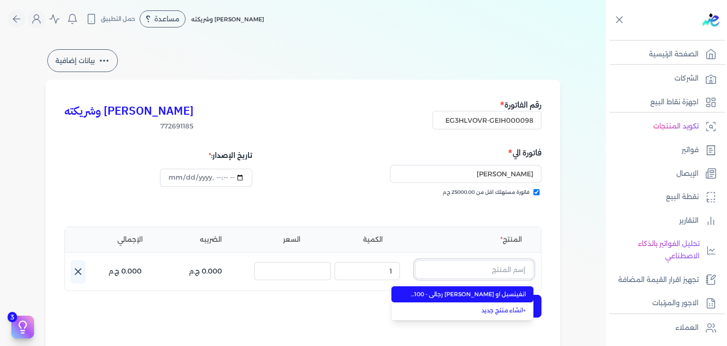
paste input "انفينسبل او دي بيرفيوم رجالي - 100 مللي"
click at [479, 291] on span "انفينسبل او دي بيرفيوم رجالي - 100 مللي" at bounding box center [467, 294] width 115 height 9
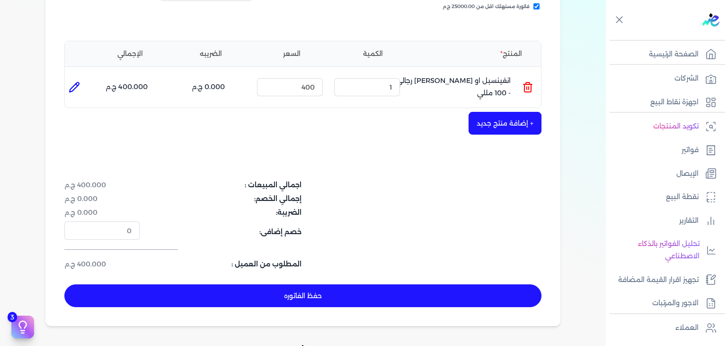
scroll to position [189, 0]
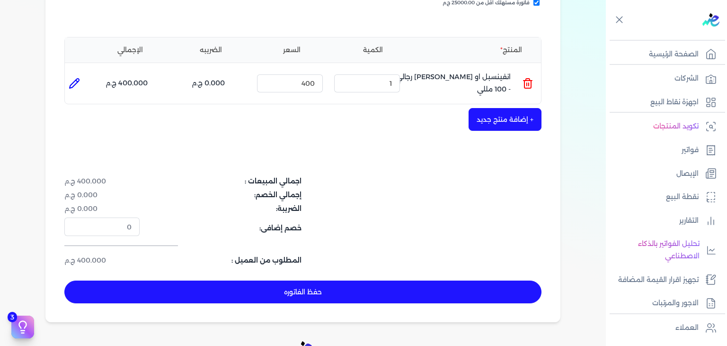
click at [303, 288] on button "حفظ الفاتوره" at bounding box center [302, 291] width 477 height 23
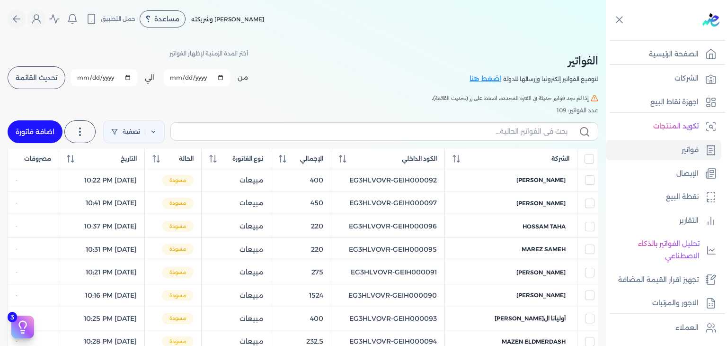
click at [47, 72] on button "تحديث القائمة" at bounding box center [37, 77] width 58 height 23
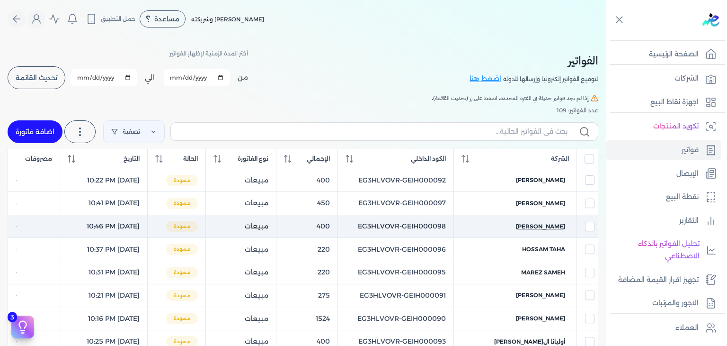
click at [538, 226] on span "Menna Hisham" at bounding box center [540, 226] width 49 height 9
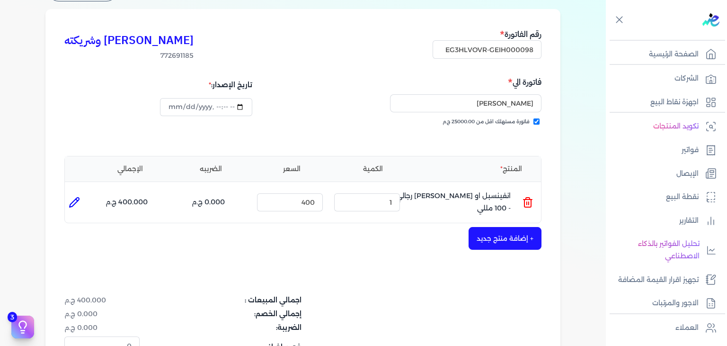
scroll to position [237, 0]
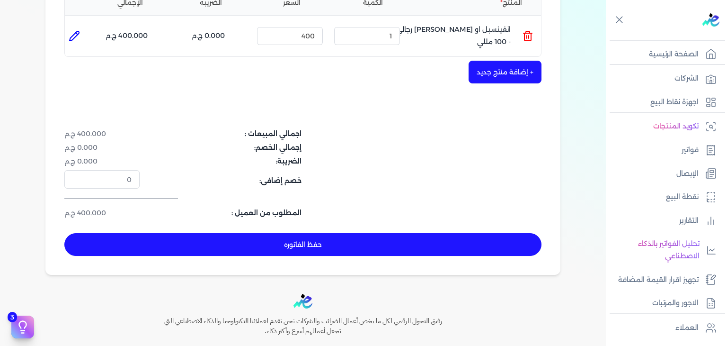
click at [411, 248] on button "حفظ الفاتوره" at bounding box center [302, 244] width 477 height 23
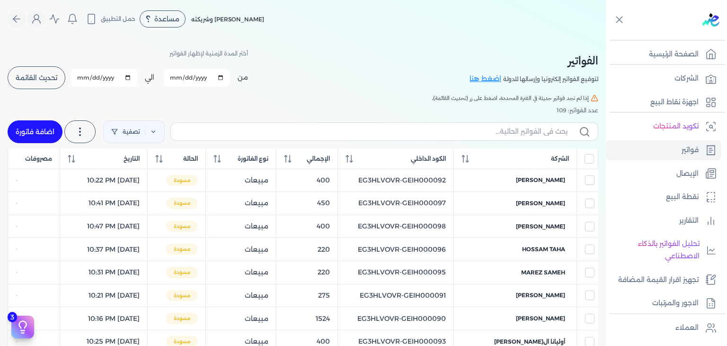
click at [53, 123] on link "اضافة فاتورة" at bounding box center [35, 131] width 55 height 23
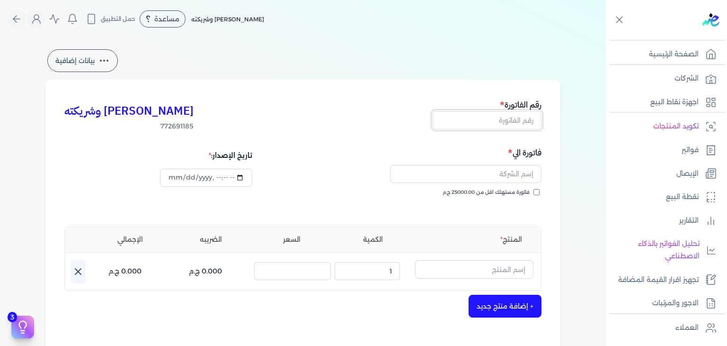
click at [511, 122] on input "text" at bounding box center [487, 120] width 109 height 18
paste input "EG3HLVOVR-GEIH000099"
click at [536, 192] on input "فاتورة مستهلك اقل من 25000.00 ج.م" at bounding box center [536, 192] width 6 height 6
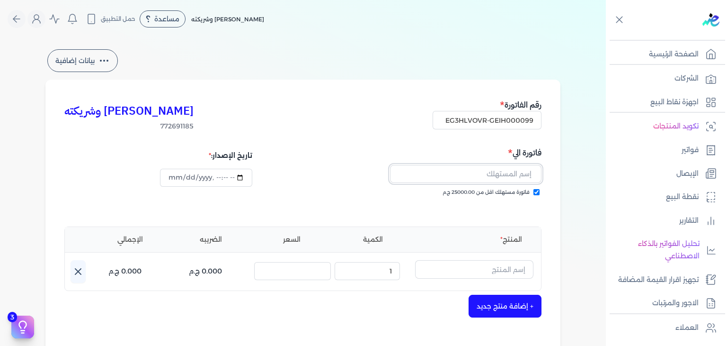
click at [479, 175] on input "text" at bounding box center [465, 174] width 151 height 18
paste input "Abdulrahman Reda"
click at [479, 275] on input "text" at bounding box center [474, 269] width 118 height 18
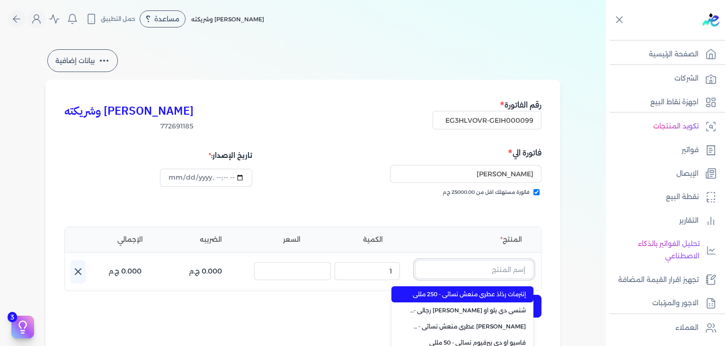
paste input "خمرة رذاذ عطري منعش نسائي - 250 مللي"
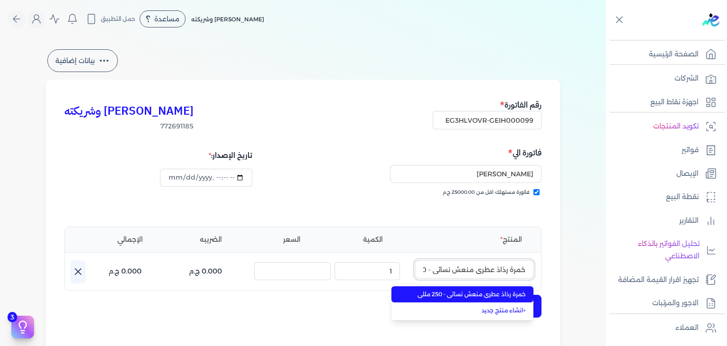
scroll to position [0, -25]
click at [475, 295] on span "خمرة رذاذ عطري منعش نسائي - 250 مللي" at bounding box center [467, 294] width 115 height 9
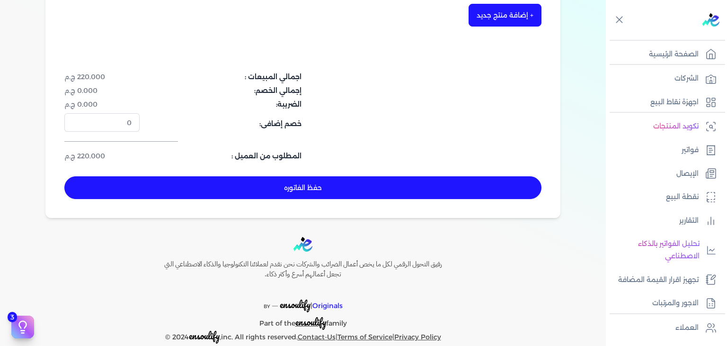
scroll to position [309, 0]
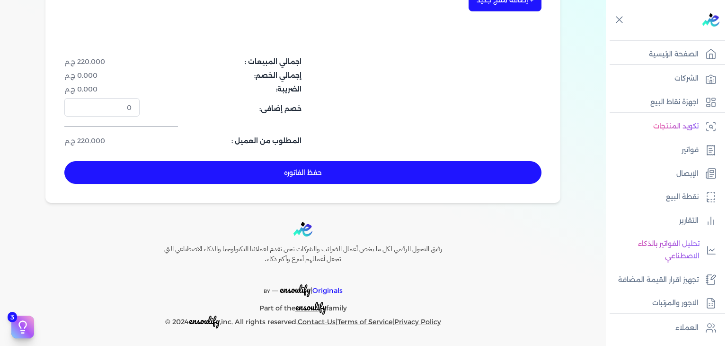
click at [423, 168] on button "حفظ الفاتوره" at bounding box center [302, 172] width 477 height 23
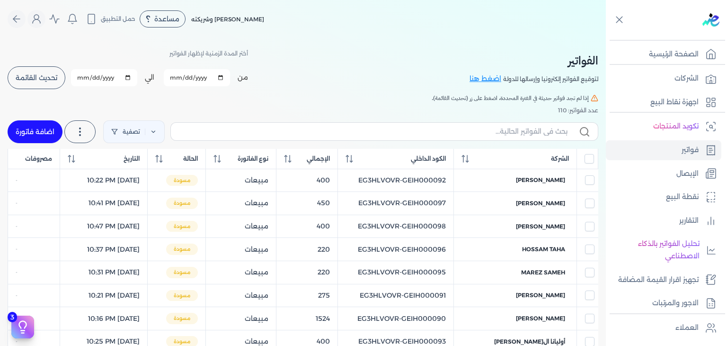
click at [51, 78] on span "تحديث القائمة" at bounding box center [37, 77] width 42 height 7
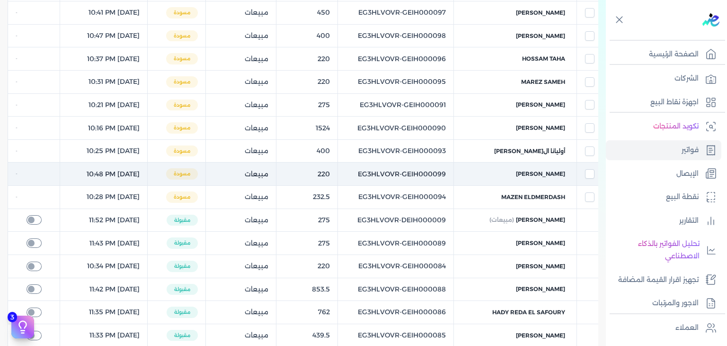
click at [540, 167] on td "Abdulrahman Reda" at bounding box center [515, 173] width 123 height 23
click at [593, 172] on input "checkbox" at bounding box center [589, 173] width 9 height 9
click at [552, 174] on span "Abdulrahman Reda" at bounding box center [540, 173] width 49 height 9
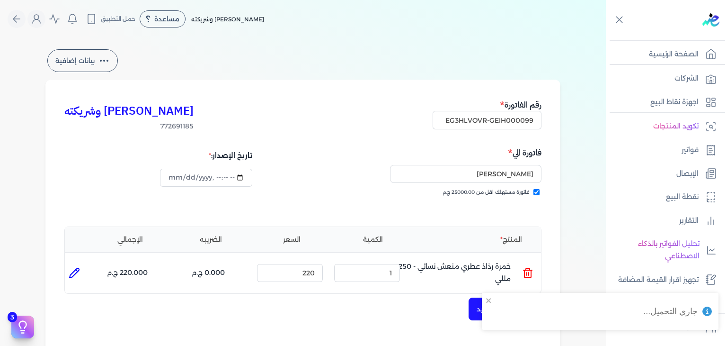
scroll to position [309, 0]
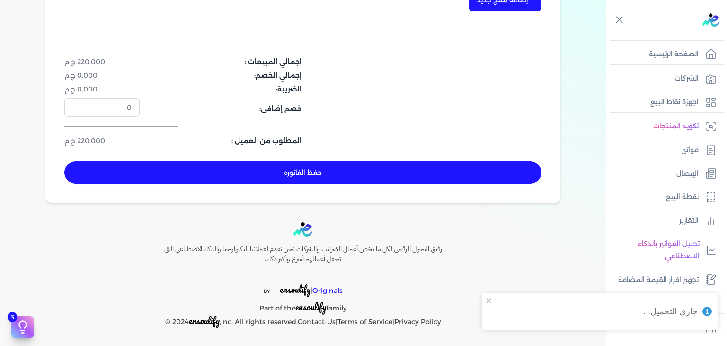
click at [354, 172] on button "حفظ الفاتوره" at bounding box center [302, 172] width 477 height 23
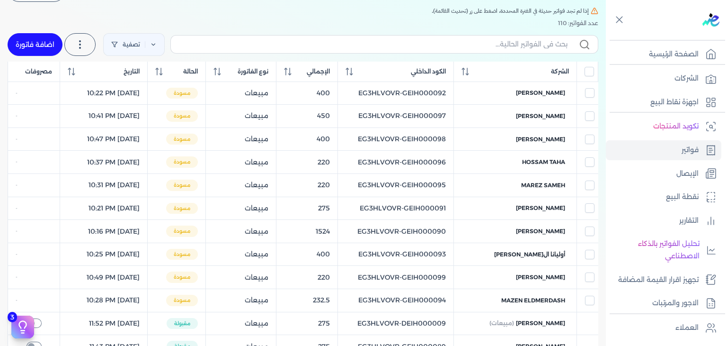
scroll to position [62, 0]
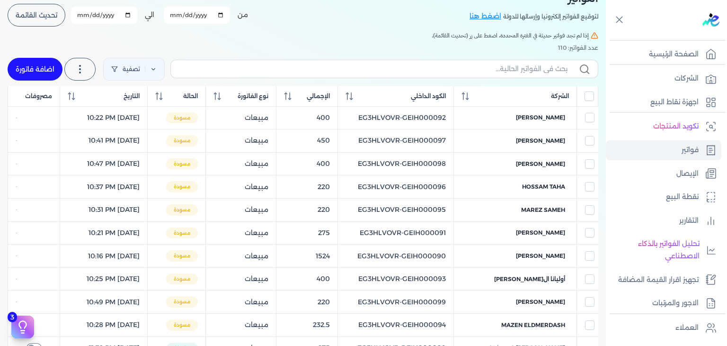
click at [50, 63] on link "اضافة فاتورة" at bounding box center [35, 69] width 55 height 23
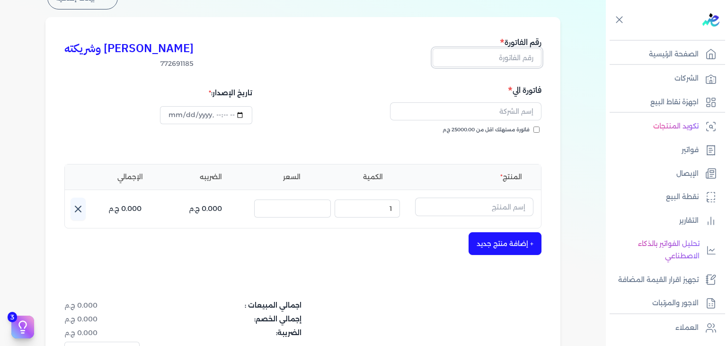
click at [519, 62] on input "text" at bounding box center [487, 57] width 109 height 18
paste input "EG3HLVOVR-GEIH000100"
click at [533, 126] on label "فاتورة مستهلك اقل من 25000.00 ج.م" at bounding box center [491, 130] width 97 height 8
click at [533, 126] on input "فاتورة مستهلك اقل من 25000.00 ج.م" at bounding box center [536, 129] width 6 height 6
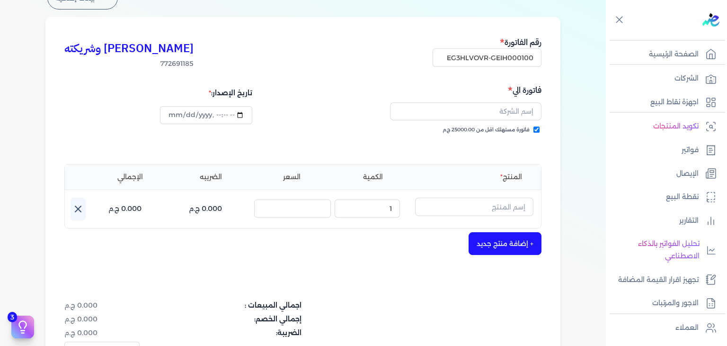
scroll to position [0, 0]
click at [488, 110] on input "text" at bounding box center [465, 111] width 151 height 18
paste input "مي خالد سالم"
click at [488, 211] on input "text" at bounding box center [474, 206] width 118 height 18
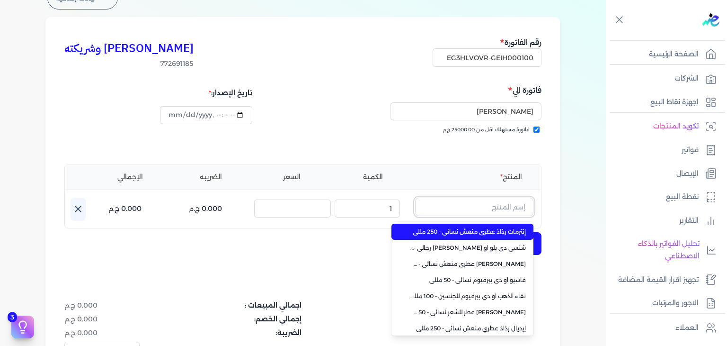
paste input "دير مس او دي بيرفيوم نسائي - 100 مللي"
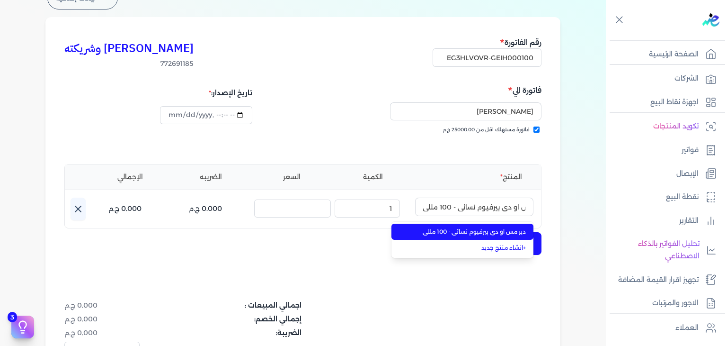
click at [482, 230] on span "دير مس او دي بيرفيوم نسائي - 100 مللي" at bounding box center [467, 231] width 115 height 9
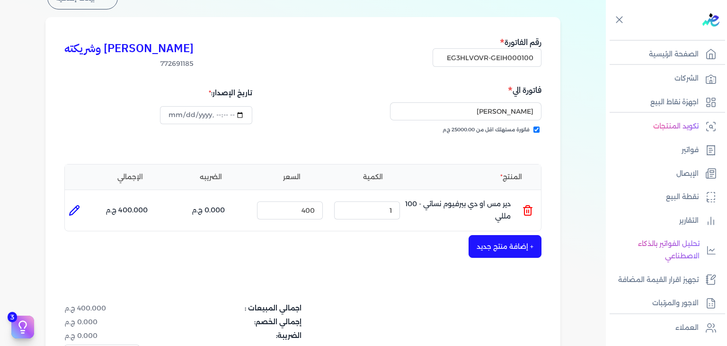
scroll to position [309, 0]
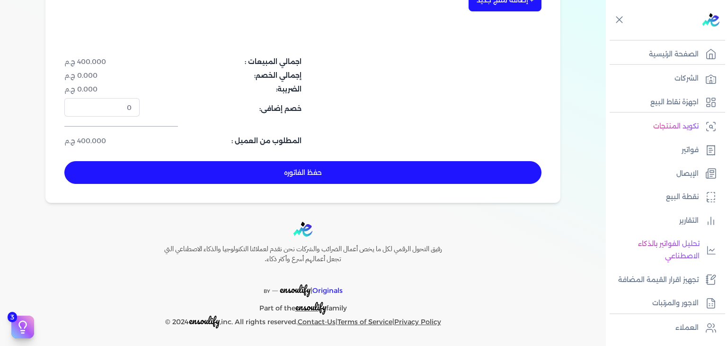
click at [456, 178] on button "حفظ الفاتوره" at bounding box center [302, 172] width 477 height 23
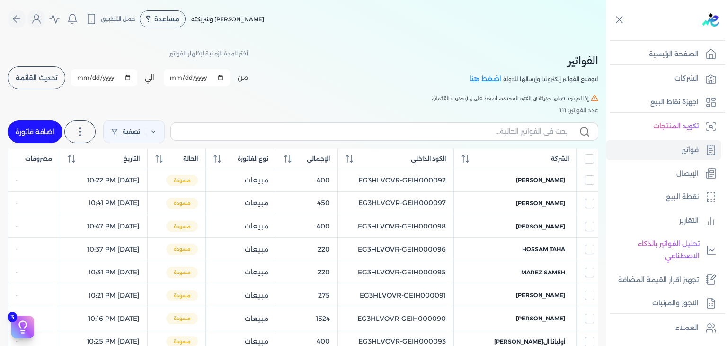
click at [57, 77] on span "تحديث القائمة" at bounding box center [37, 77] width 42 height 7
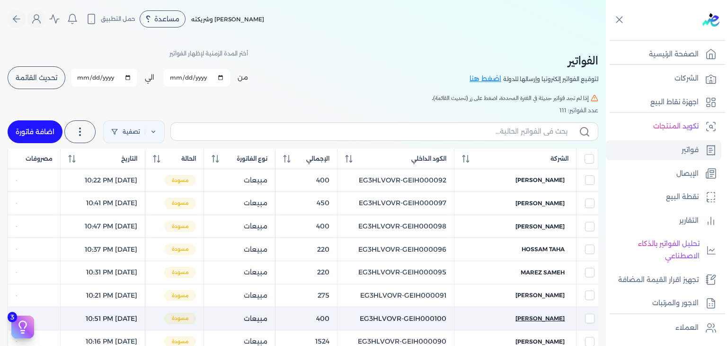
click at [554, 317] on span "مي خالد سالم" at bounding box center [539, 318] width 49 height 9
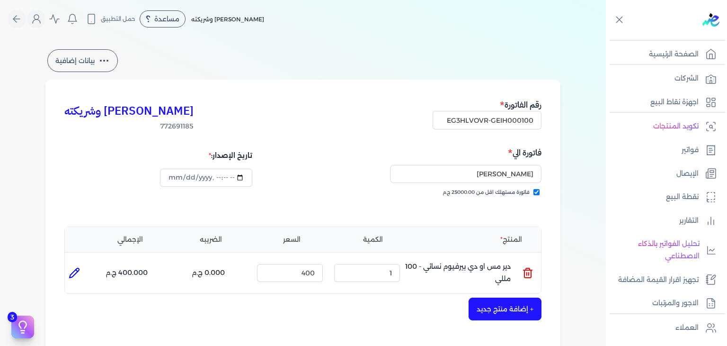
scroll to position [284, 0]
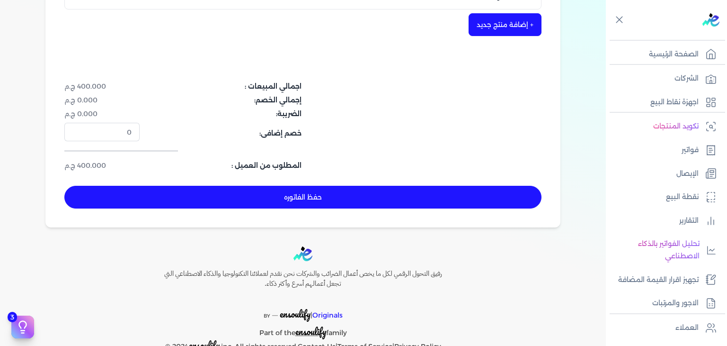
click at [401, 199] on button "حفظ الفاتوره" at bounding box center [302, 197] width 477 height 23
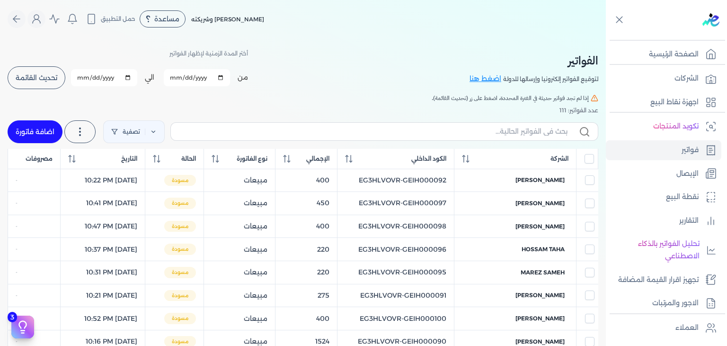
click at [32, 130] on link "اضافة فاتورة" at bounding box center [35, 131] width 55 height 23
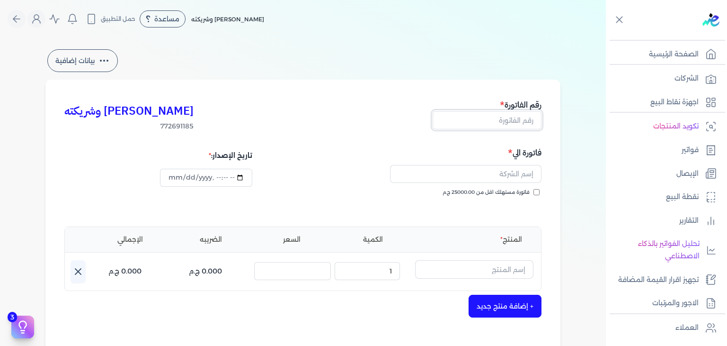
click at [510, 114] on input "text" at bounding box center [487, 120] width 109 height 18
paste input "EG3HLVOVR-GEIH000101"
click at [540, 192] on input "فاتورة مستهلك اقل من 25000.00 ج.م" at bounding box center [536, 192] width 6 height 6
click at [488, 173] on input "text" at bounding box center [465, 174] width 151 height 18
paste input "براءه عبدالله"
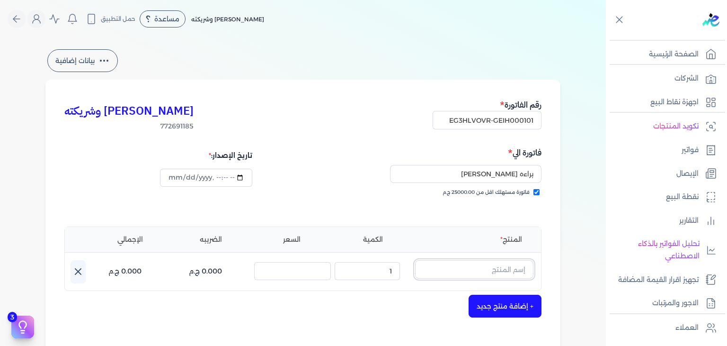
click at [488, 268] on input "text" at bounding box center [474, 269] width 118 height 18
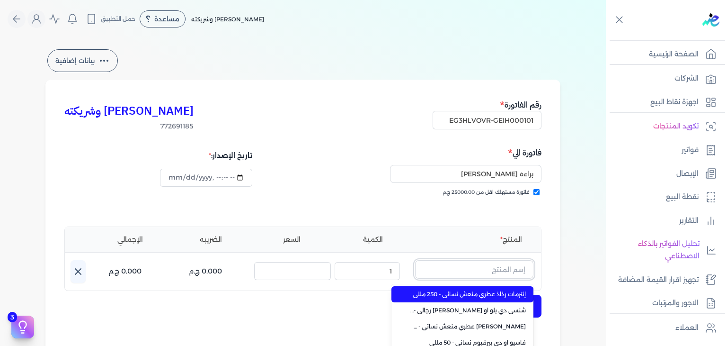
paste input "دير مس او دي بيرفيوم نسائي - 100 مللي"
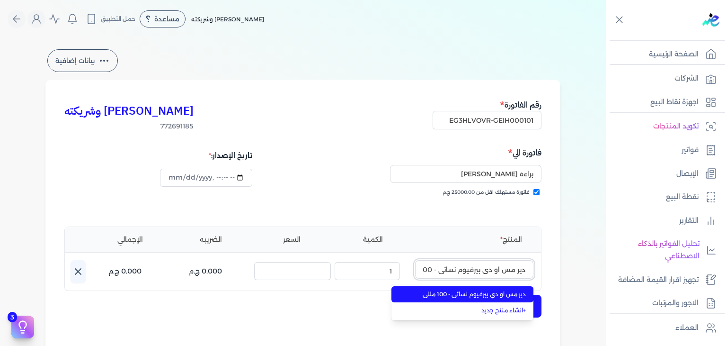
scroll to position [0, -19]
click at [496, 294] on span "دير مس او دي بيرفيوم نسائي - 100 مللي" at bounding box center [467, 294] width 115 height 9
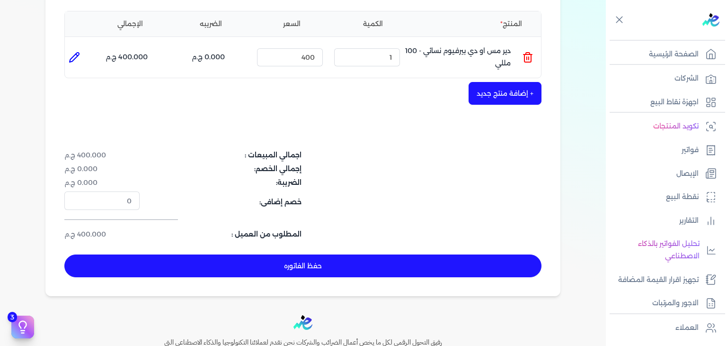
scroll to position [309, 0]
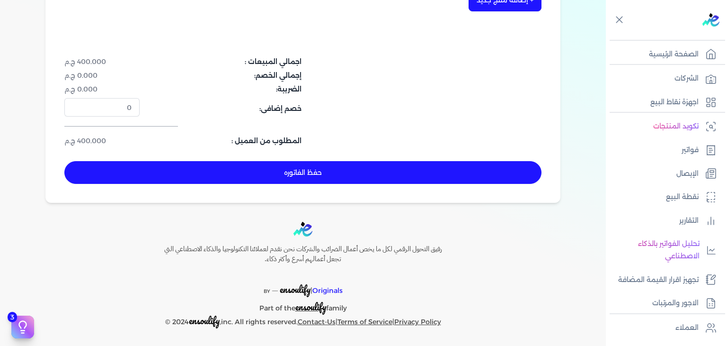
click at [303, 173] on button "حفظ الفاتوره" at bounding box center [302, 172] width 477 height 23
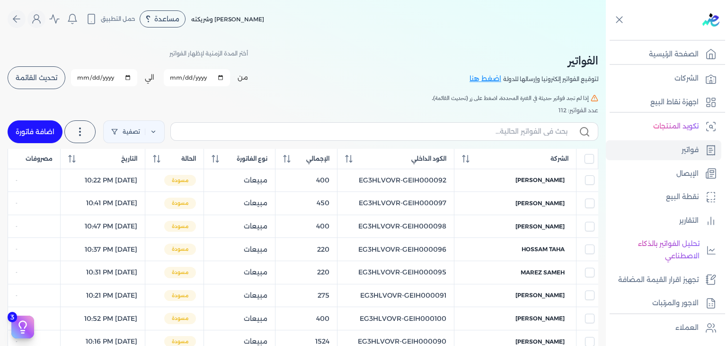
click at [57, 64] on div "أختر المدة الزمنية لإظهار الفواتير من 2025-08-01 الي 2025-08-31 برجاء تحديد فتر…" at bounding box center [128, 68] width 240 height 43
click at [51, 71] on button "تحديث القائمة" at bounding box center [37, 77] width 58 height 23
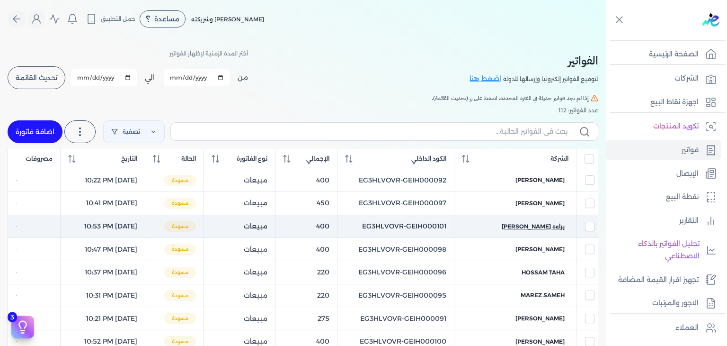
click at [543, 225] on span "براءه عبدالله" at bounding box center [533, 226] width 63 height 9
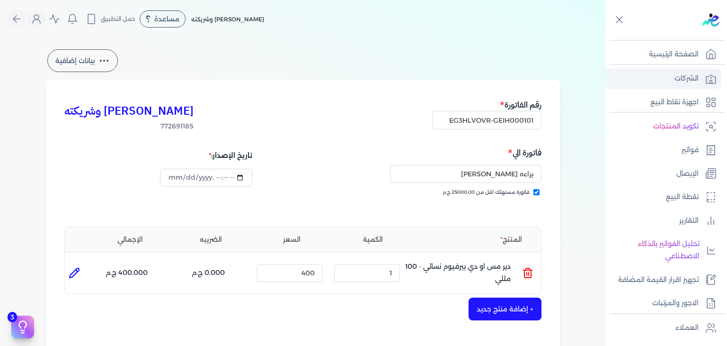
click at [689, 82] on p "الشركات" at bounding box center [687, 78] width 24 height 12
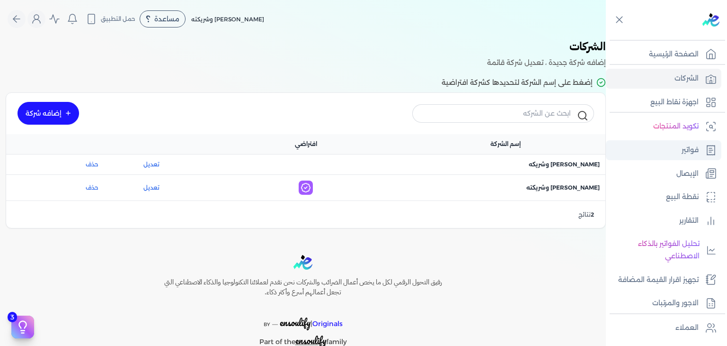
click at [683, 150] on p "فواتير" at bounding box center [690, 150] width 17 height 12
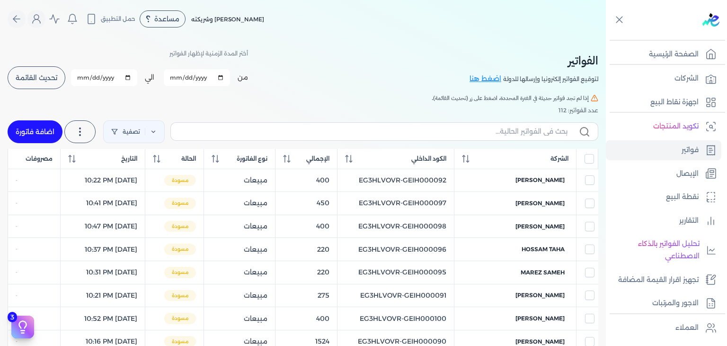
click at [42, 72] on button "تحديث القائمة" at bounding box center [37, 77] width 58 height 23
click at [162, 133] on link "تصفية" at bounding box center [134, 131] width 62 height 23
click at [132, 163] on button "اضافة تصفية" at bounding box center [142, 161] width 57 height 11
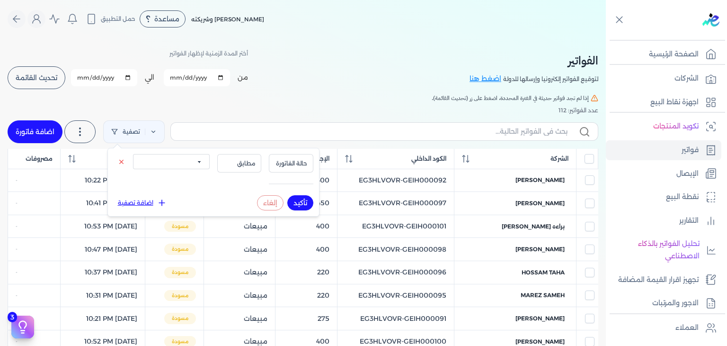
click at [175, 158] on select "الكل مقبولة غير مقبولة مسجلة ملغية مرفوضة مسودة" at bounding box center [171, 161] width 77 height 15
click at [233, 91] on div "الفواتير لتوقيع الفواتير إلكترونيا وإرسالها للدولة اضغط هنا أختر المدة الزمنية …" at bounding box center [303, 347] width 606 height 618
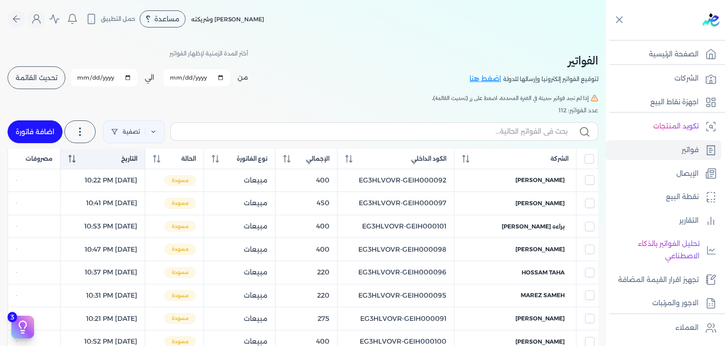
click at [74, 155] on icon at bounding box center [72, 159] width 8 height 8
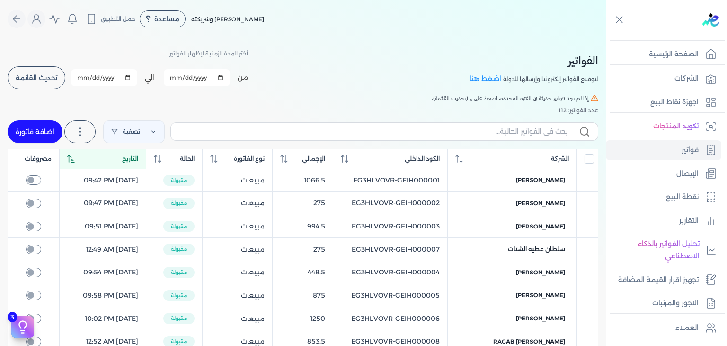
click at [65, 159] on th "التاريخ" at bounding box center [102, 159] width 87 height 20
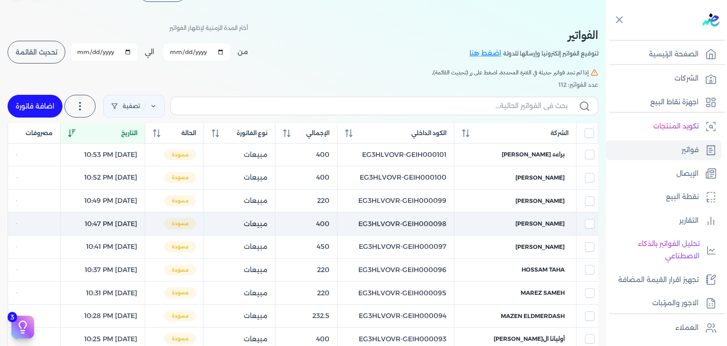
scroll to position [47, 0]
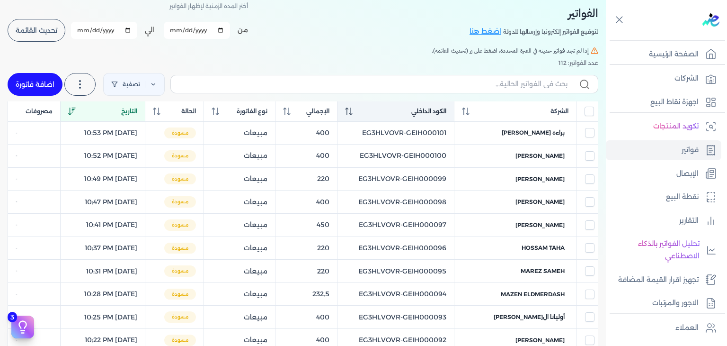
click at [353, 115] on icon at bounding box center [349, 111] width 8 height 8
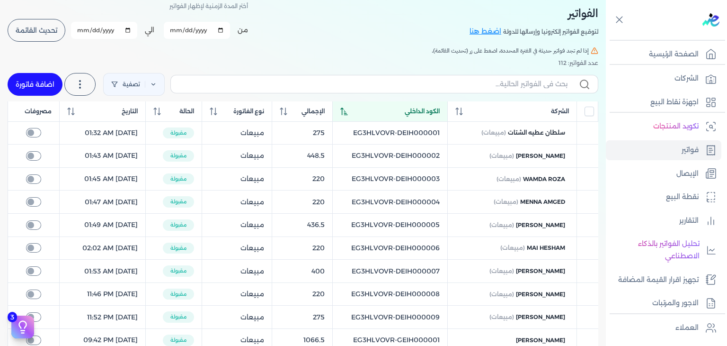
click at [348, 115] on span at bounding box center [344, 111] width 8 height 9
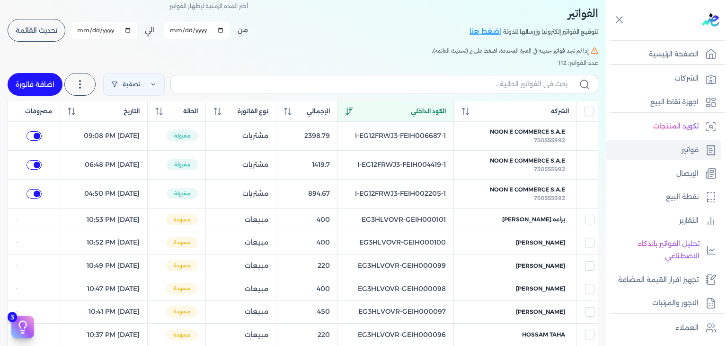
click at [361, 115] on th "الكود الداخلي" at bounding box center [396, 111] width 116 height 20
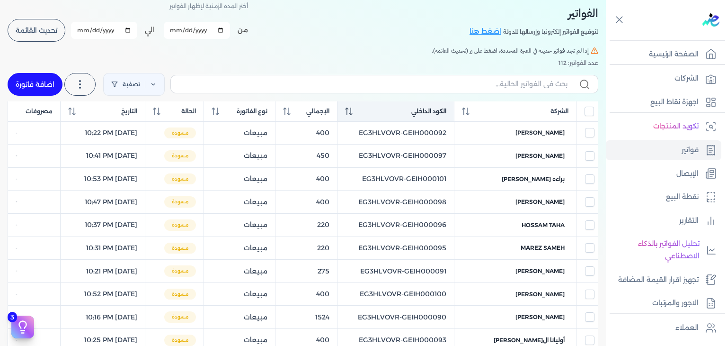
click at [361, 115] on th "الكود الداخلي" at bounding box center [395, 111] width 117 height 20
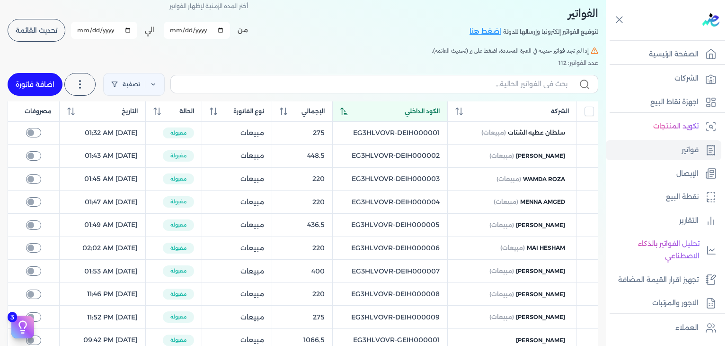
click at [365, 114] on div "الكود الداخلي" at bounding box center [389, 111] width 99 height 9
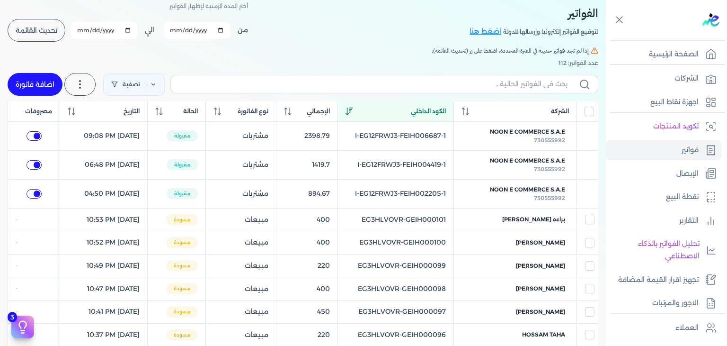
click at [30, 33] on span "تحديث القائمة" at bounding box center [37, 30] width 42 height 7
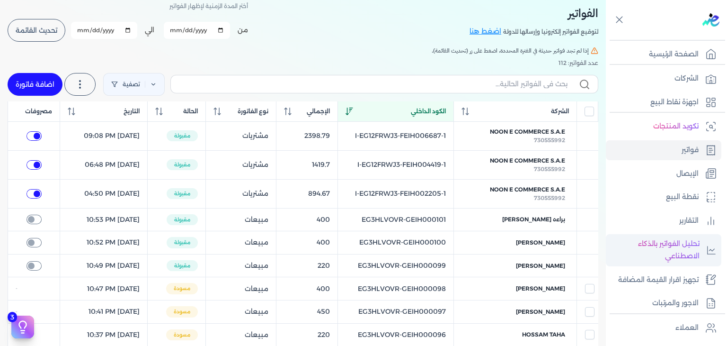
scroll to position [165, 0]
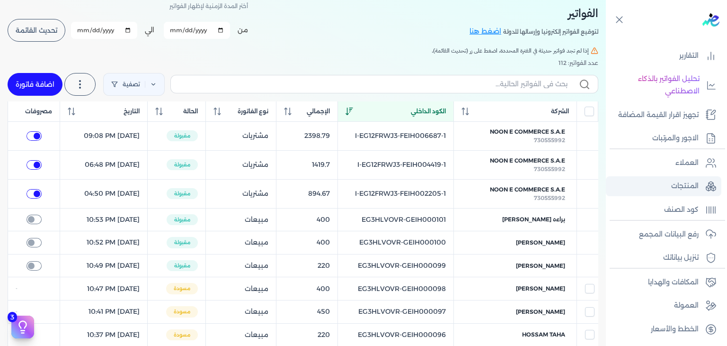
click at [690, 191] on p "المنتجات" at bounding box center [684, 186] width 27 height 12
